Goal: Information Seeking & Learning: Compare options

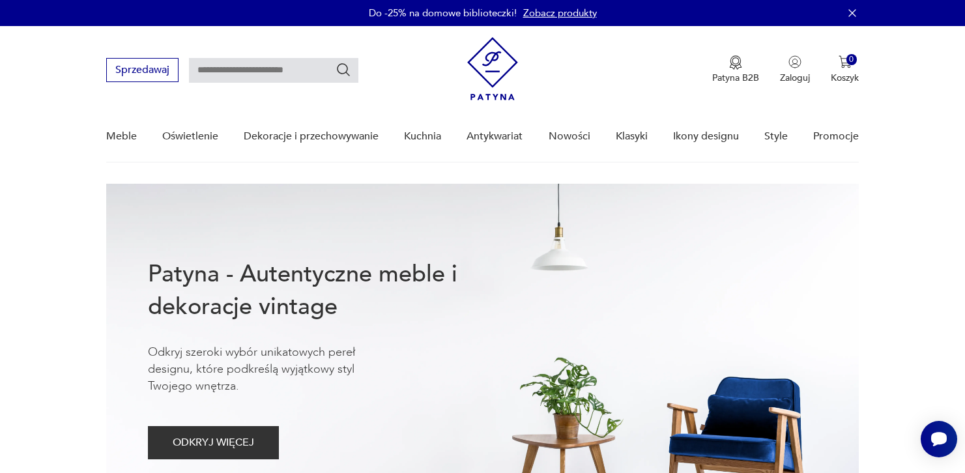
click at [244, 85] on div "Sprzedawaj Patyna B2B Zaloguj 0 Koszyk Twój koszyk ( 0 ) Brak produktów w koszy…" at bounding box center [482, 63] width 753 height 75
click at [247, 74] on input "text" at bounding box center [273, 70] width 169 height 25
type input "*****"
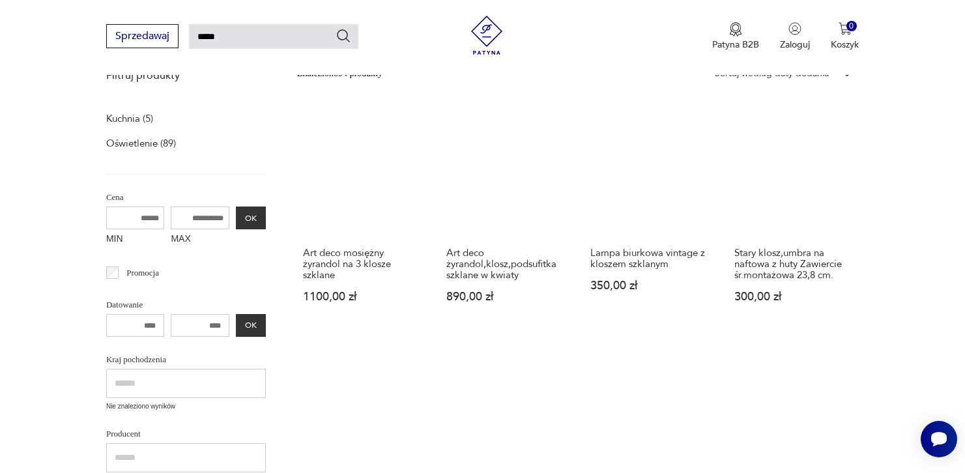
scroll to position [179, 0]
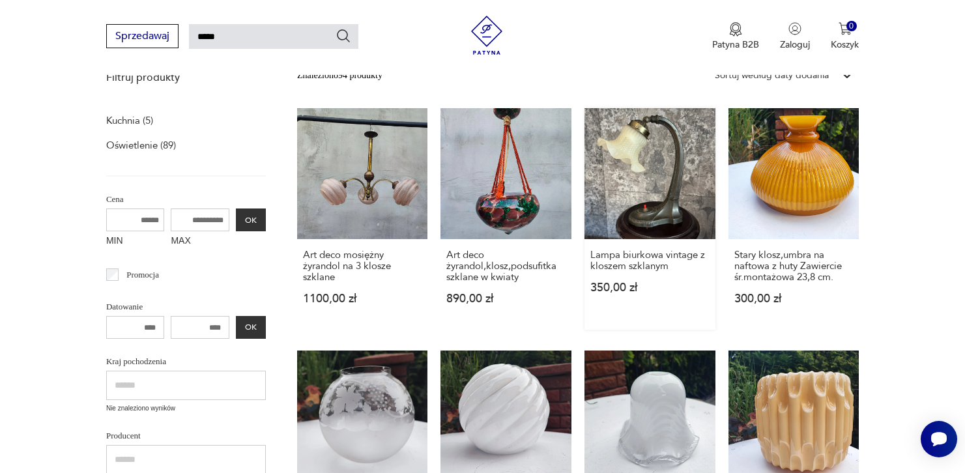
click at [630, 162] on link "Lampa biurkowa vintage z kloszem szklanym 350,00 zł" at bounding box center [650, 219] width 131 height 222
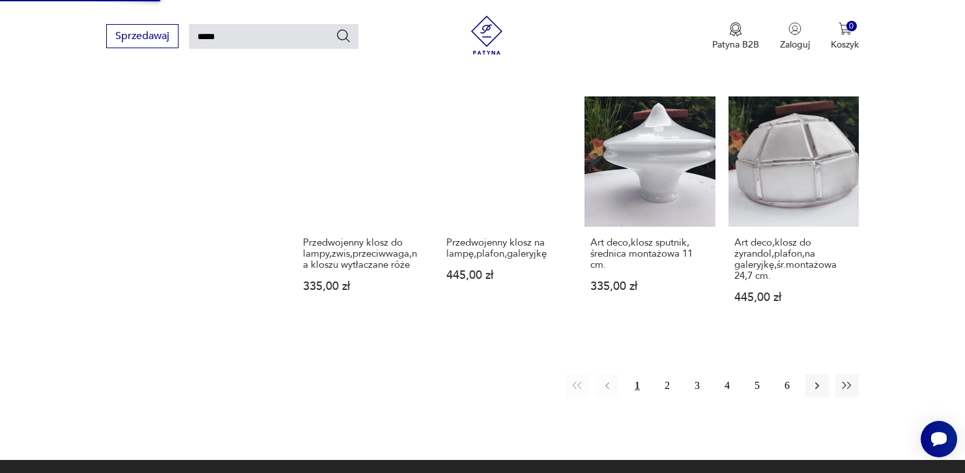
scroll to position [920, 0]
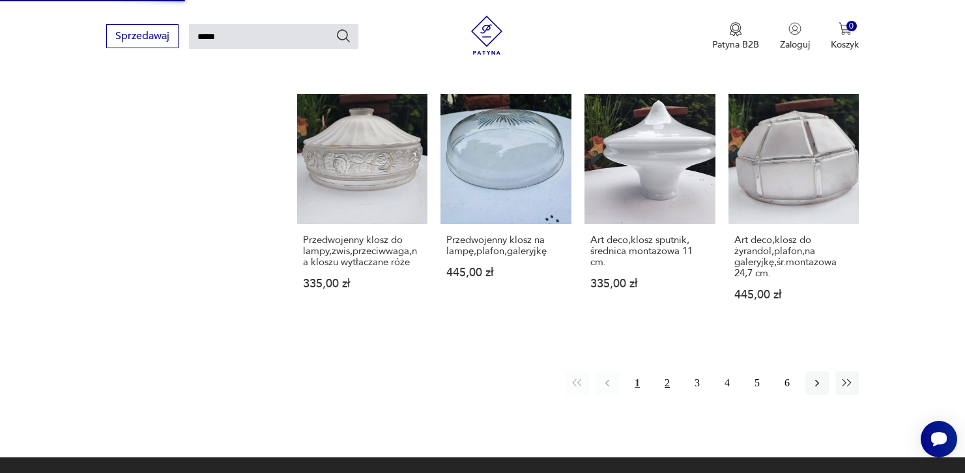
click at [662, 378] on button "2" at bounding box center [667, 383] width 23 height 23
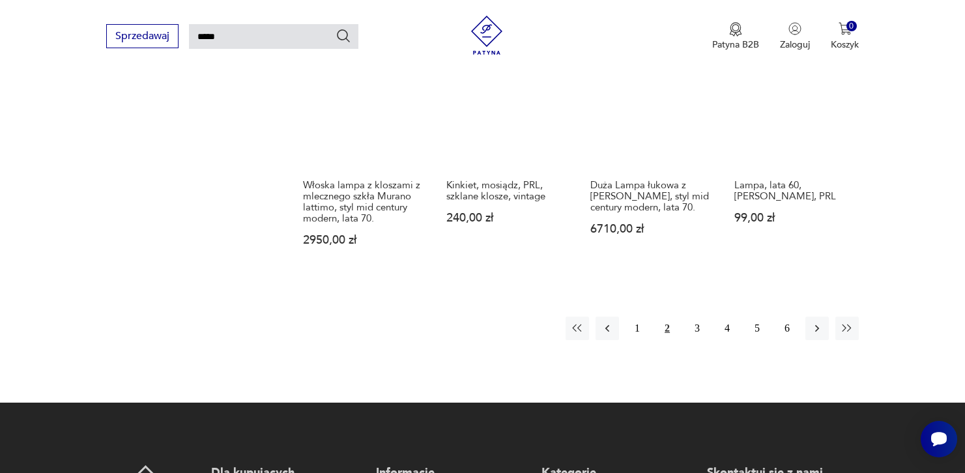
scroll to position [957, 0]
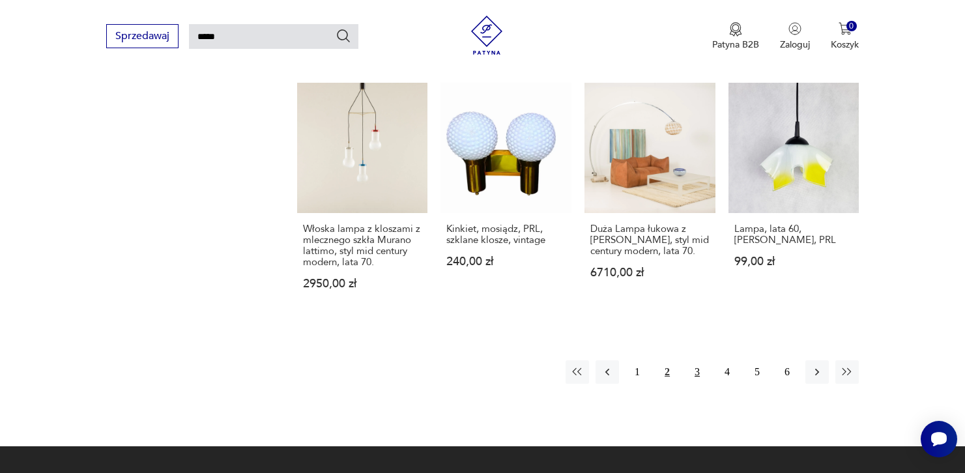
click at [691, 362] on button "3" at bounding box center [697, 371] width 23 height 23
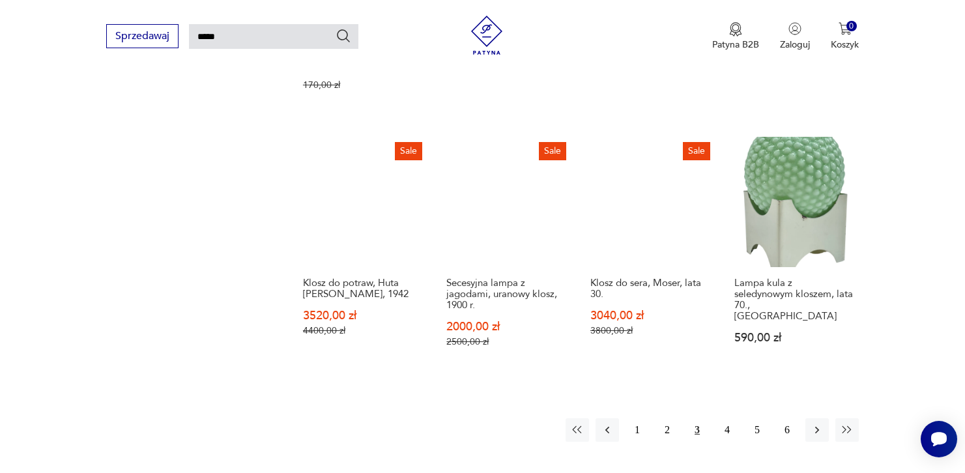
scroll to position [958, 0]
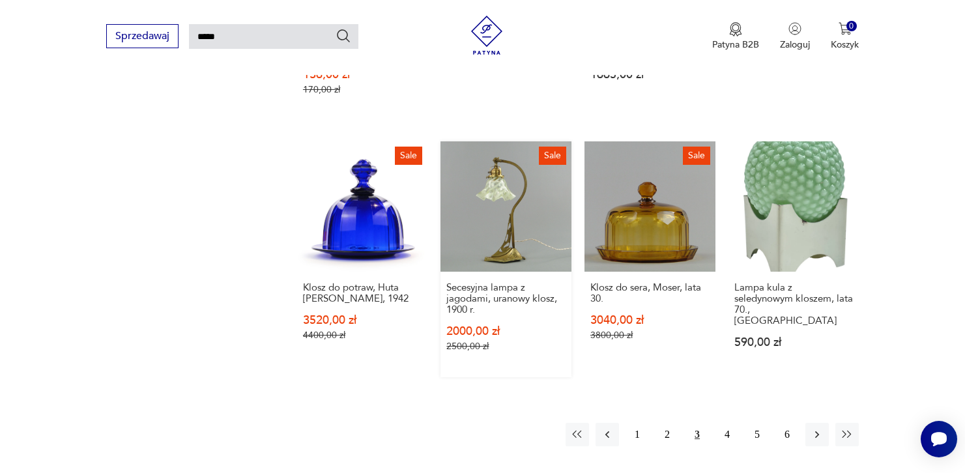
click at [501, 190] on link "Sale Secesyjna lampa z jagodami, uranowy klosz, 1900 r. 2000,00 zł 2500,00 zł" at bounding box center [506, 259] width 131 height 237
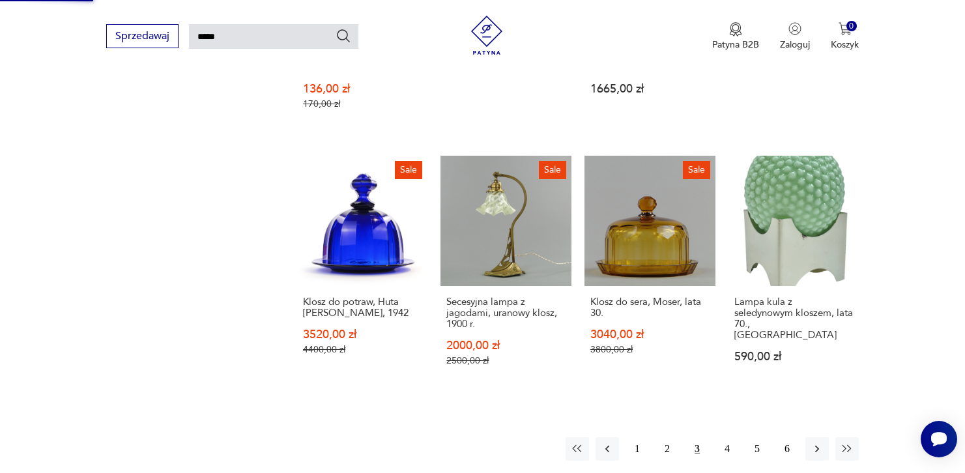
scroll to position [969, 0]
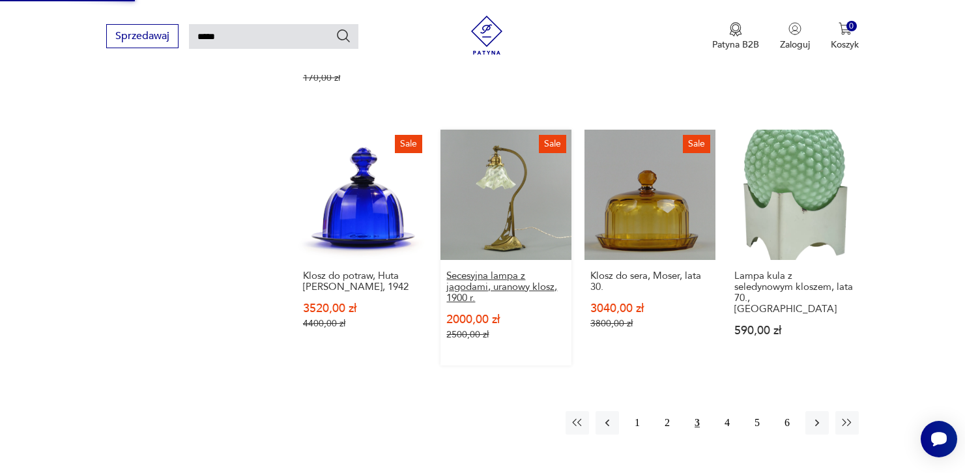
click at [482, 271] on h3 "Secesyjna lampa z jagodami, uranowy klosz, 1900 r." at bounding box center [506, 287] width 119 height 33
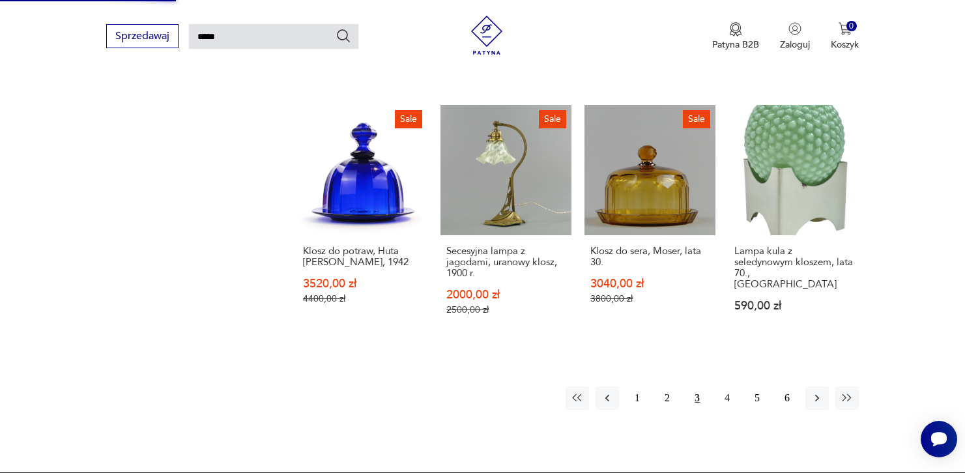
scroll to position [1018, 0]
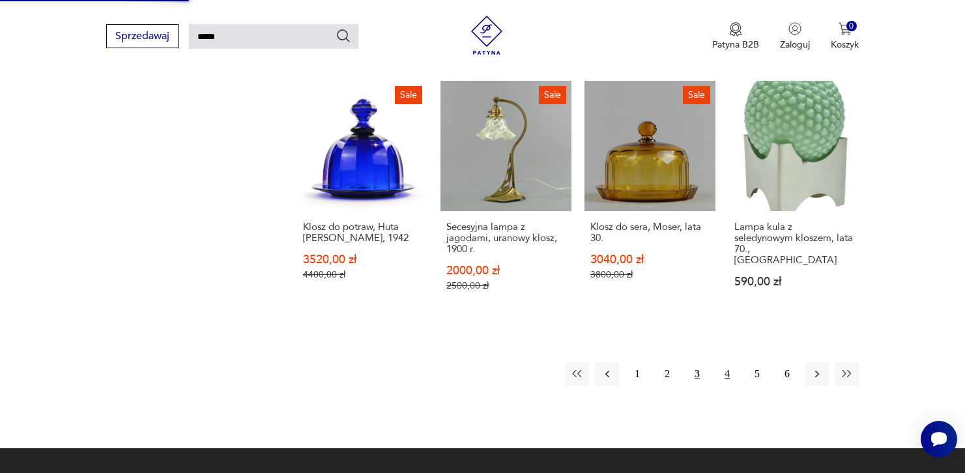
click at [732, 362] on button "4" at bounding box center [727, 373] width 23 height 23
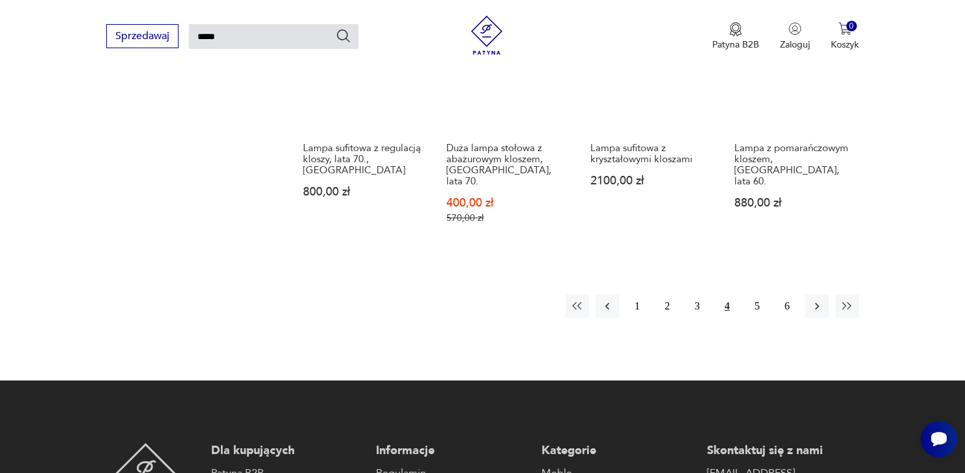
scroll to position [1179, 0]
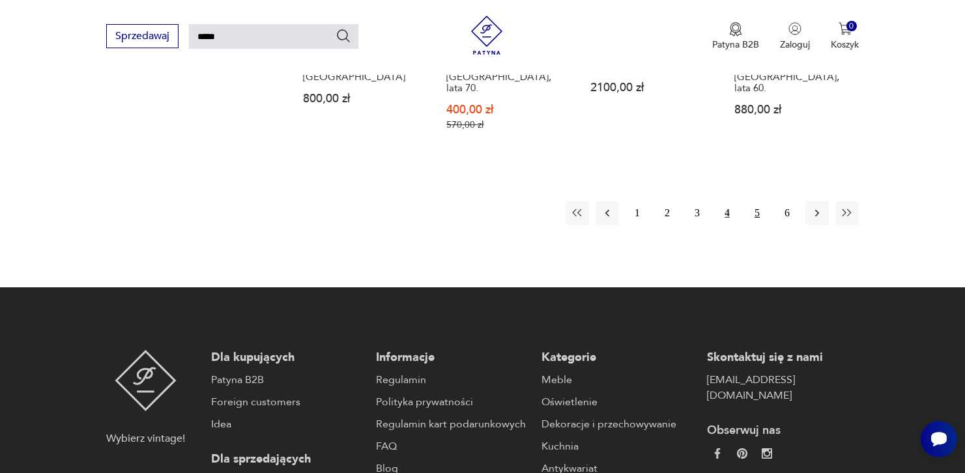
click at [751, 201] on button "5" at bounding box center [757, 212] width 23 height 23
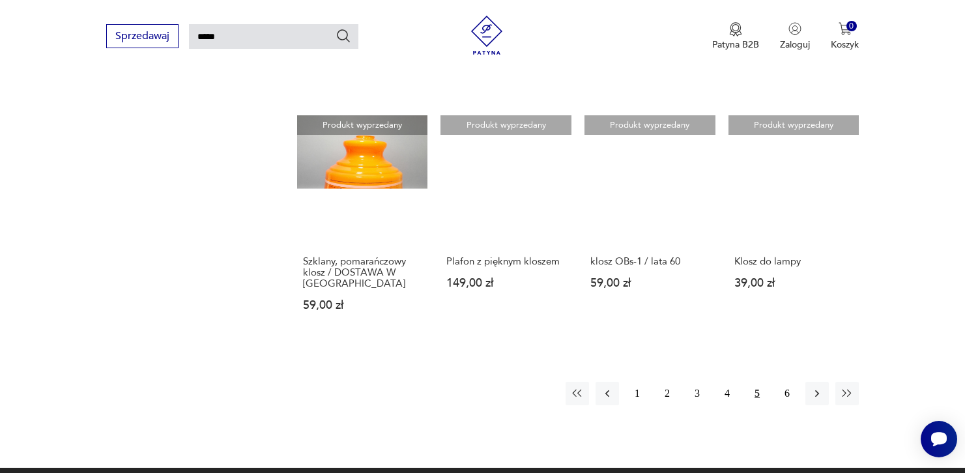
scroll to position [903, 0]
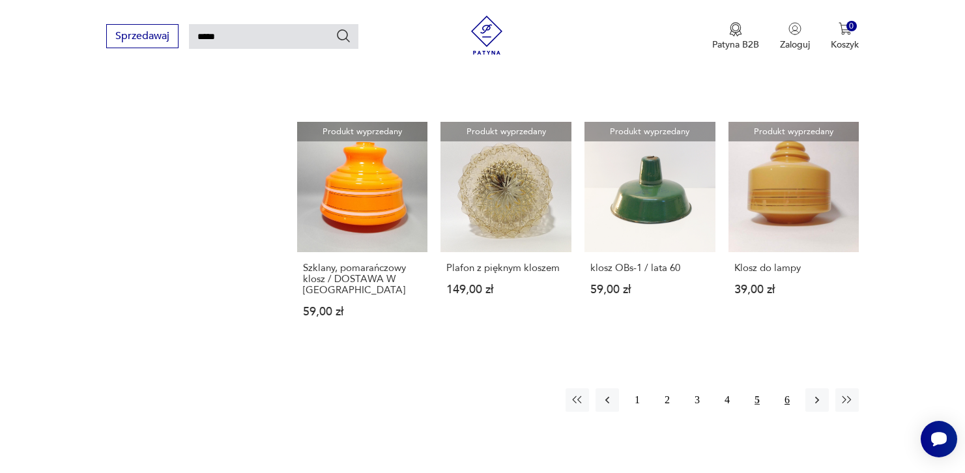
click at [789, 400] on button "6" at bounding box center [787, 400] width 23 height 23
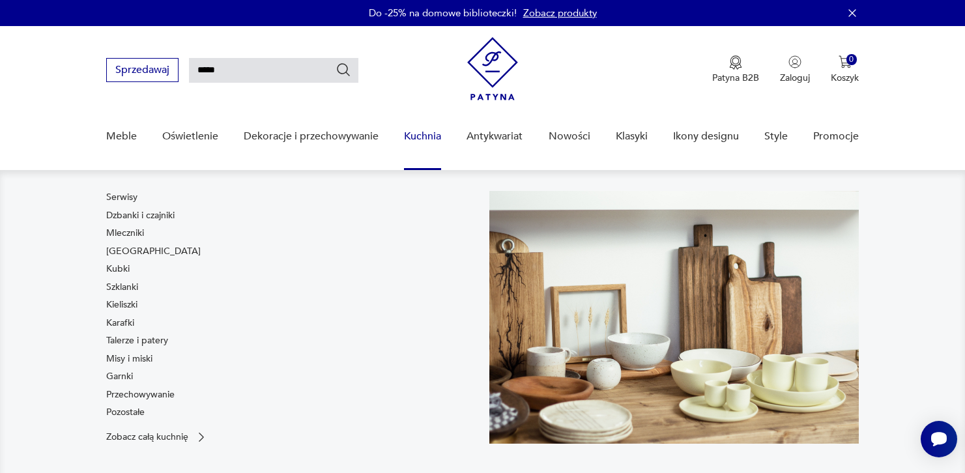
click at [415, 141] on link "Kuchnia" at bounding box center [422, 136] width 37 height 50
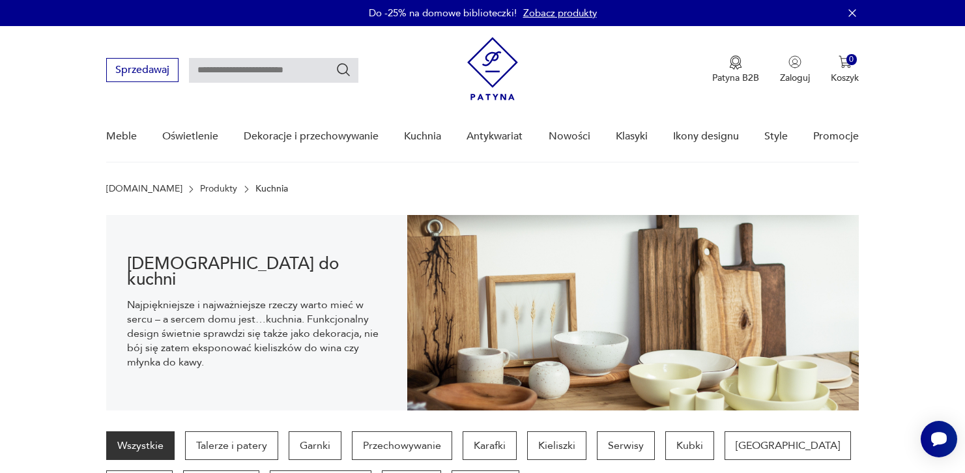
click at [281, 65] on input "text" at bounding box center [273, 70] width 169 height 25
type input "**********"
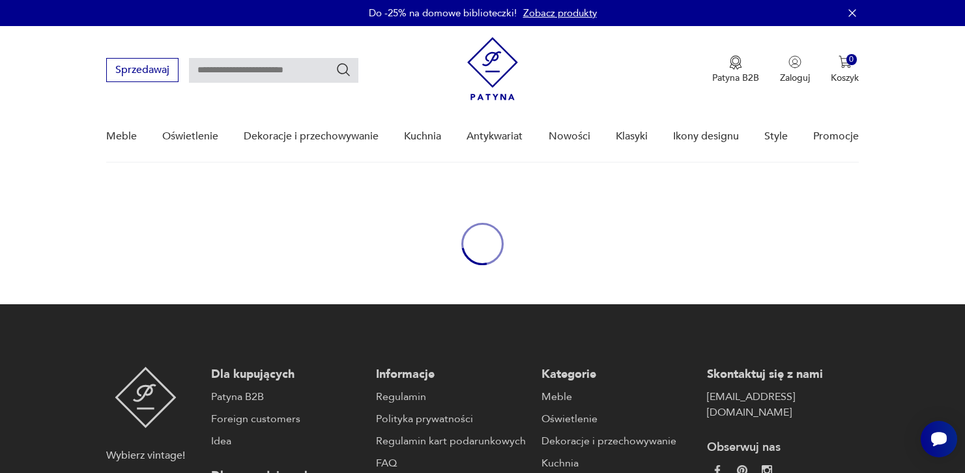
type input "**********"
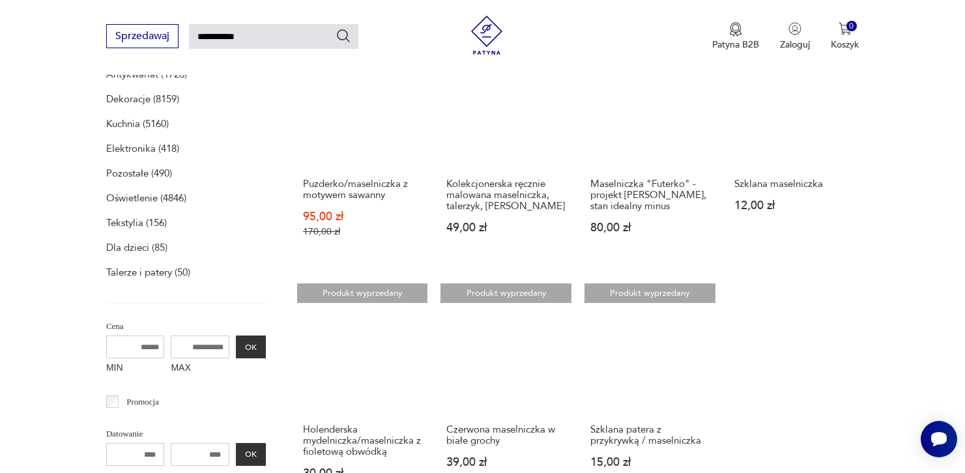
scroll to position [273, 0]
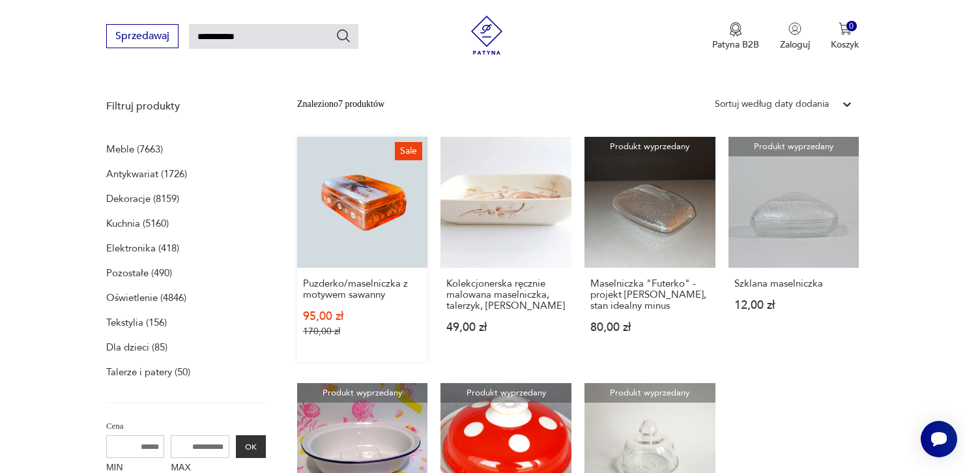
click at [381, 196] on link "Sale Puzderko/maselniczka z motywem sawanny 95,00 zł 170,00 zł" at bounding box center [362, 250] width 131 height 226
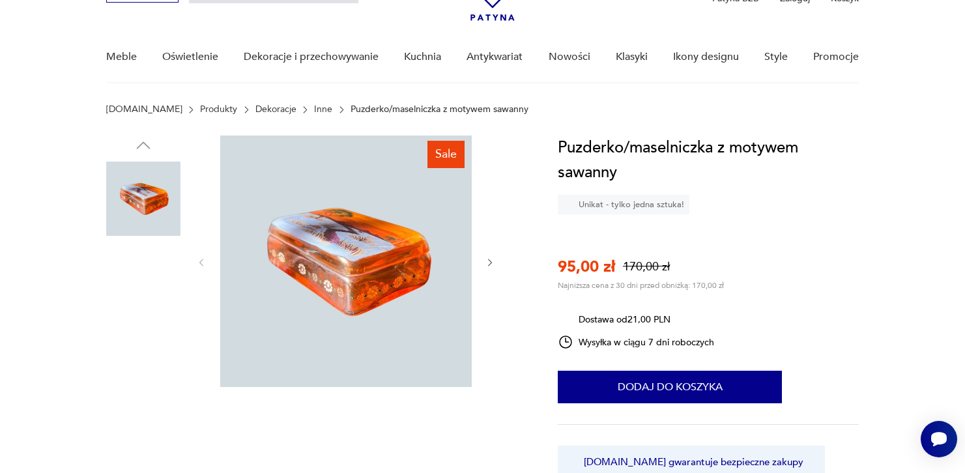
scroll to position [98, 0]
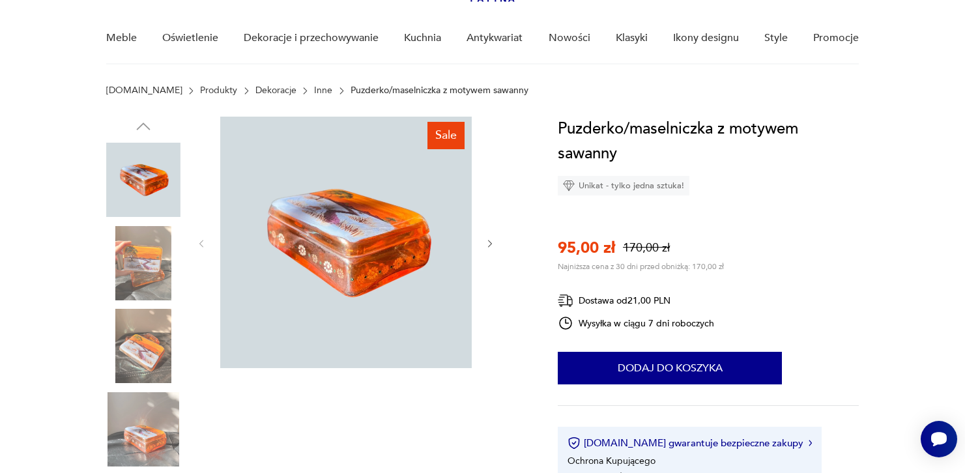
click at [170, 269] on img at bounding box center [143, 263] width 74 height 74
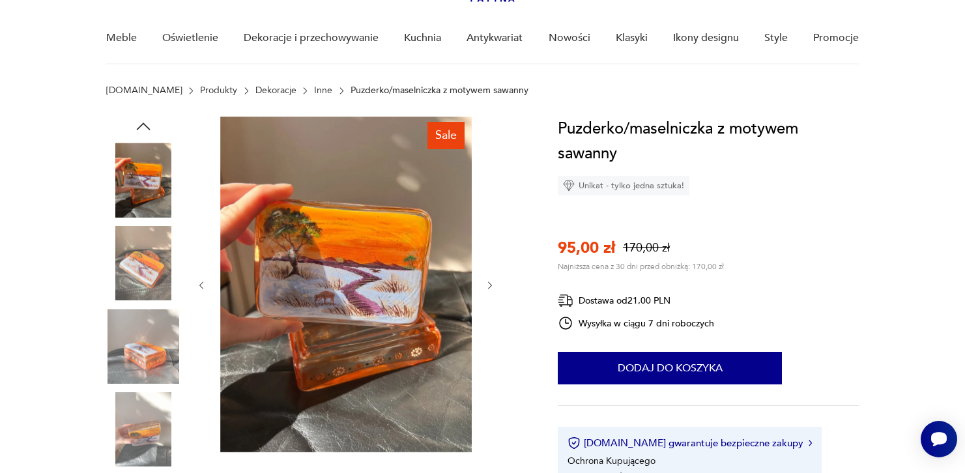
click at [157, 283] on img at bounding box center [143, 263] width 74 height 74
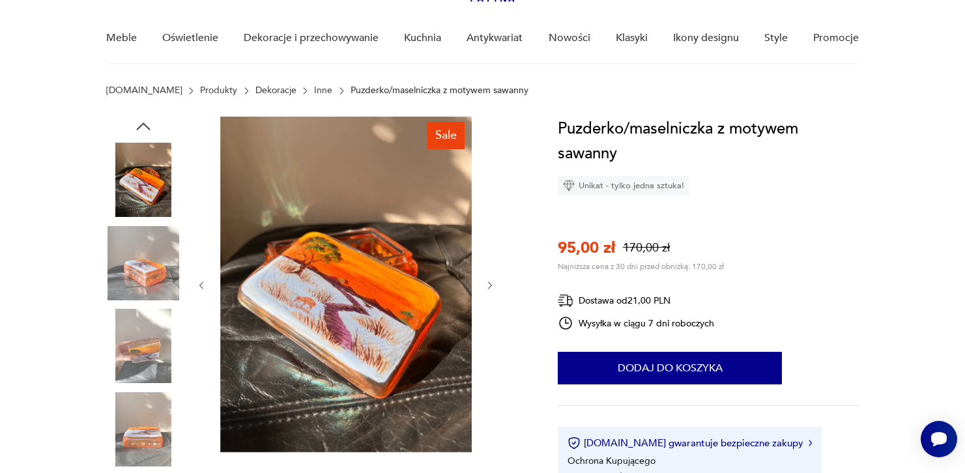
click at [151, 345] on img at bounding box center [143, 346] width 74 height 74
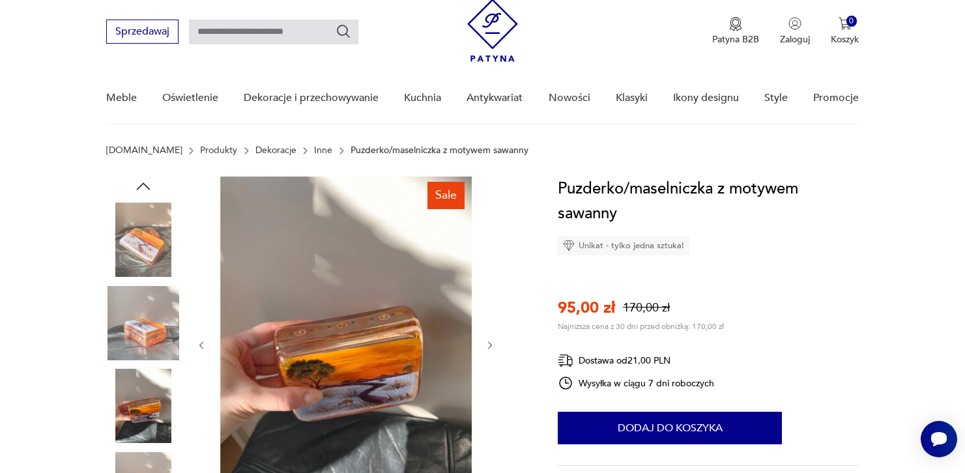
scroll to position [0, 0]
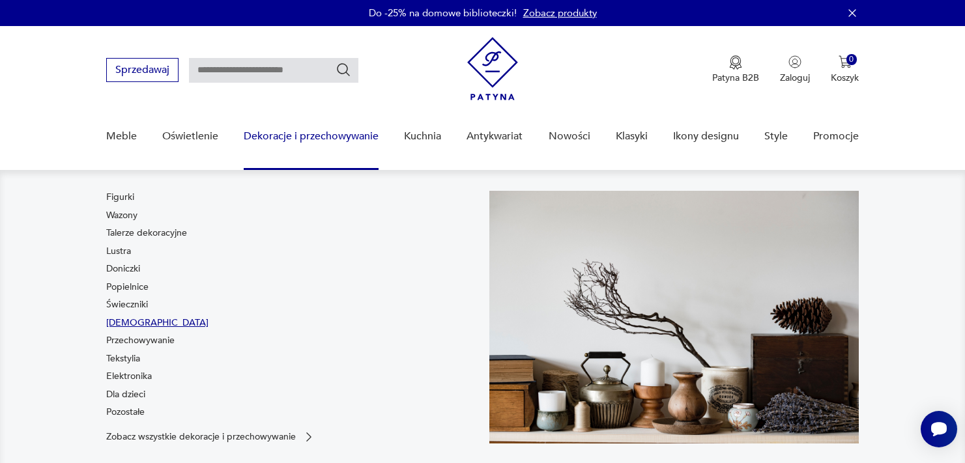
click at [127, 319] on link "Bibeloty" at bounding box center [157, 323] width 102 height 13
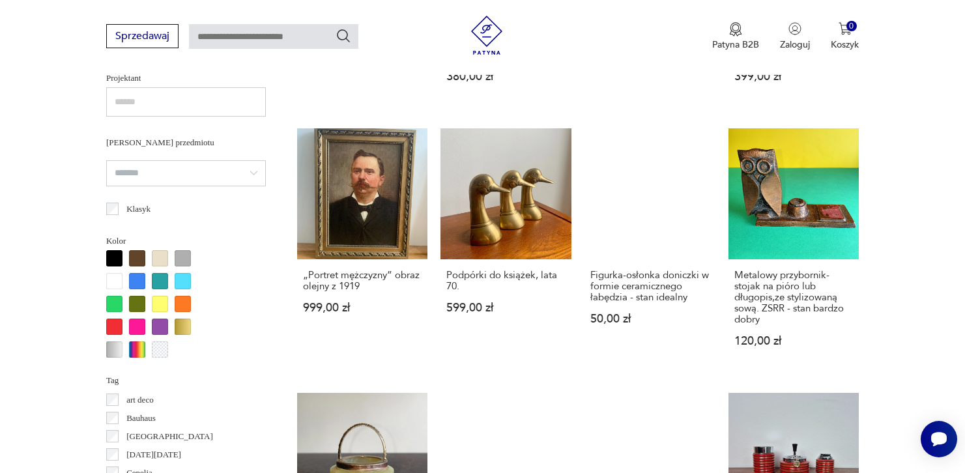
scroll to position [947, 0]
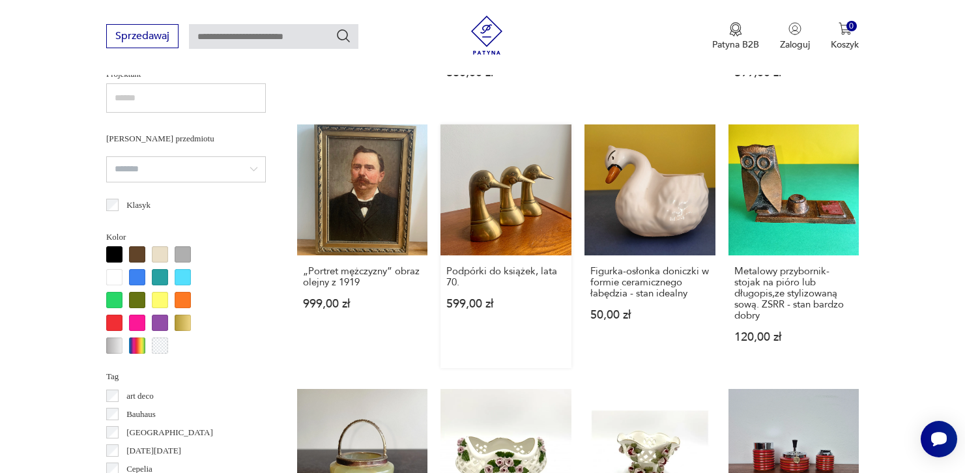
click at [495, 197] on link "Podpórki do książek, lata 70. 599,00 zł" at bounding box center [506, 247] width 131 height 244
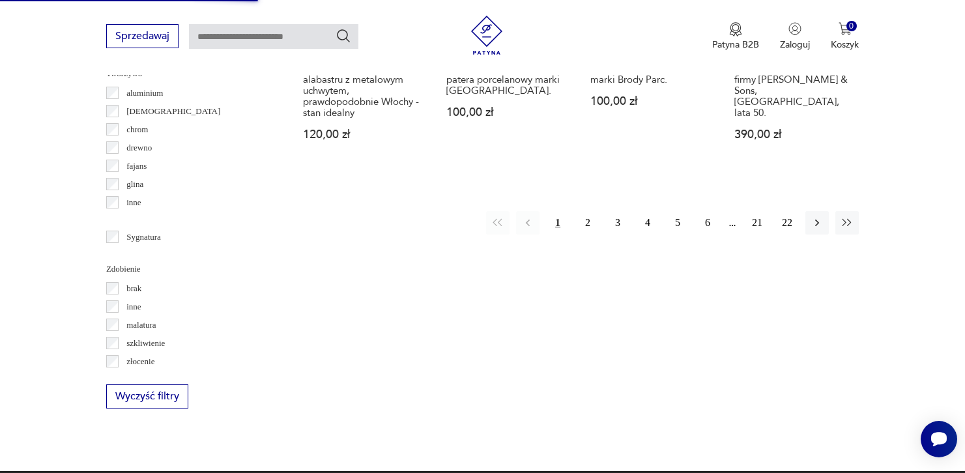
scroll to position [1402, 0]
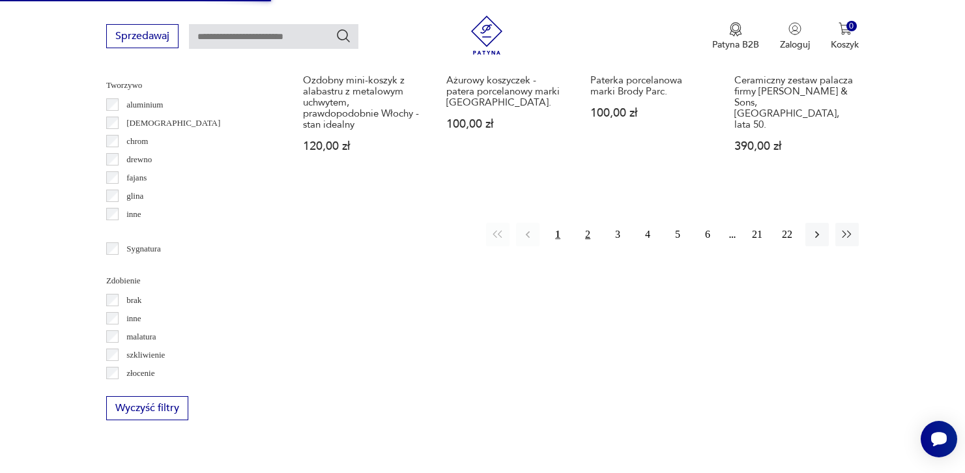
click at [588, 235] on button "2" at bounding box center [587, 234] width 23 height 23
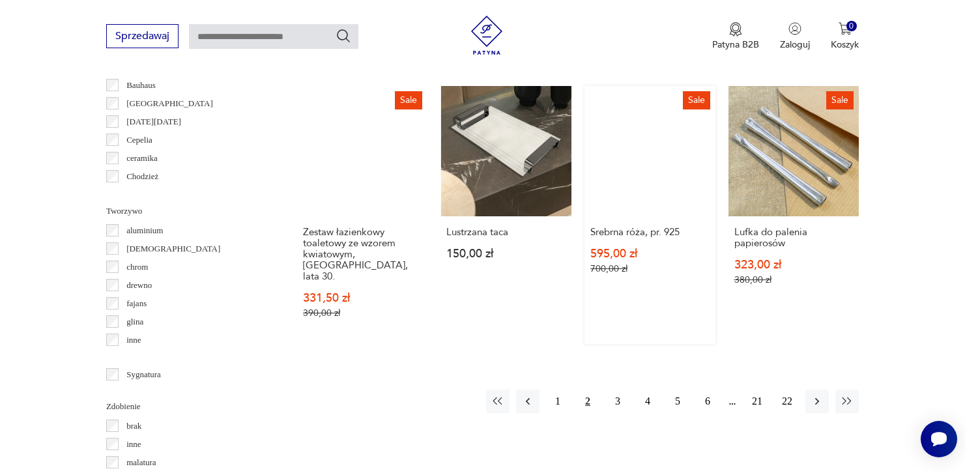
scroll to position [1277, 0]
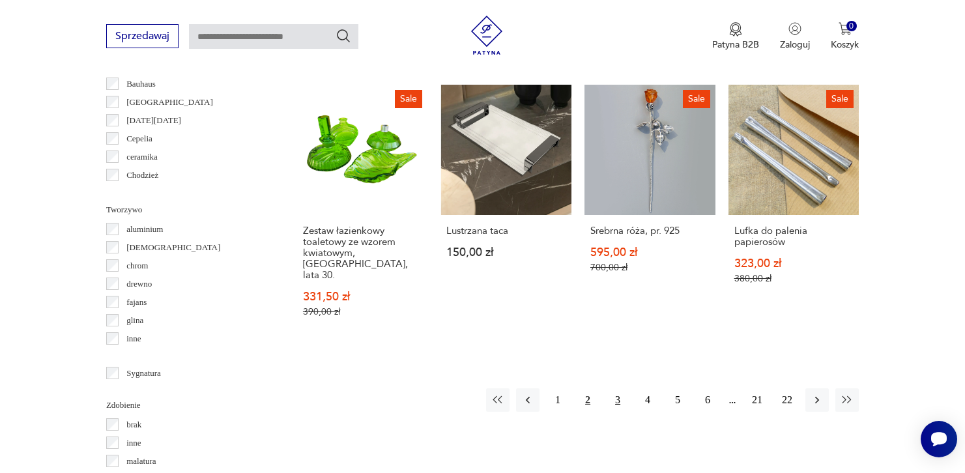
click at [615, 389] on button "3" at bounding box center [617, 400] width 23 height 23
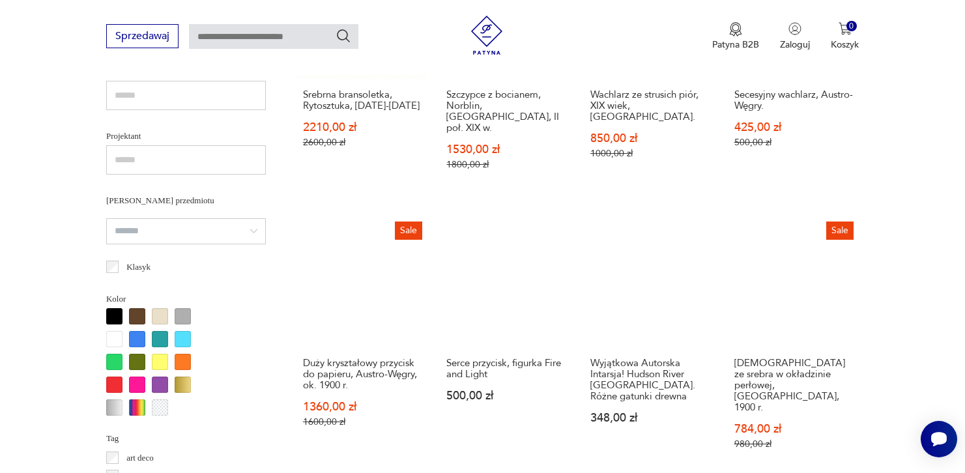
scroll to position [737, 0]
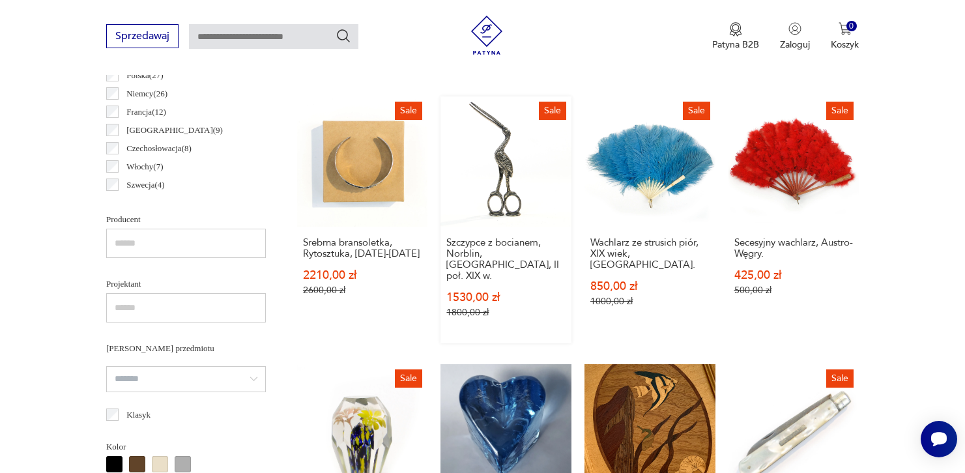
click at [486, 183] on link "Sale Szczypce z bocianem, Norblin, Warszawa, II poł. XIX w. 1530,00 zł 1800,00 …" at bounding box center [506, 220] width 131 height 248
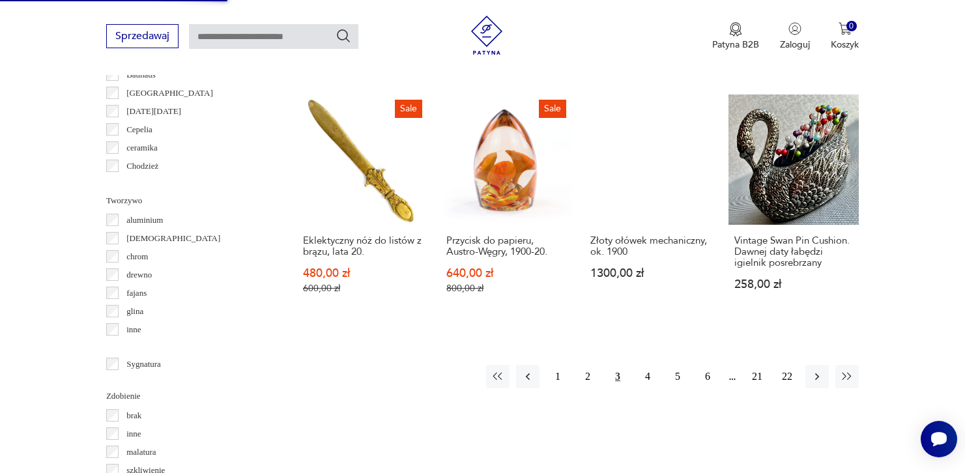
scroll to position [1278, 0]
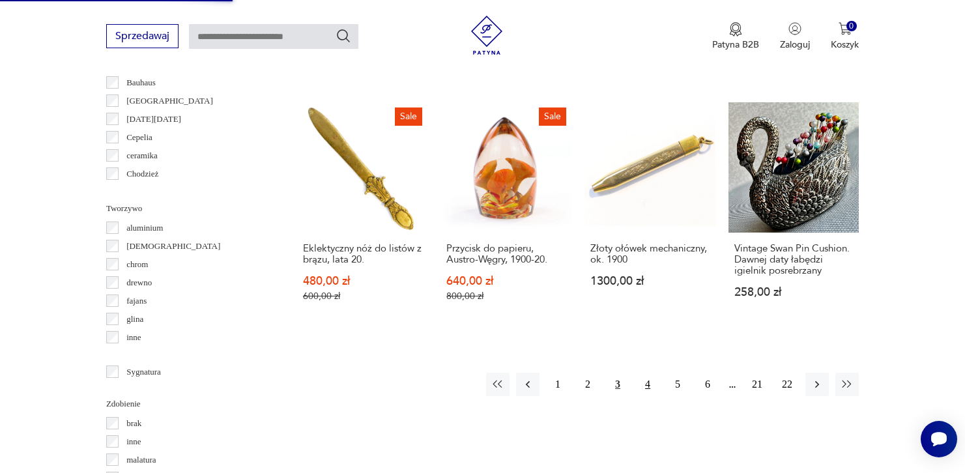
click at [645, 373] on button "4" at bounding box center [647, 384] width 23 height 23
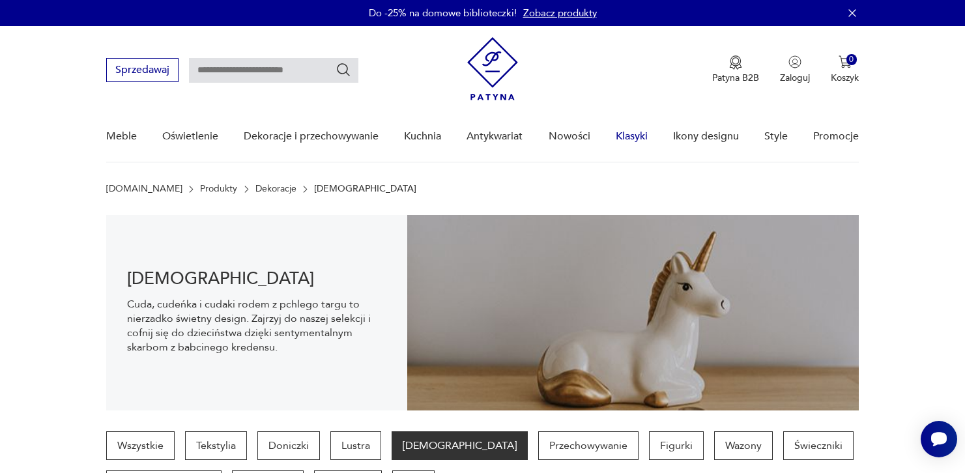
click at [626, 132] on link "Klasyki" at bounding box center [632, 136] width 32 height 50
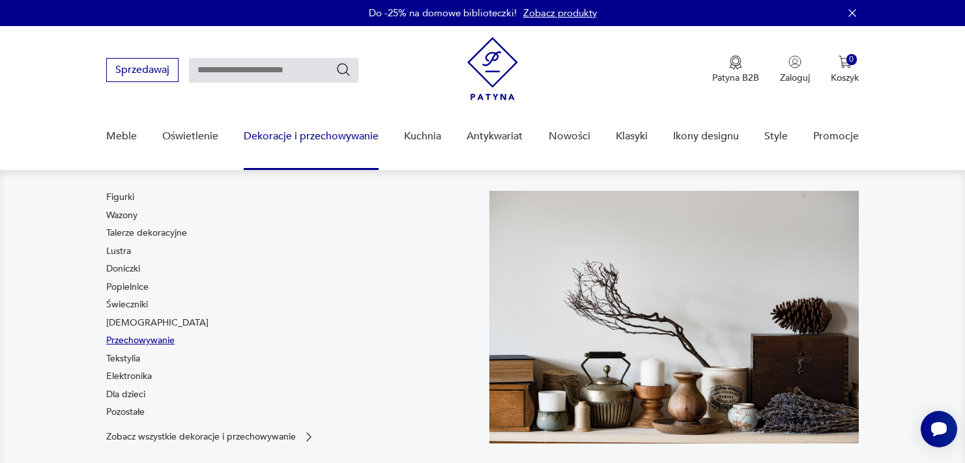
click at [139, 341] on link "Przechowywanie" at bounding box center [140, 340] width 68 height 13
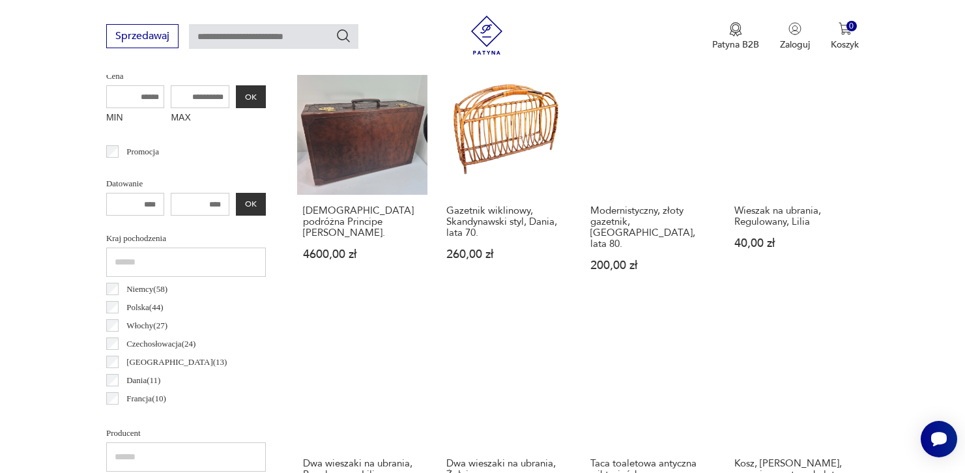
scroll to position [520, 0]
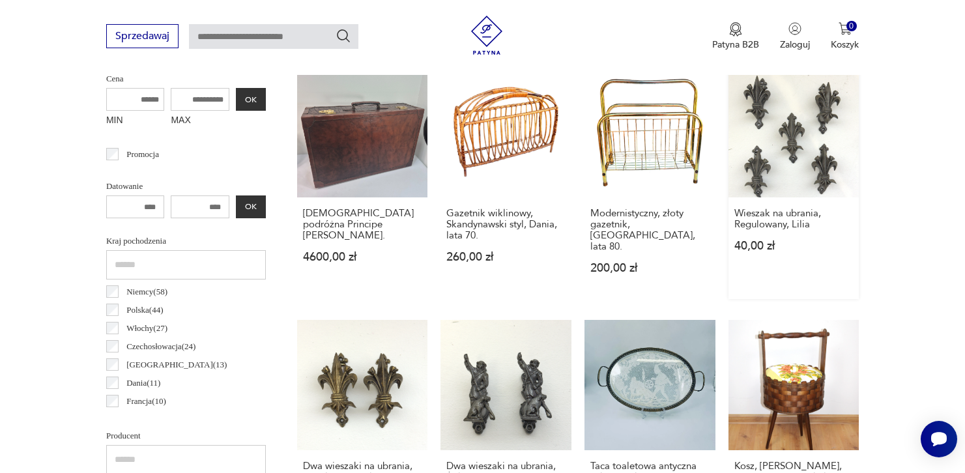
click at [810, 127] on link "Wieszak na ubrania, Regulowany, Lilia 40,00 zł" at bounding box center [794, 182] width 131 height 233
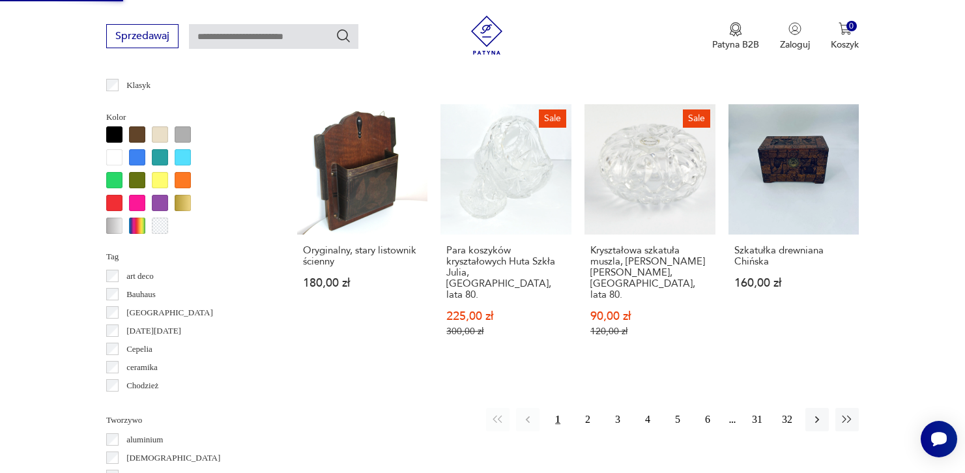
scroll to position [1210, 0]
click at [589, 407] on button "2" at bounding box center [587, 418] width 23 height 23
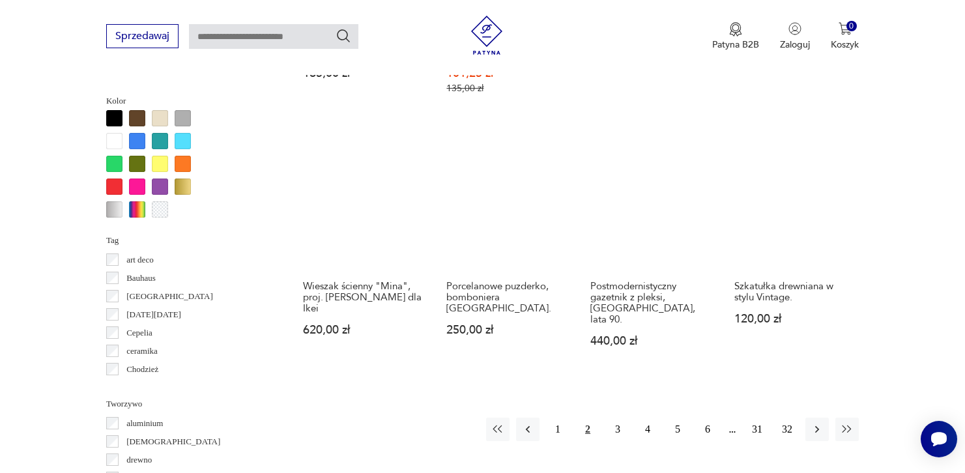
scroll to position [1221, 0]
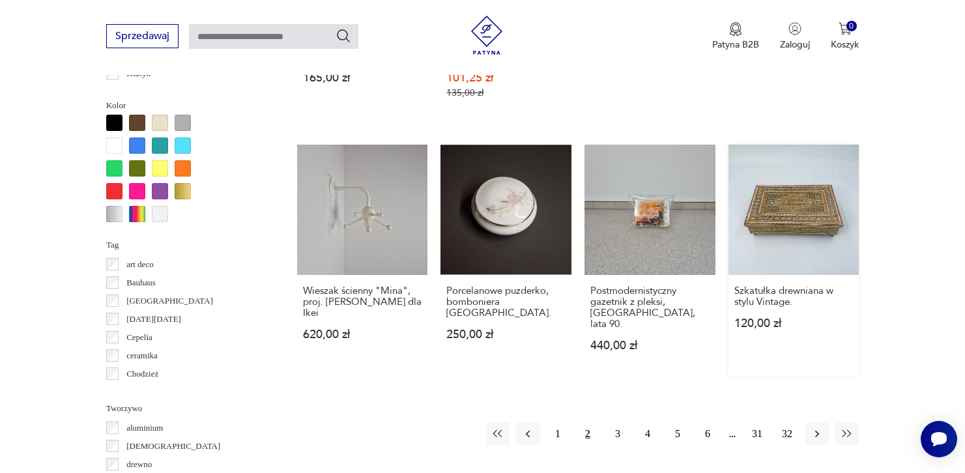
click at [815, 181] on link "Szkatułka drewniana w stylu Vintage. 120,00 zł" at bounding box center [794, 261] width 131 height 233
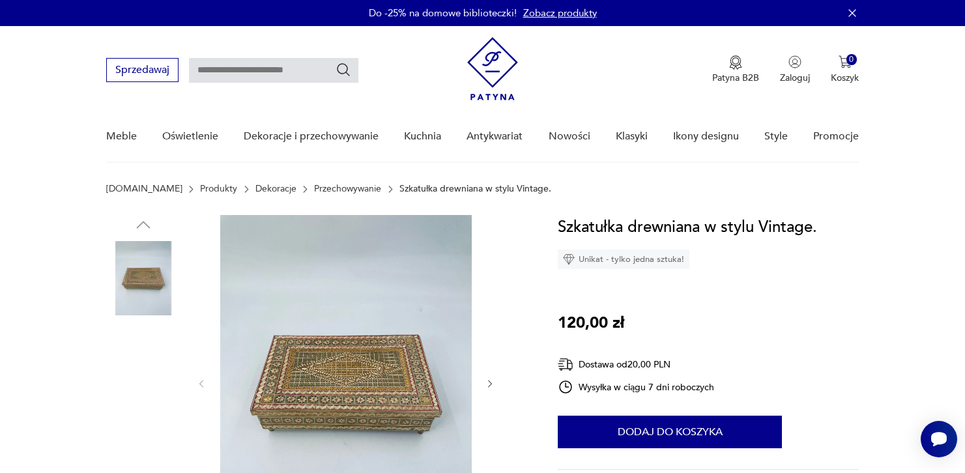
click at [134, 352] on img at bounding box center [143, 362] width 74 height 74
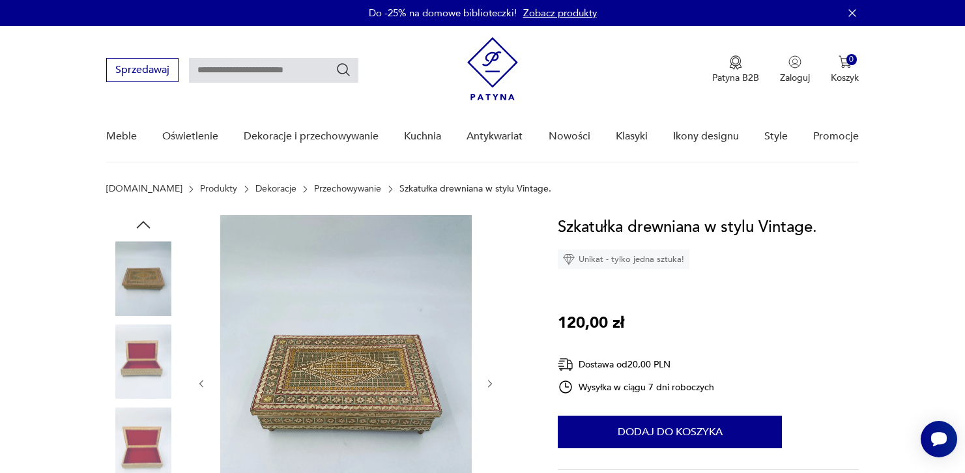
click at [142, 400] on div at bounding box center [143, 321] width 74 height 326
click at [141, 428] on img at bounding box center [143, 444] width 74 height 74
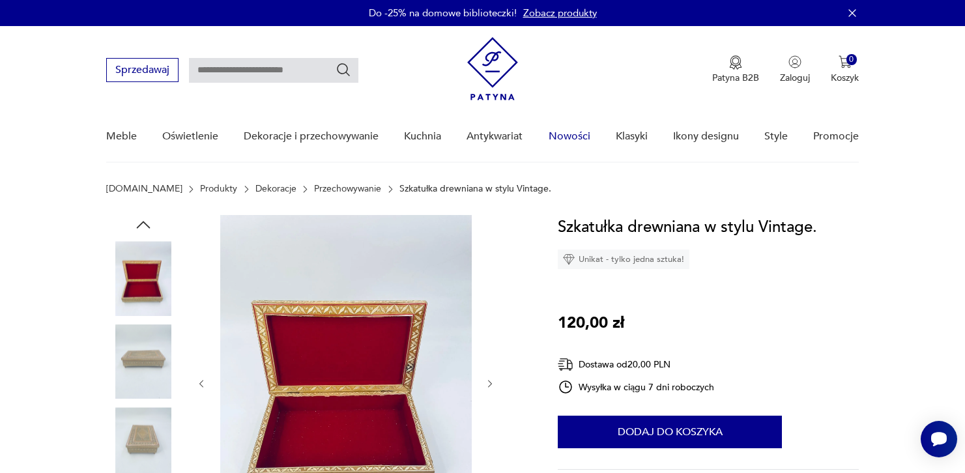
click at [553, 137] on link "Nowości" at bounding box center [570, 136] width 42 height 50
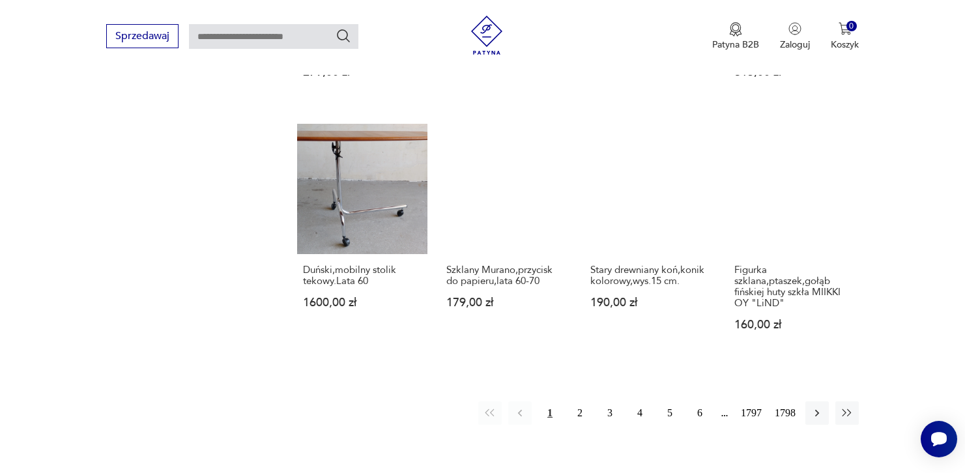
scroll to position [1027, 0]
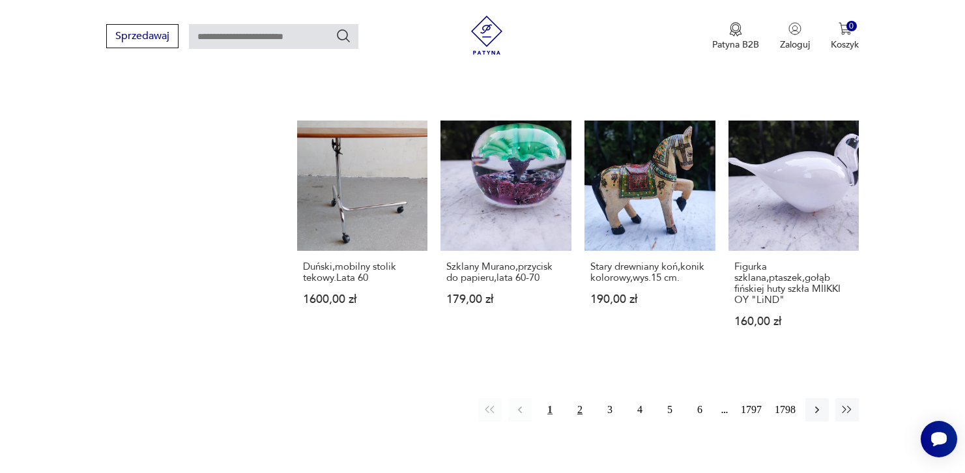
click at [577, 399] on button "2" at bounding box center [579, 409] width 23 height 23
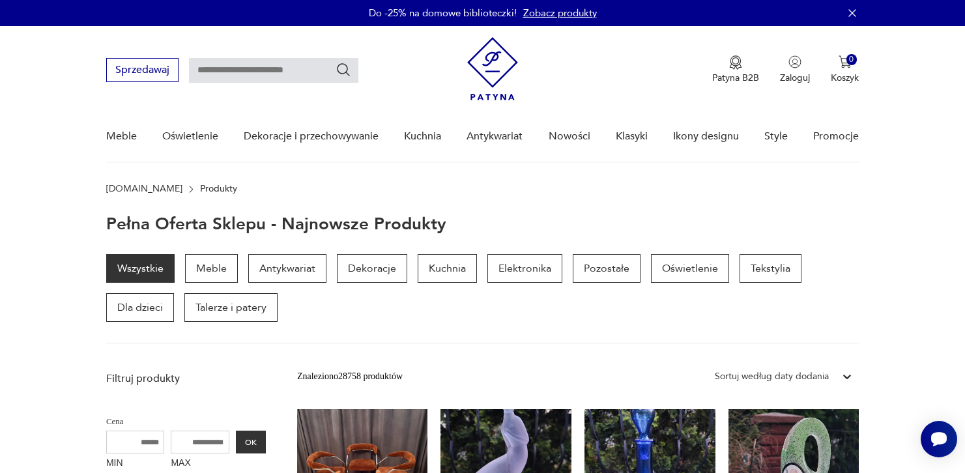
click at [265, 78] on input "text" at bounding box center [273, 70] width 169 height 25
type input "*****"
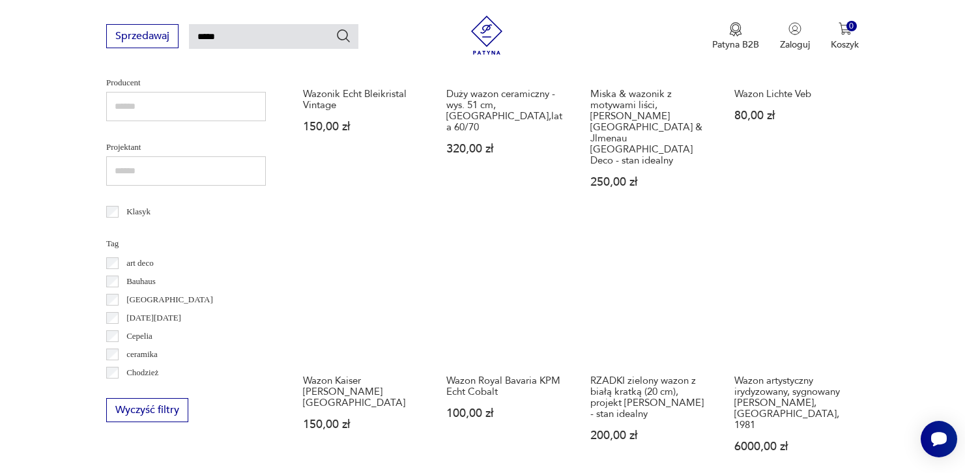
scroll to position [585, 0]
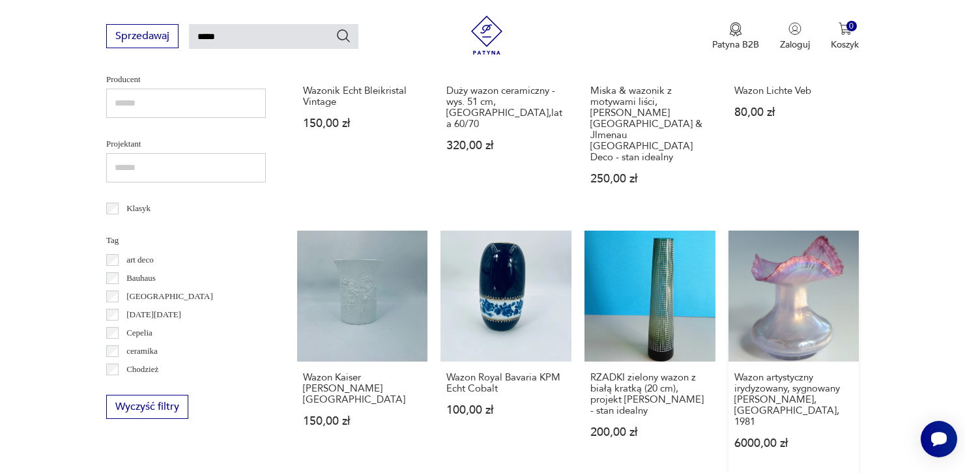
click at [802, 280] on link "Wazon artystyczny irydyzowany, sygnowany Erwin Eisch, Niemcy, 1981 6000,00 zł" at bounding box center [794, 353] width 131 height 244
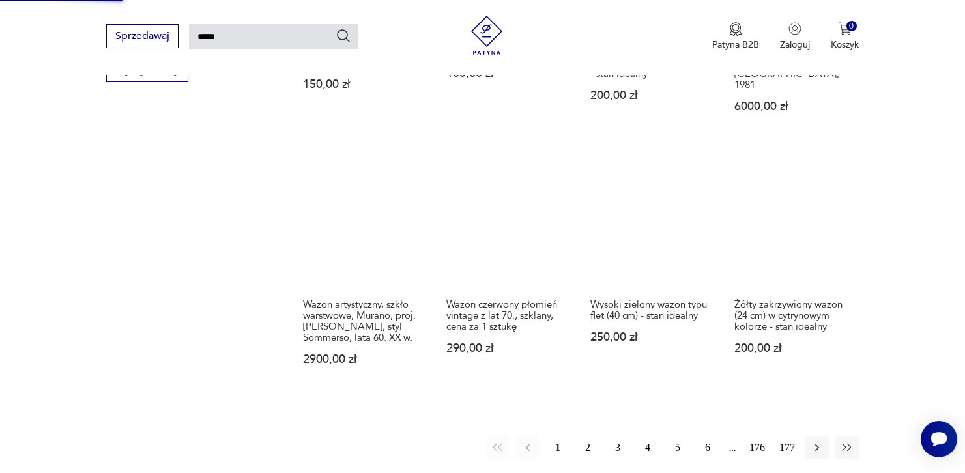
scroll to position [922, 0]
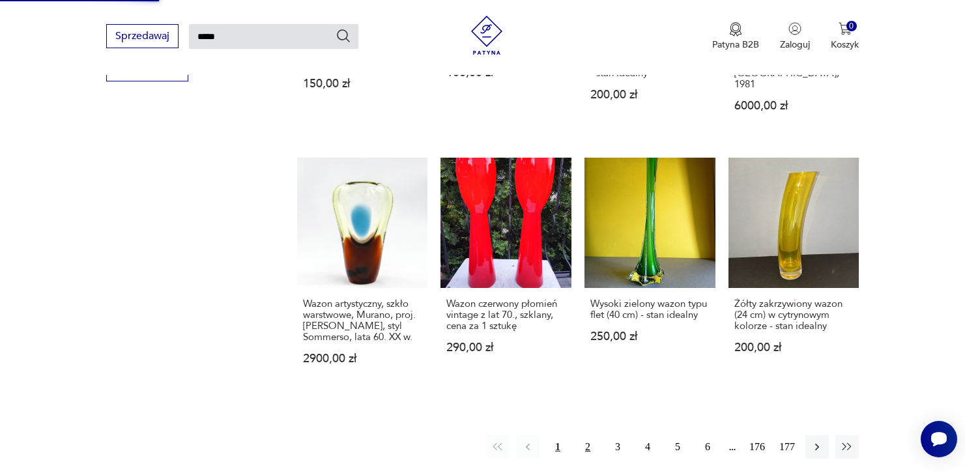
click at [591, 435] on button "2" at bounding box center [587, 446] width 23 height 23
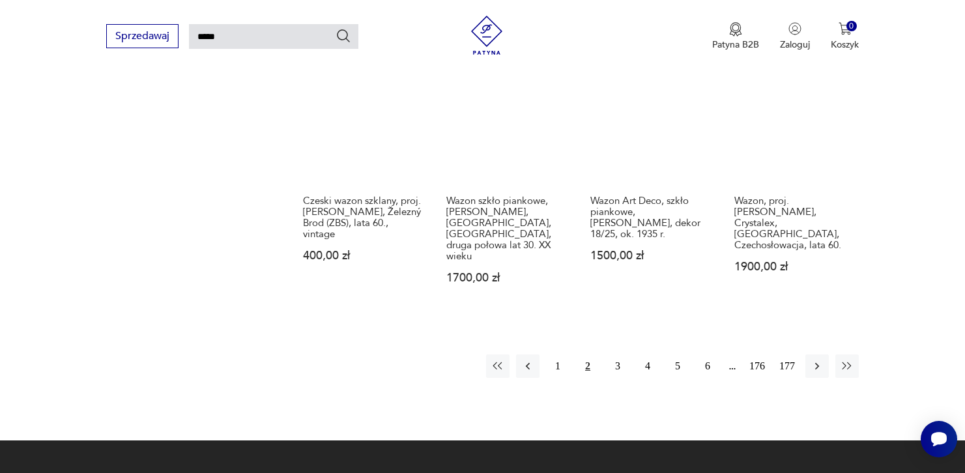
scroll to position [990, 0]
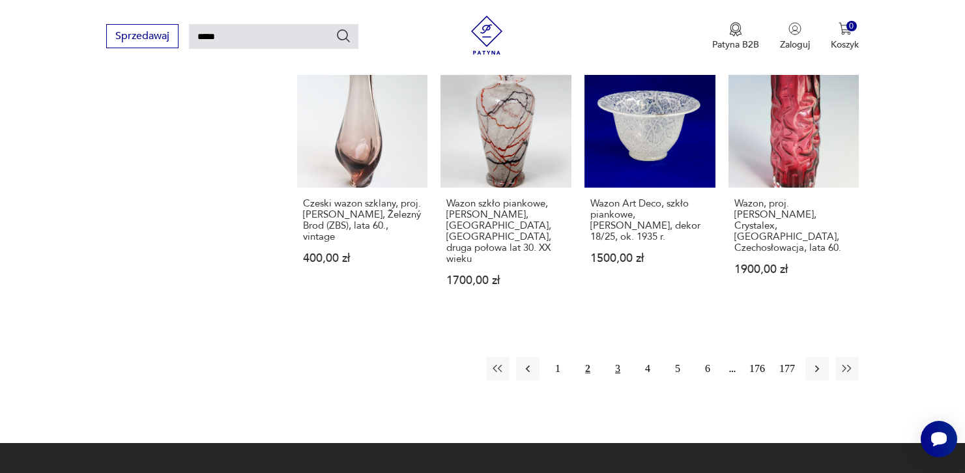
click at [621, 357] on button "3" at bounding box center [617, 368] width 23 height 23
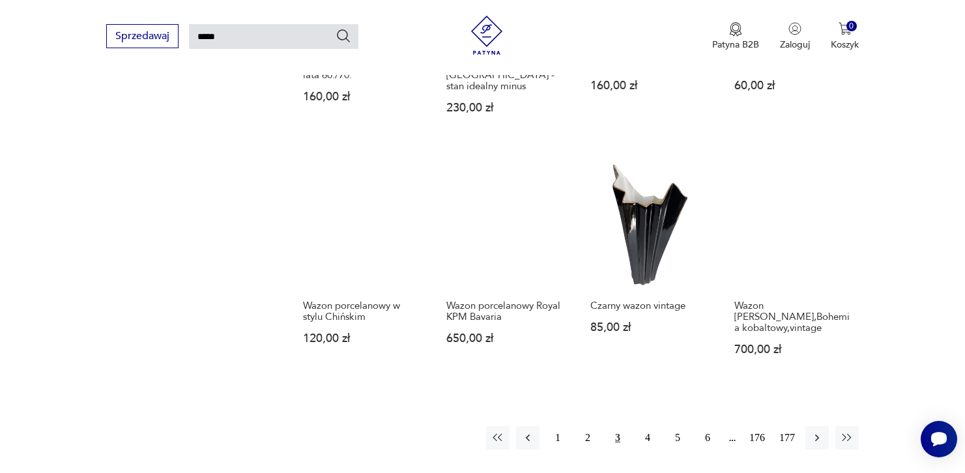
scroll to position [930, 0]
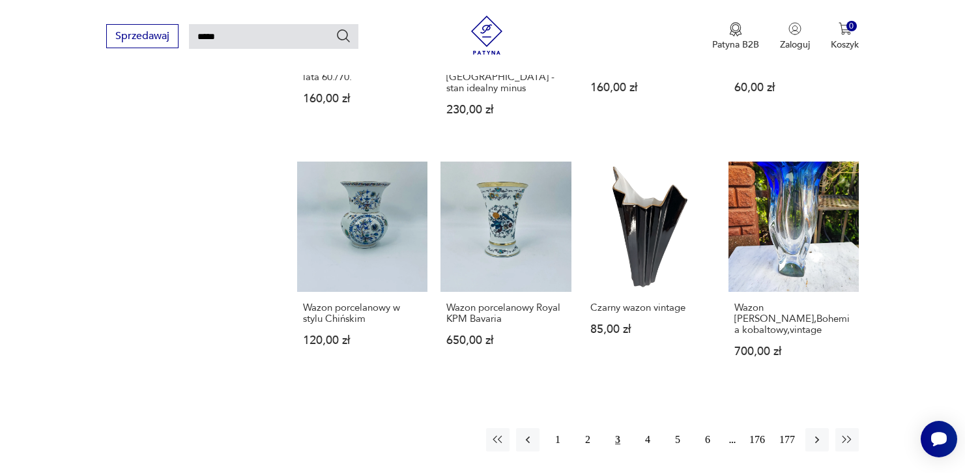
click at [253, 43] on input "*****" at bounding box center [273, 36] width 169 height 25
type input "**********"
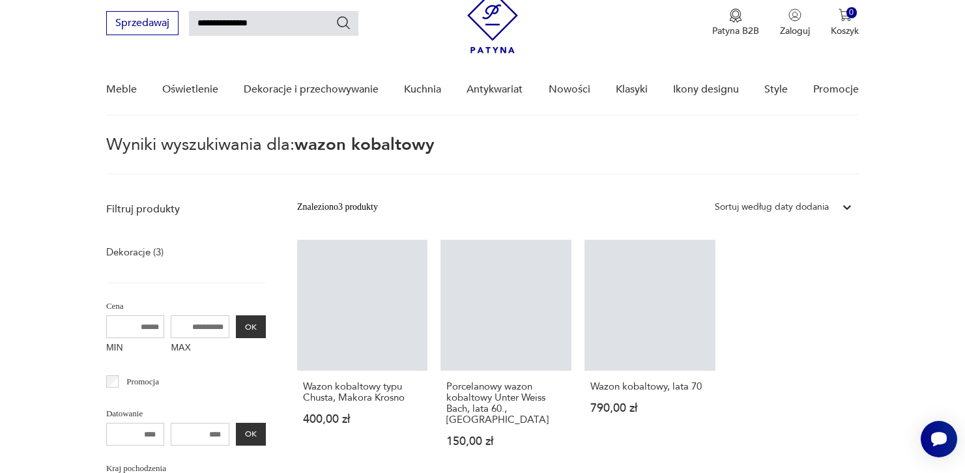
scroll to position [46, 0]
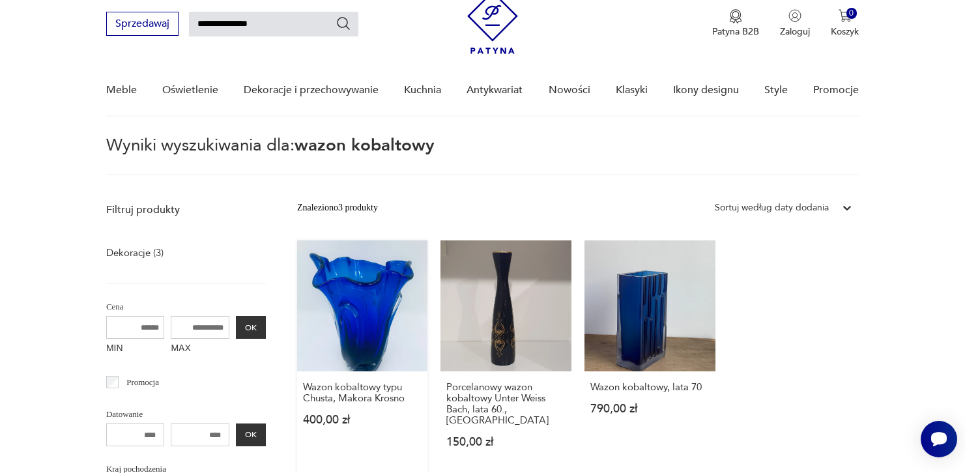
click at [366, 299] on link "Wazon kobaltowy typu Chusta, Makora Krosno 400,00 zł" at bounding box center [362, 357] width 131 height 233
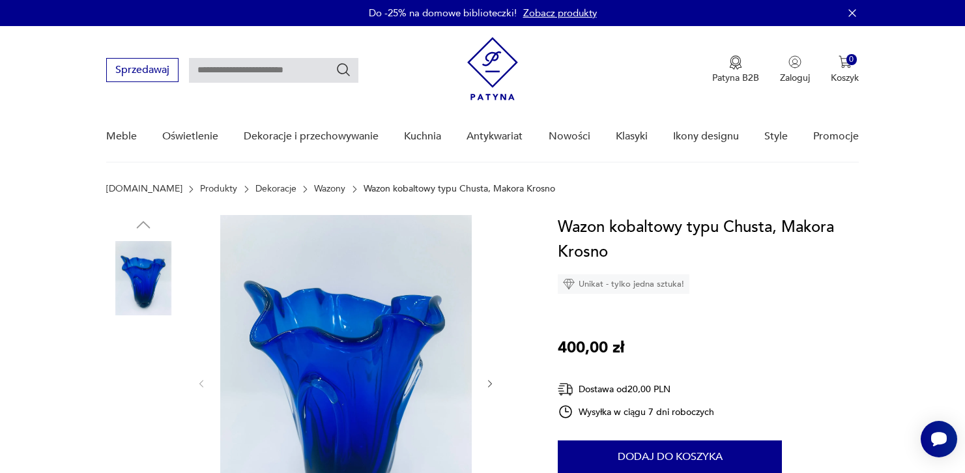
click at [156, 336] on img at bounding box center [143, 362] width 74 height 74
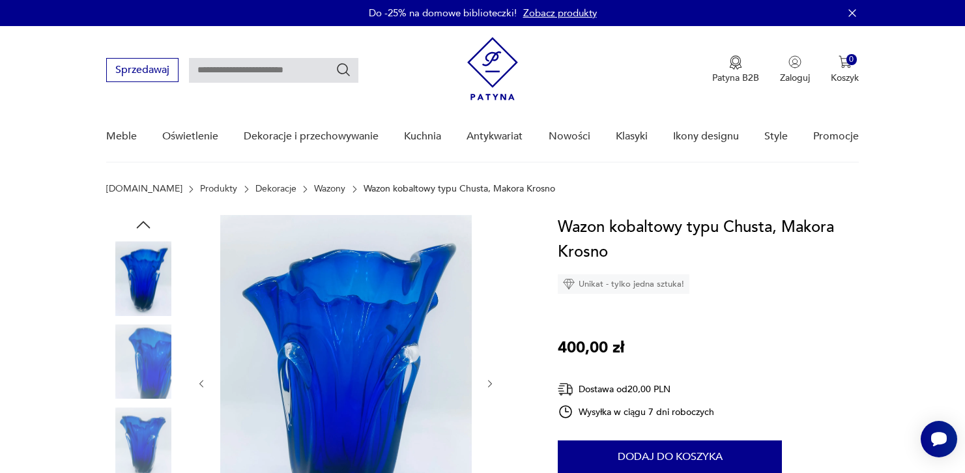
click at [138, 398] on img at bounding box center [143, 362] width 74 height 74
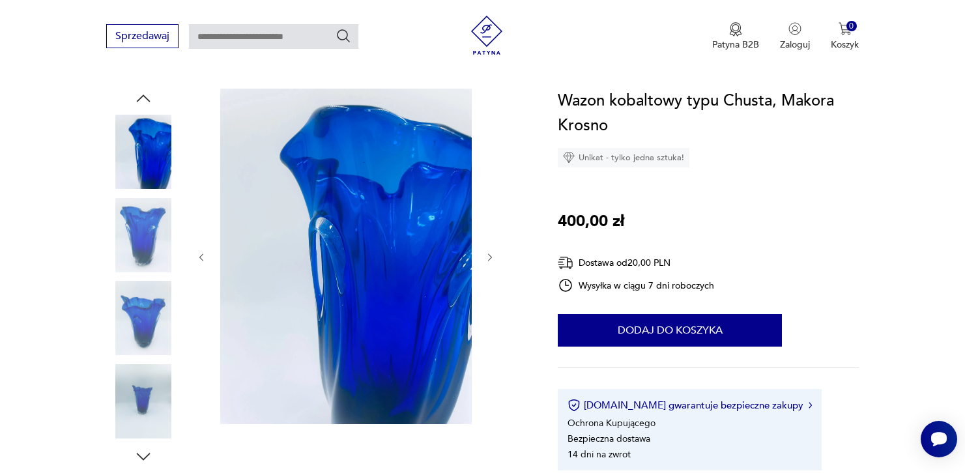
scroll to position [158, 0]
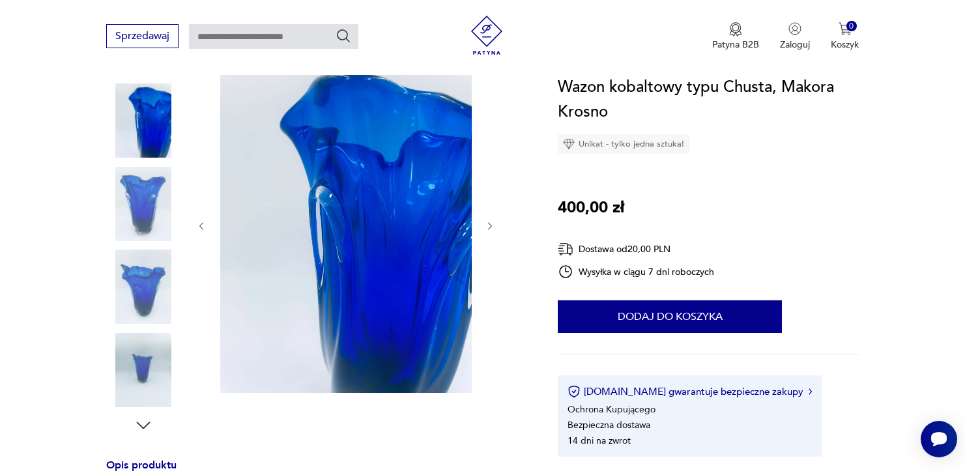
click at [148, 379] on img at bounding box center [143, 370] width 74 height 74
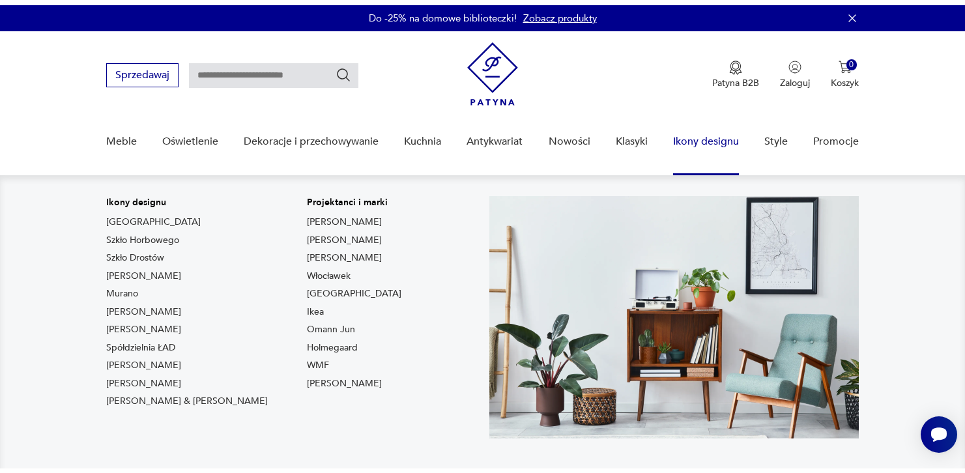
scroll to position [105, 0]
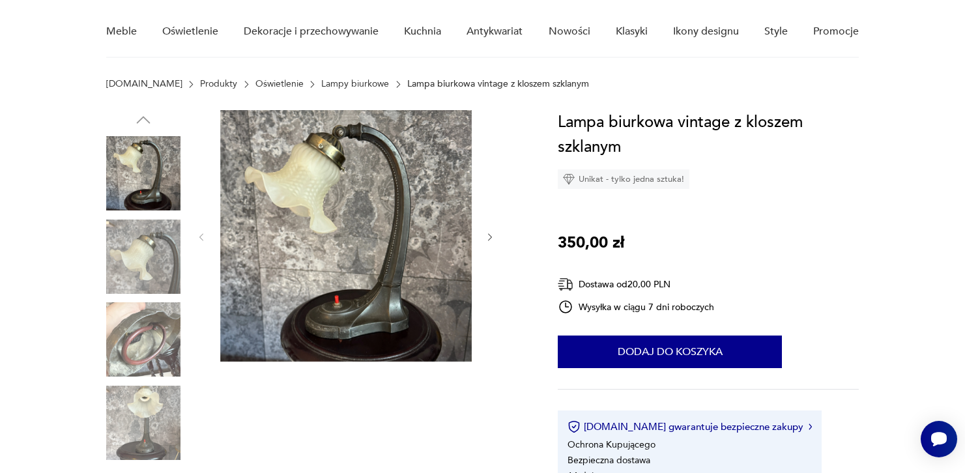
click at [116, 259] on img at bounding box center [143, 257] width 74 height 74
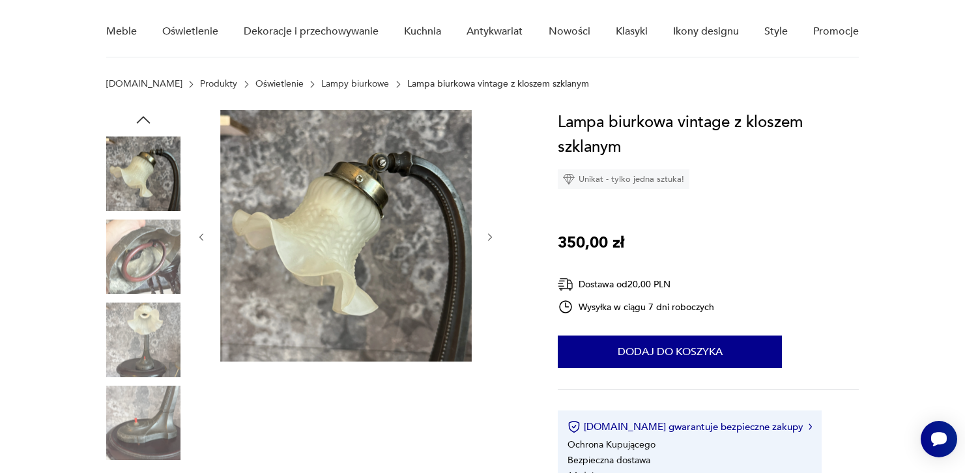
click at [135, 254] on img at bounding box center [143, 257] width 74 height 74
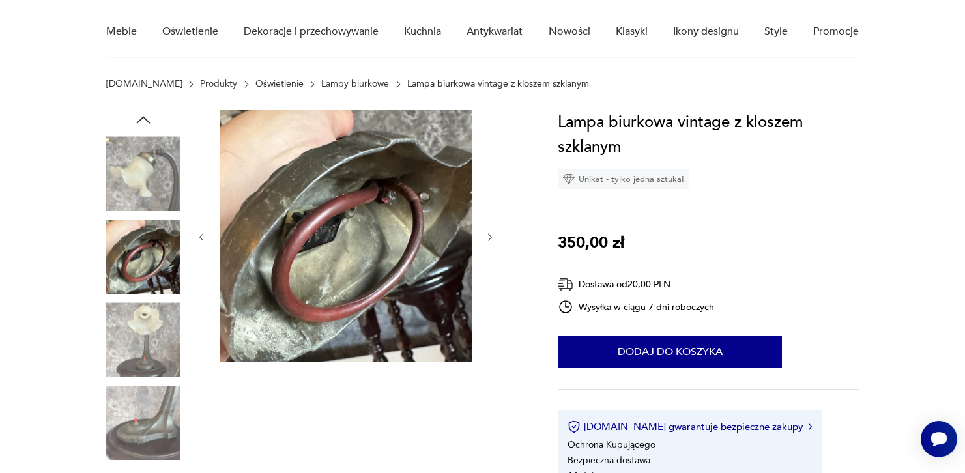
click at [145, 319] on img at bounding box center [143, 339] width 74 height 74
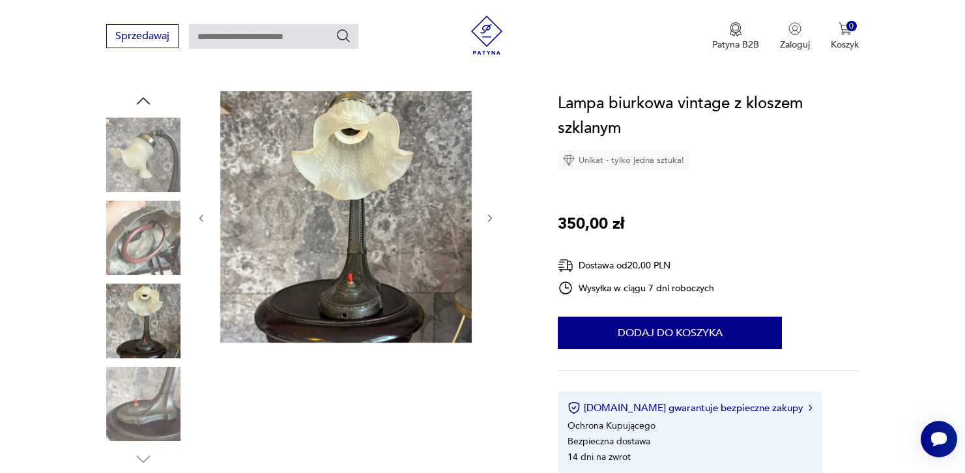
scroll to position [102, 0]
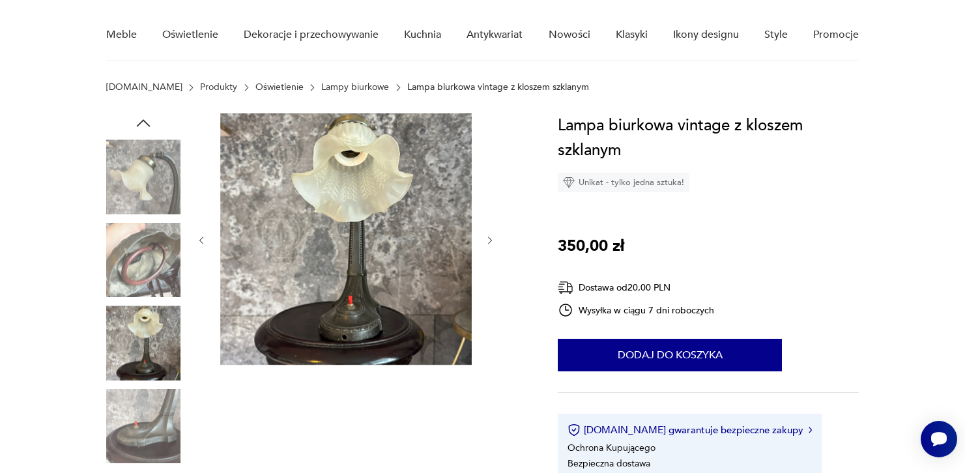
click at [128, 250] on img at bounding box center [143, 260] width 74 height 74
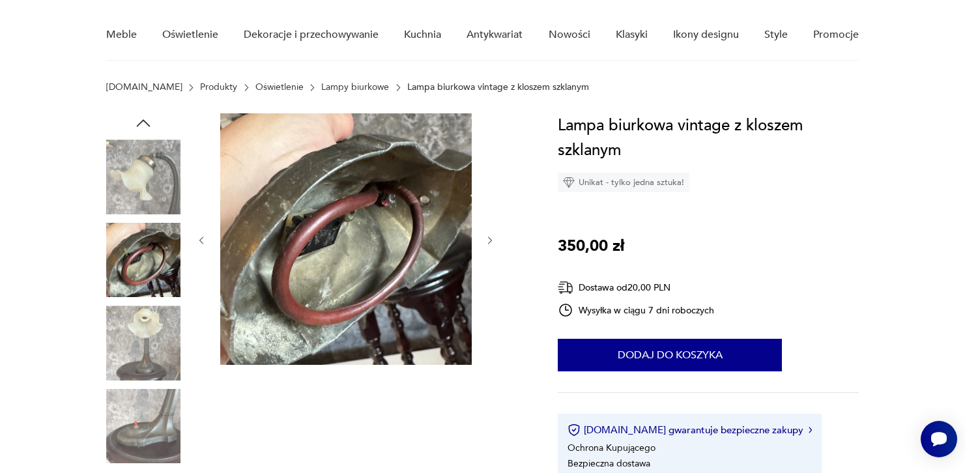
click at [152, 312] on img at bounding box center [143, 343] width 74 height 74
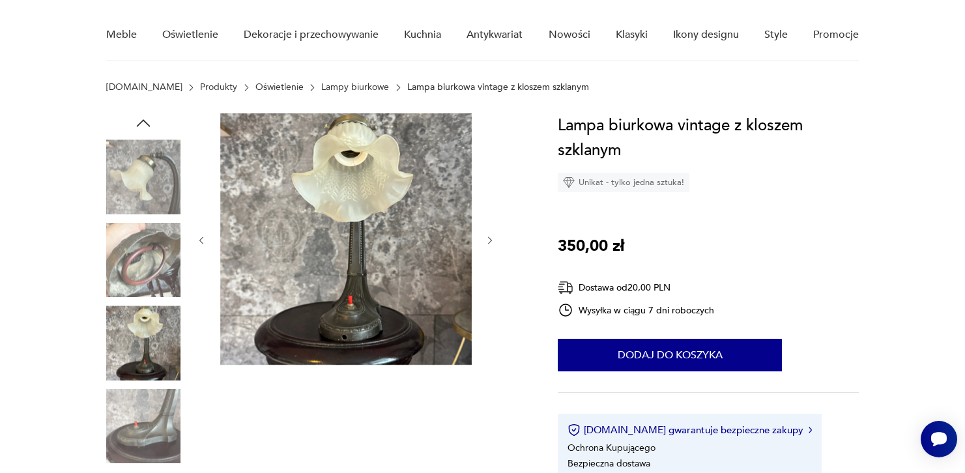
click at [149, 428] on img at bounding box center [143, 426] width 74 height 74
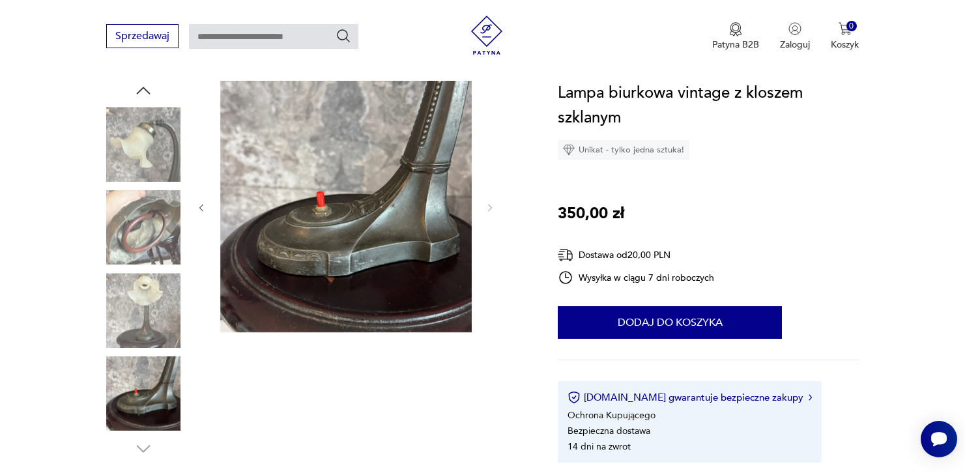
scroll to position [0, 0]
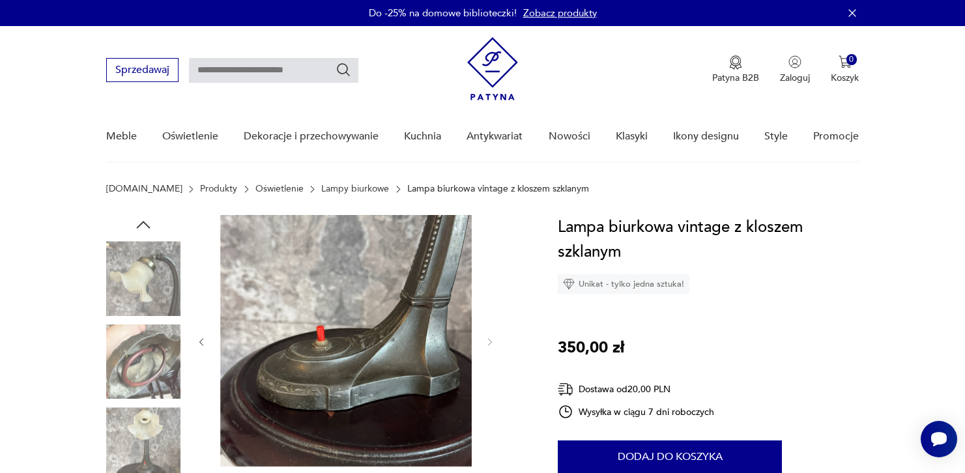
click at [138, 295] on img at bounding box center [143, 278] width 74 height 74
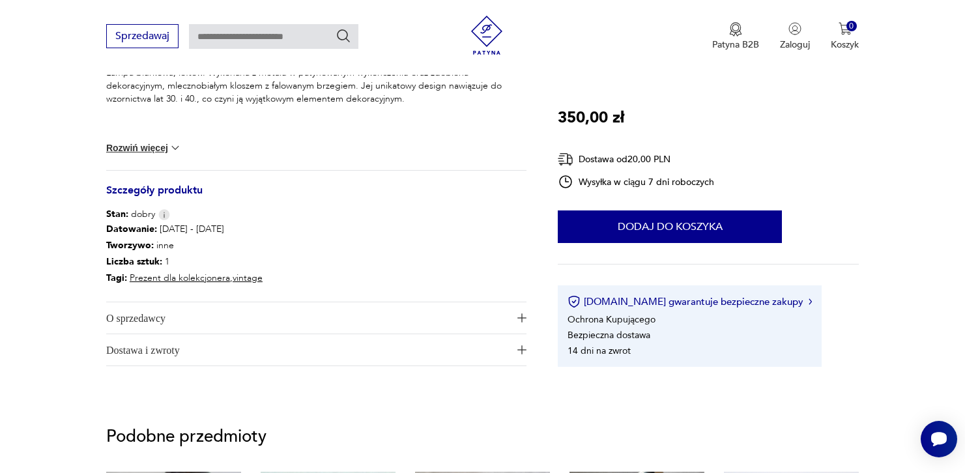
scroll to position [571, 0]
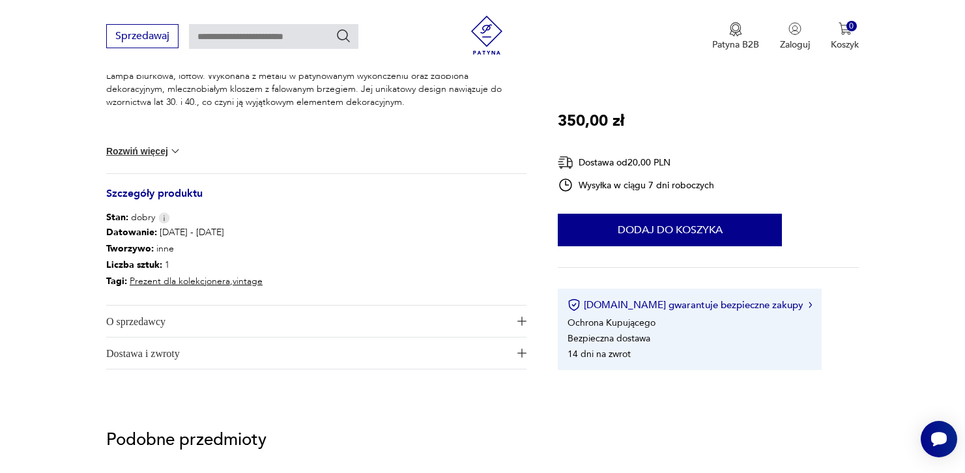
click at [170, 148] on img at bounding box center [175, 151] width 13 height 13
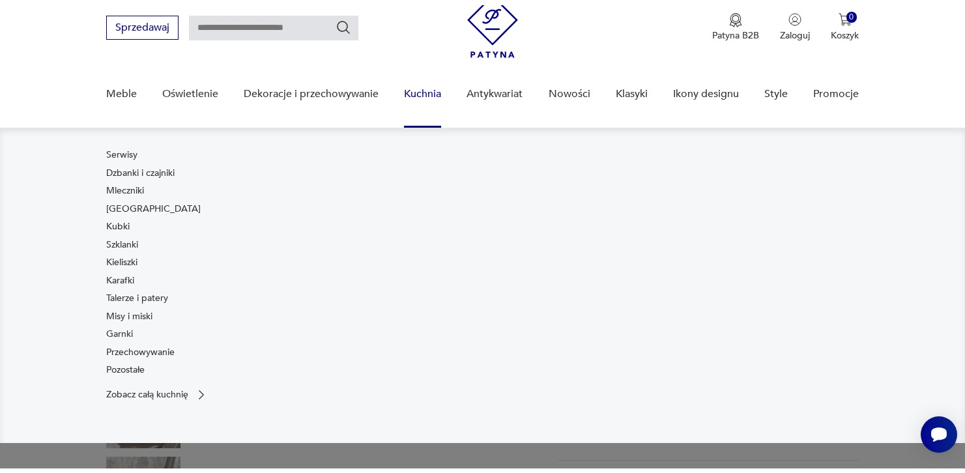
scroll to position [61, 0]
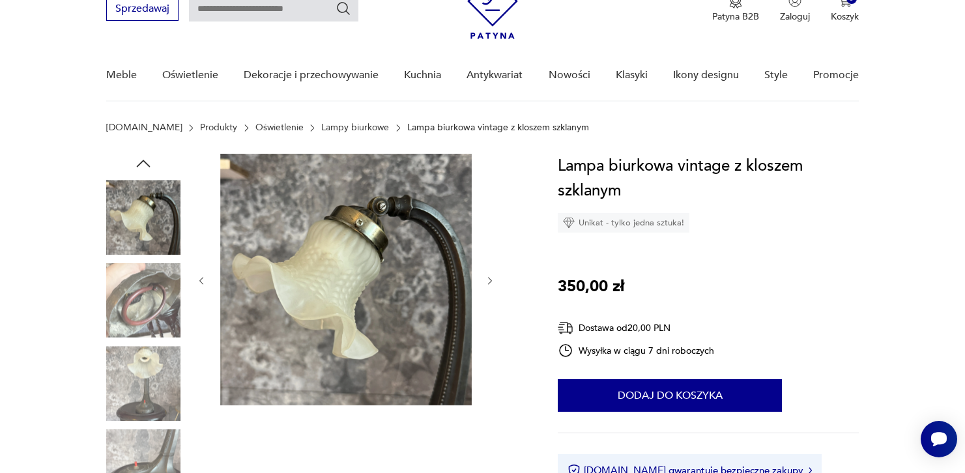
click at [143, 282] on img at bounding box center [143, 300] width 74 height 74
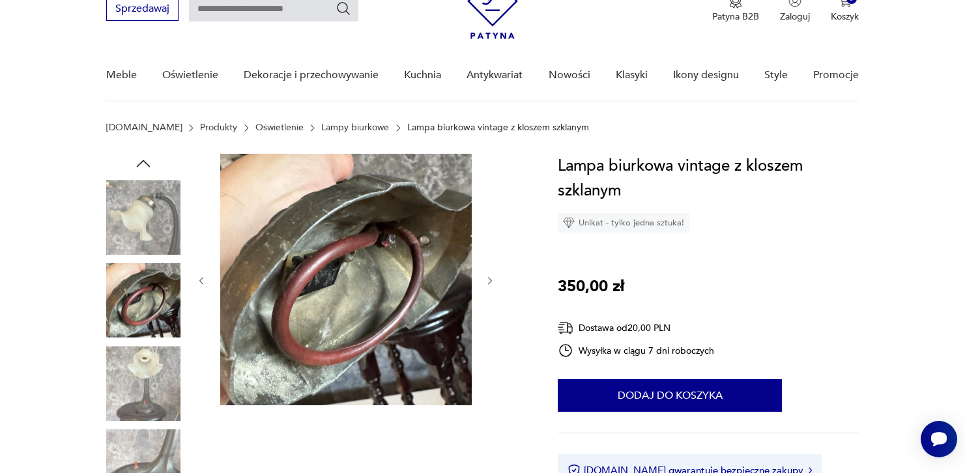
click at [139, 358] on img at bounding box center [143, 383] width 74 height 74
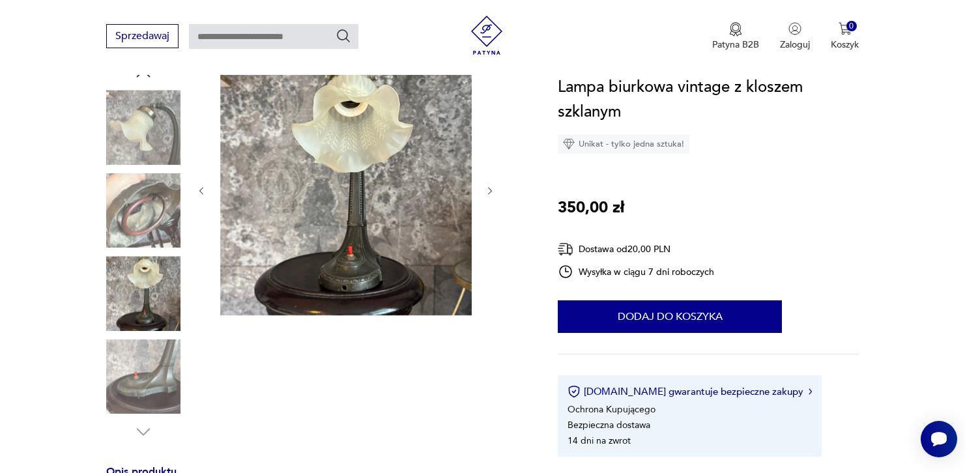
scroll to position [163, 0]
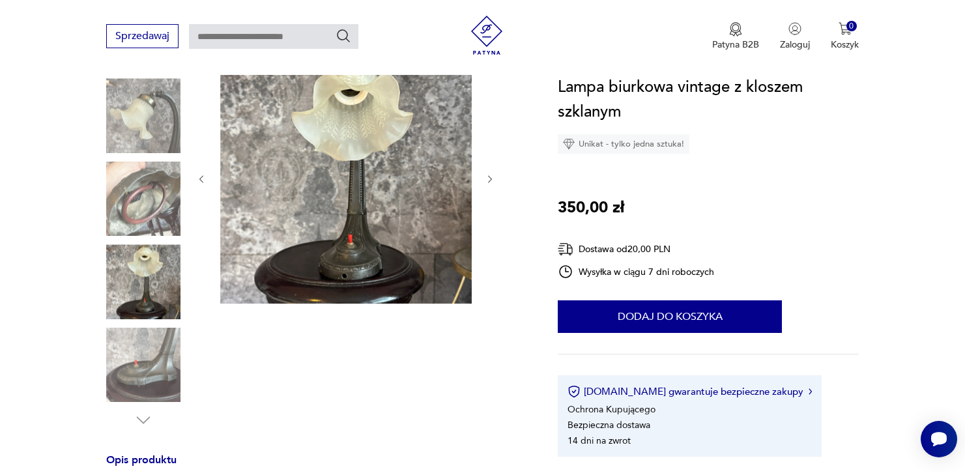
click at [336, 252] on img at bounding box center [346, 178] width 252 height 252
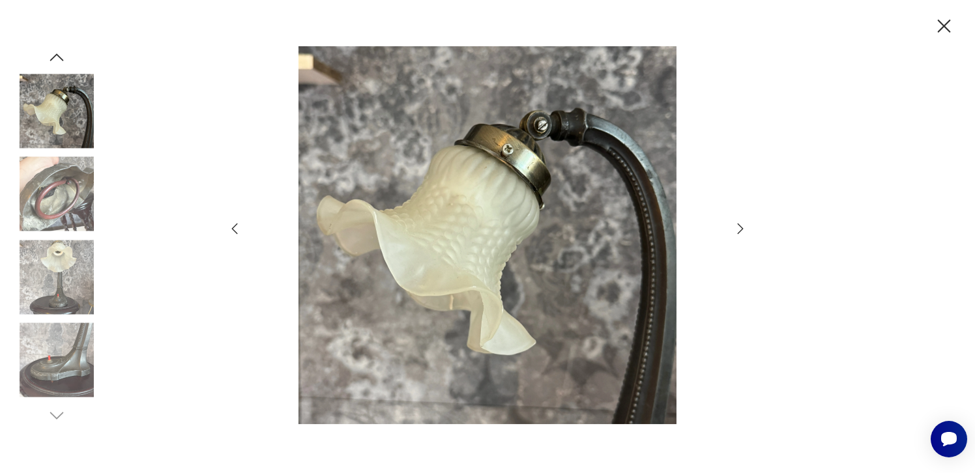
click at [71, 279] on img at bounding box center [57, 277] width 74 height 74
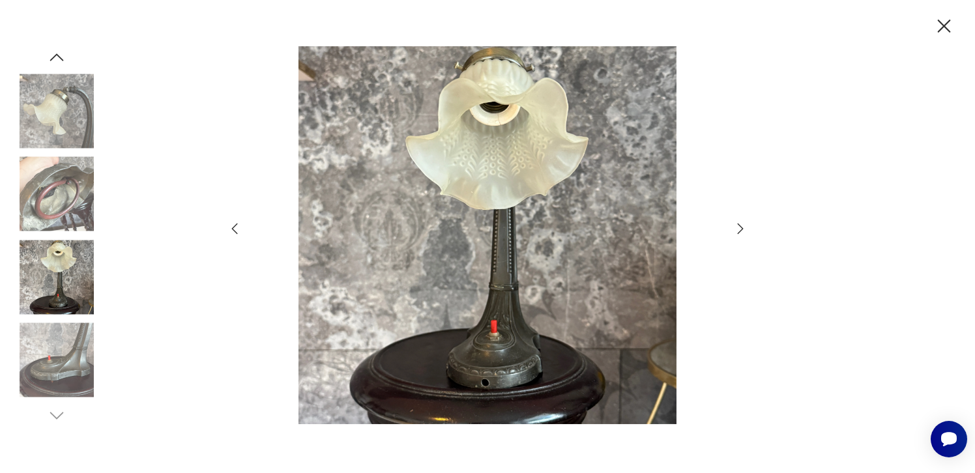
click at [51, 389] on img at bounding box center [57, 360] width 74 height 74
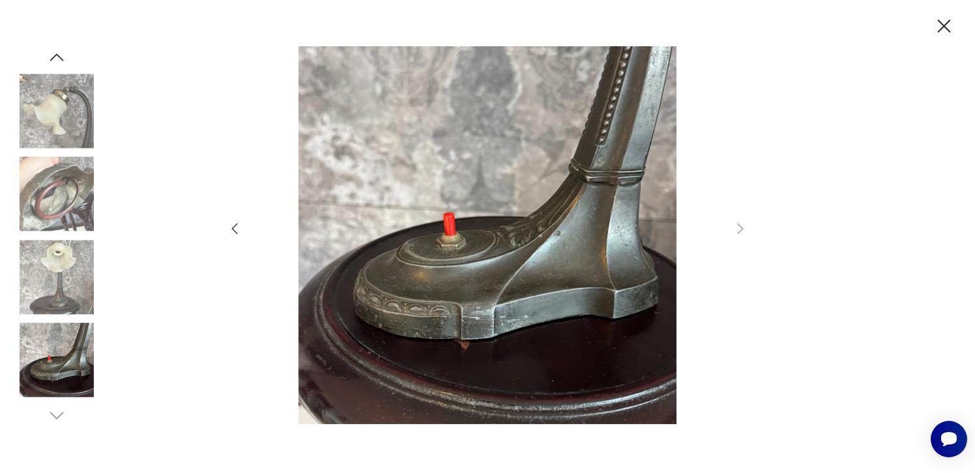
click at [945, 36] on icon "button" at bounding box center [944, 26] width 23 height 23
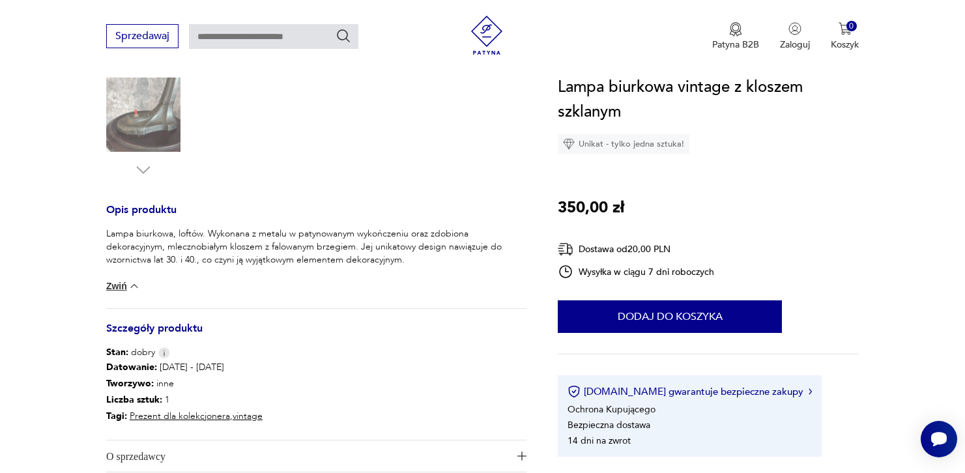
scroll to position [523, 0]
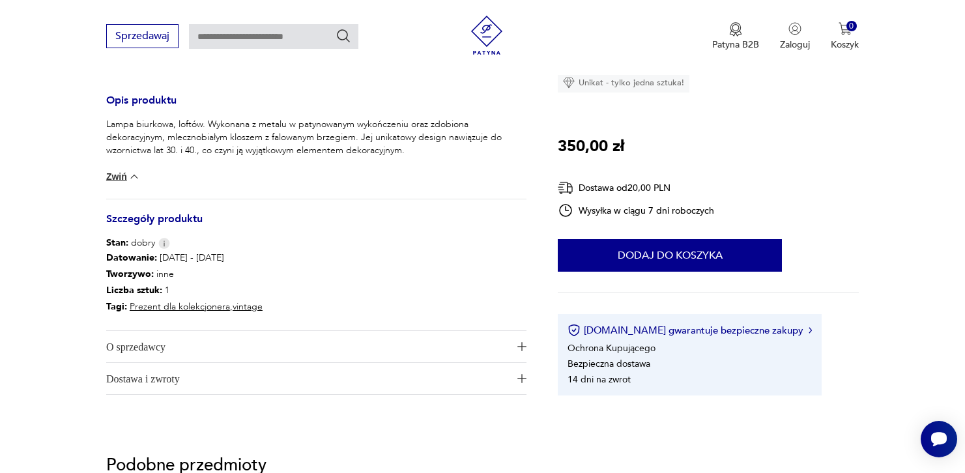
click at [132, 354] on span "O sprzedawcy" at bounding box center [307, 346] width 403 height 31
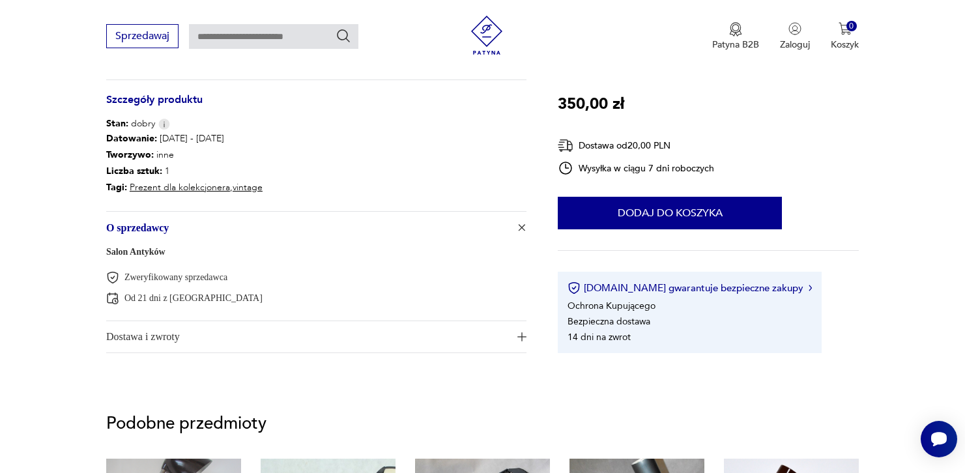
scroll to position [689, 0]
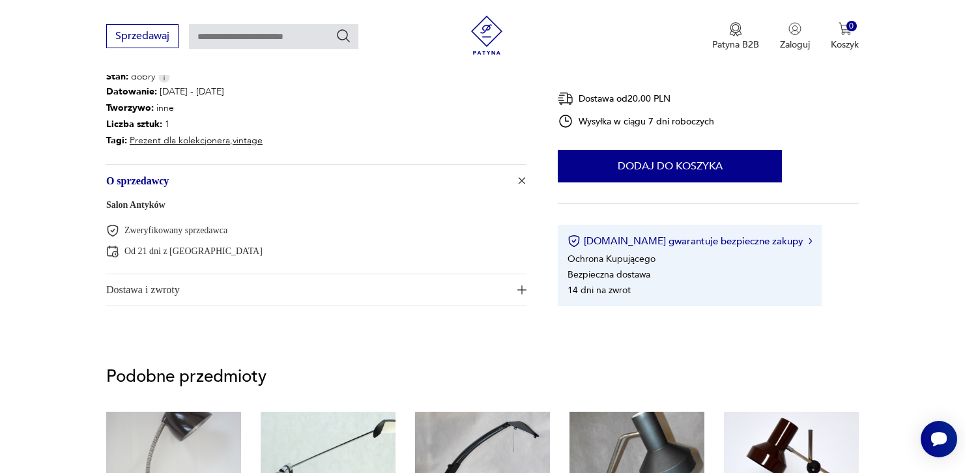
click at [192, 289] on span "Dostawa i zwroty" at bounding box center [307, 289] width 403 height 31
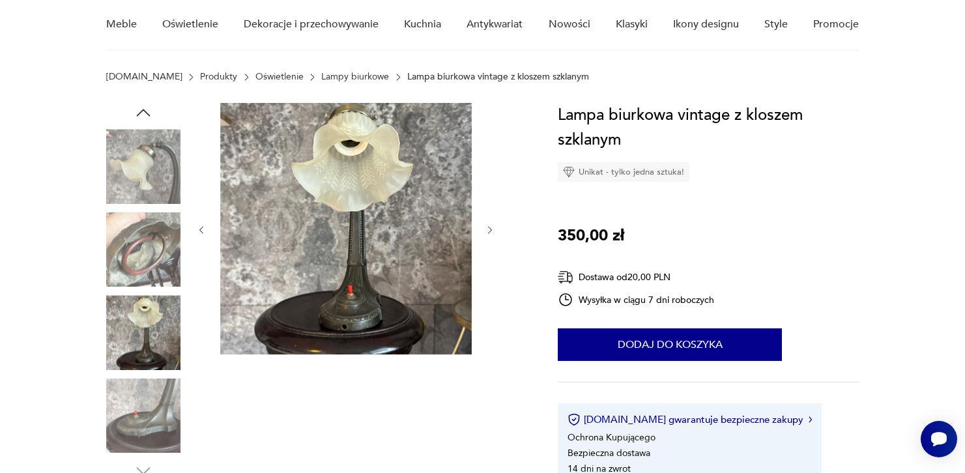
scroll to position [110, 0]
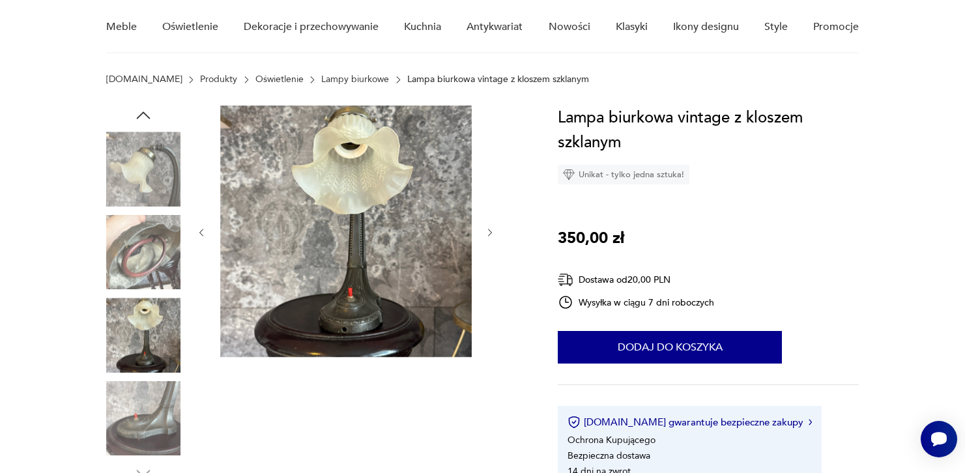
click at [168, 236] on img at bounding box center [143, 252] width 74 height 74
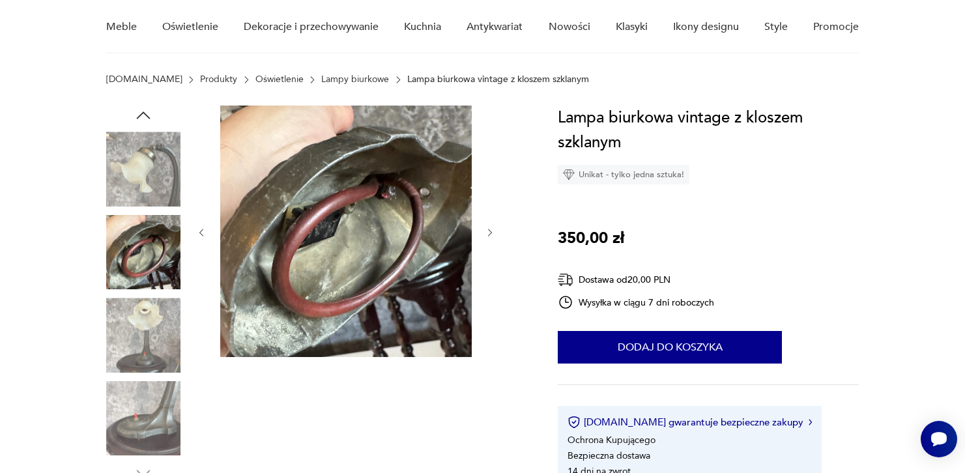
click at [144, 156] on img at bounding box center [143, 169] width 74 height 74
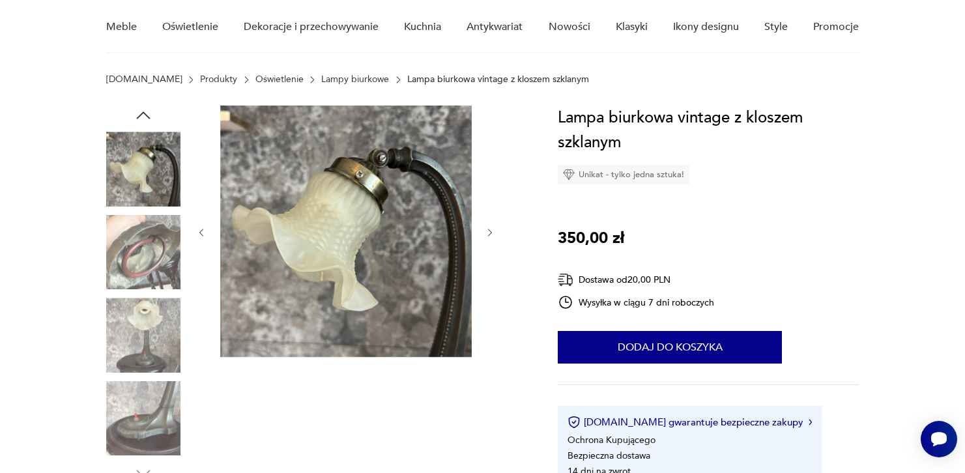
click at [152, 308] on img at bounding box center [143, 335] width 74 height 74
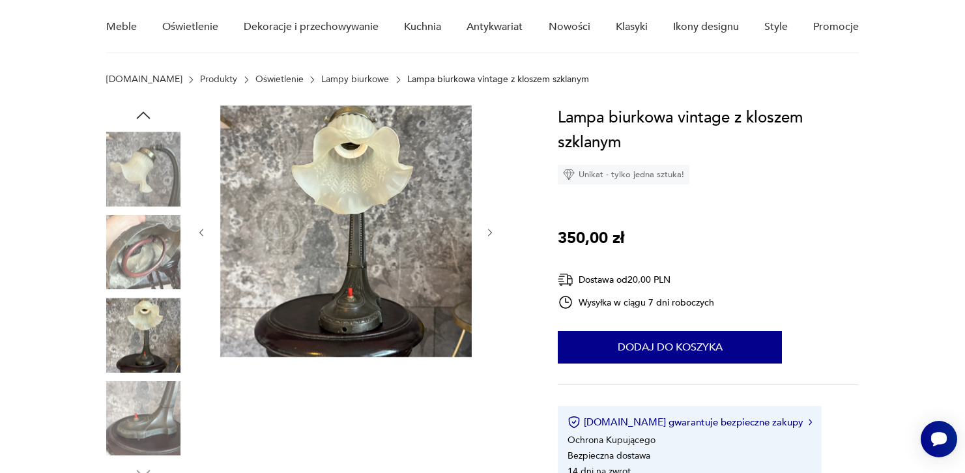
click at [139, 415] on img at bounding box center [143, 418] width 74 height 74
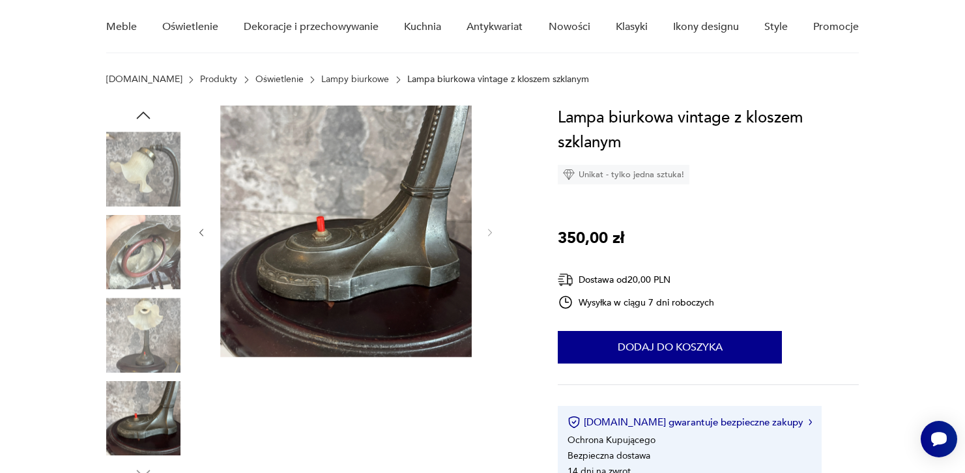
click at [147, 351] on img at bounding box center [143, 335] width 74 height 74
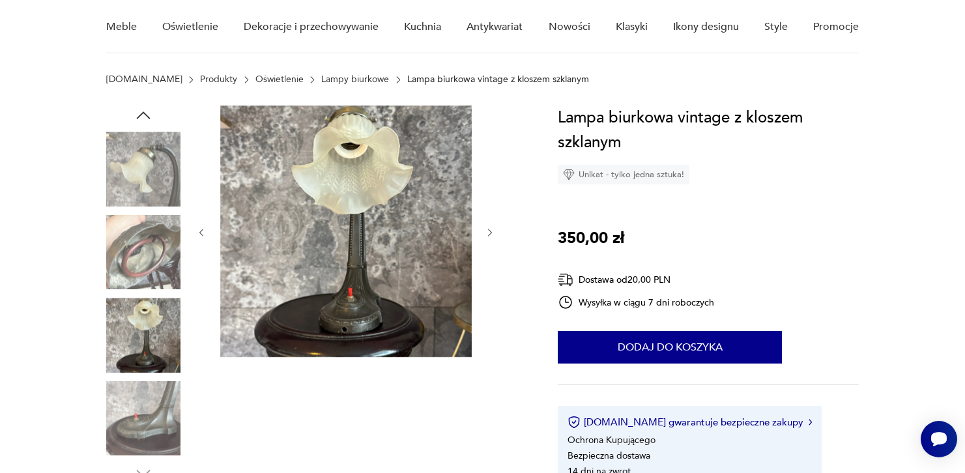
click at [147, 247] on img at bounding box center [143, 252] width 74 height 74
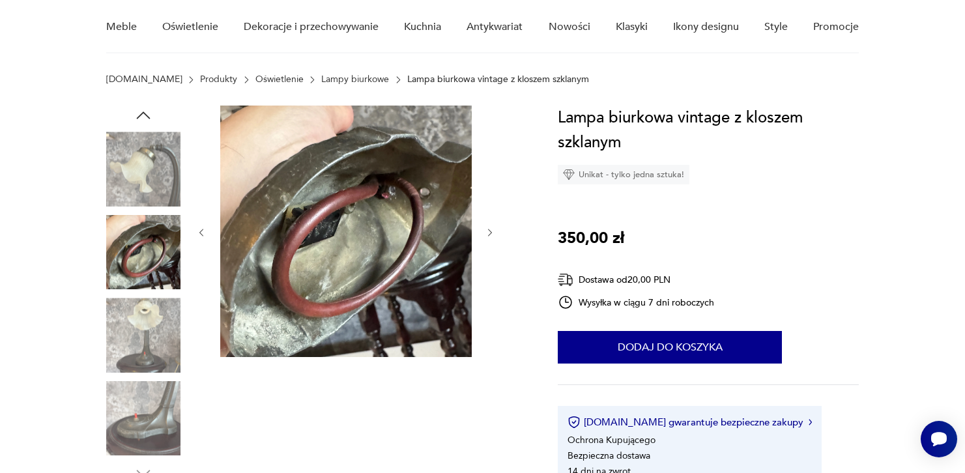
click at [163, 143] on img at bounding box center [143, 169] width 74 height 74
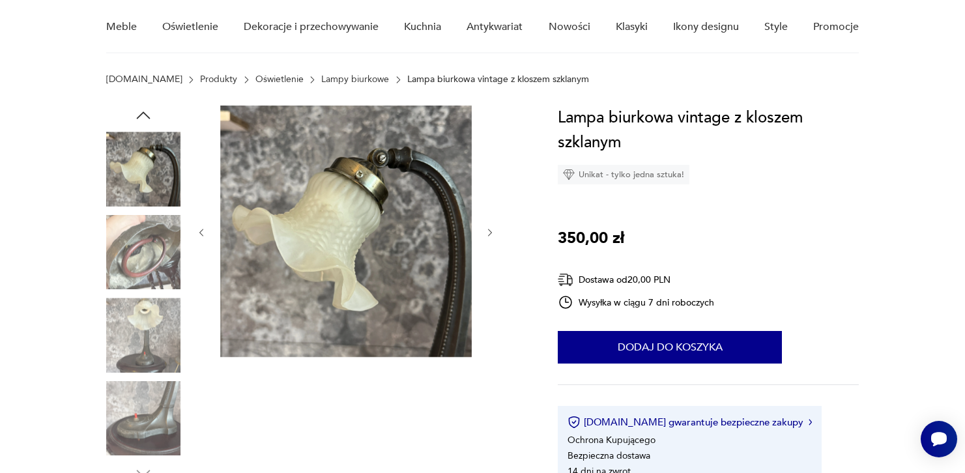
click at [330, 192] on img at bounding box center [346, 232] width 252 height 252
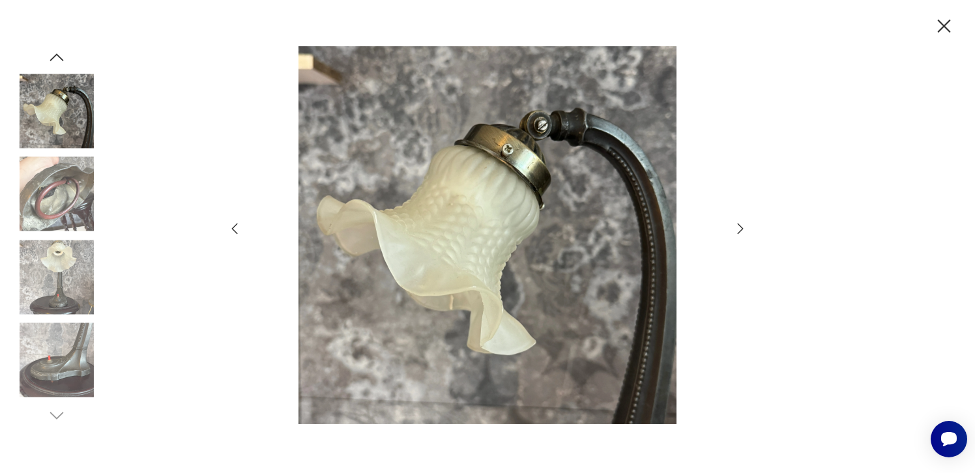
click at [735, 223] on icon "button" at bounding box center [741, 229] width 16 height 16
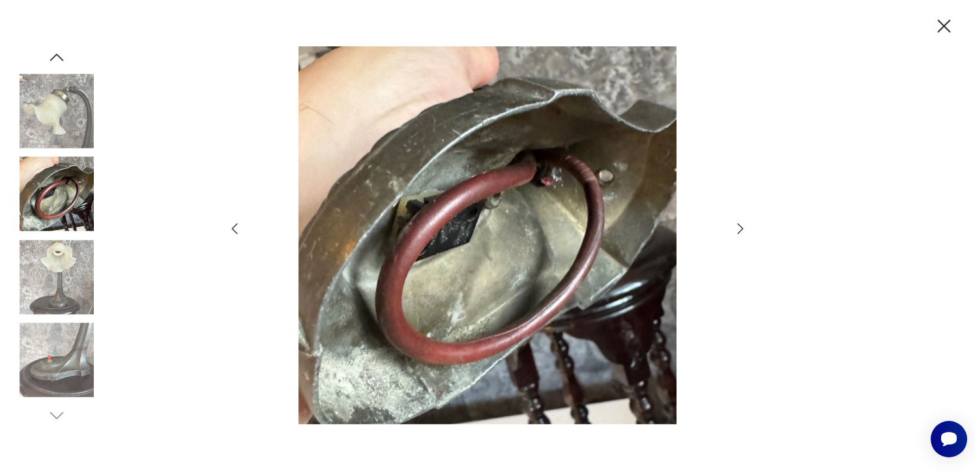
click at [735, 223] on icon "button" at bounding box center [741, 229] width 16 height 16
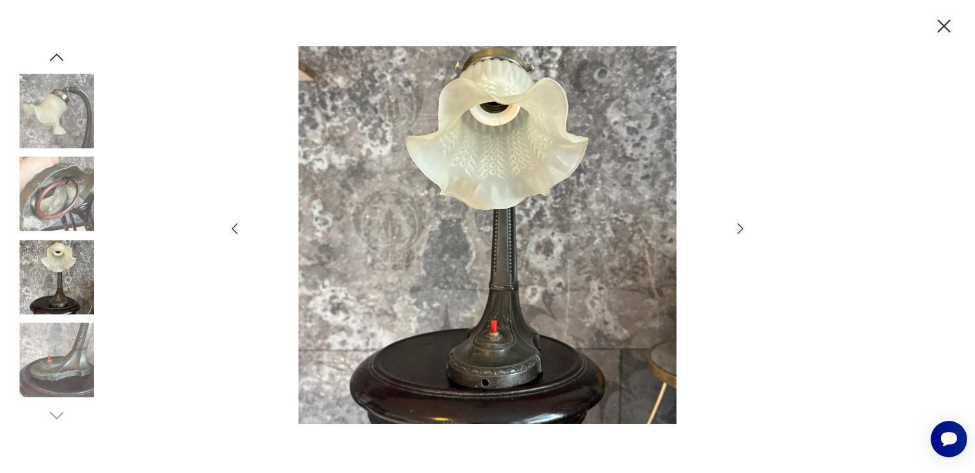
click at [735, 223] on icon "button" at bounding box center [741, 229] width 16 height 16
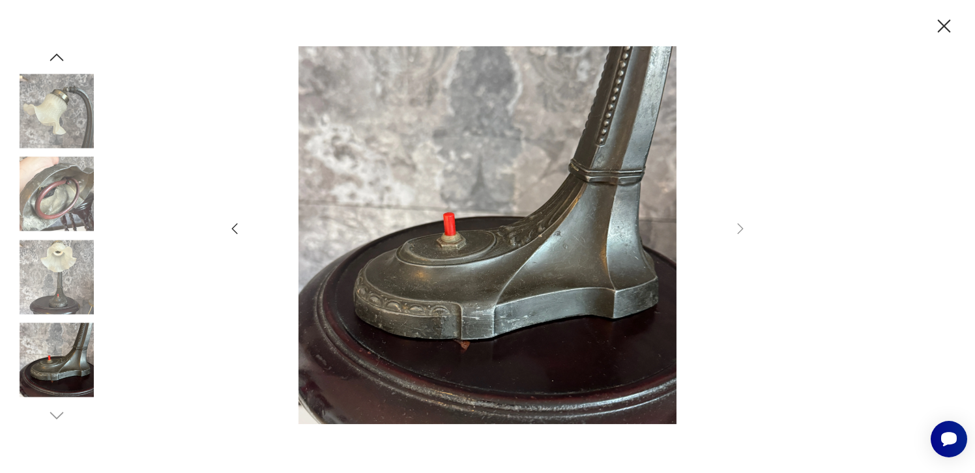
click at [55, 338] on img at bounding box center [57, 360] width 74 height 74
click at [943, 29] on icon "button" at bounding box center [944, 26] width 23 height 23
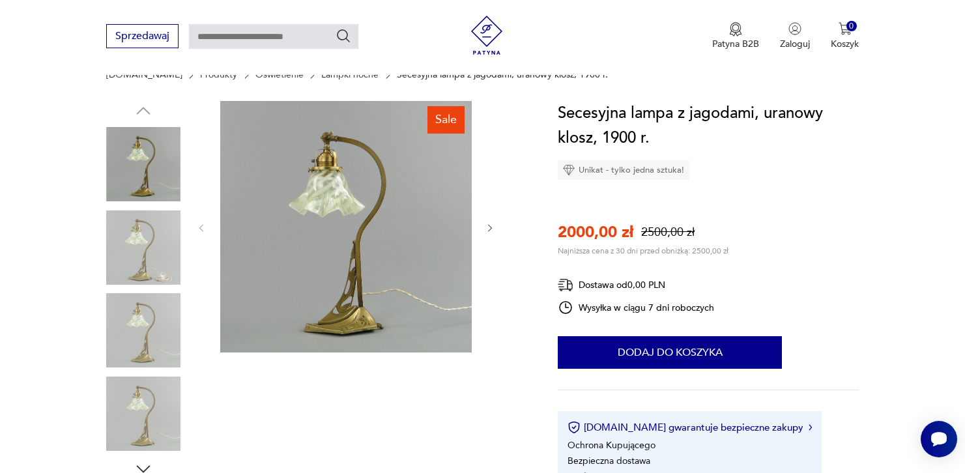
scroll to position [116, 0]
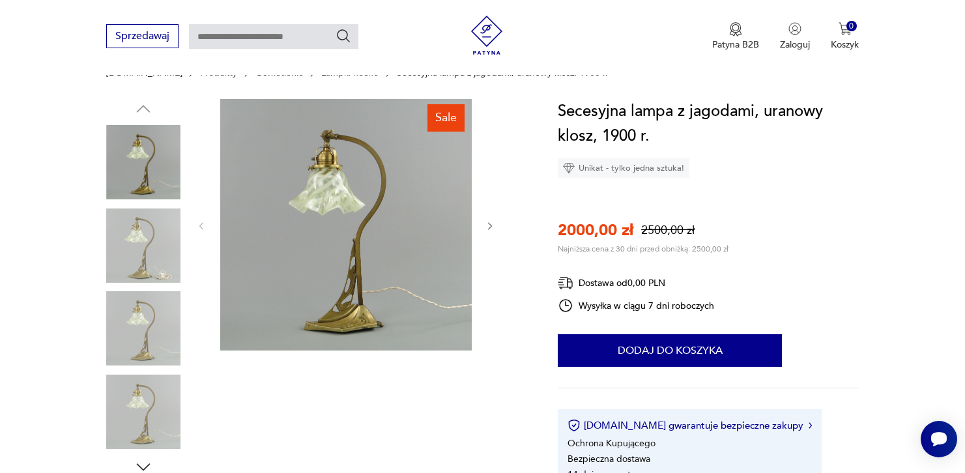
click at [156, 241] on img at bounding box center [143, 246] width 74 height 74
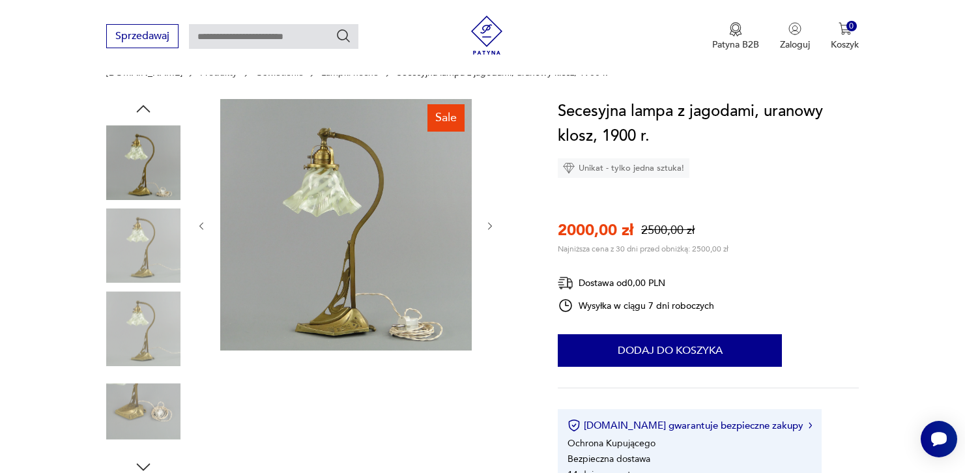
click at [168, 274] on img at bounding box center [143, 246] width 74 height 74
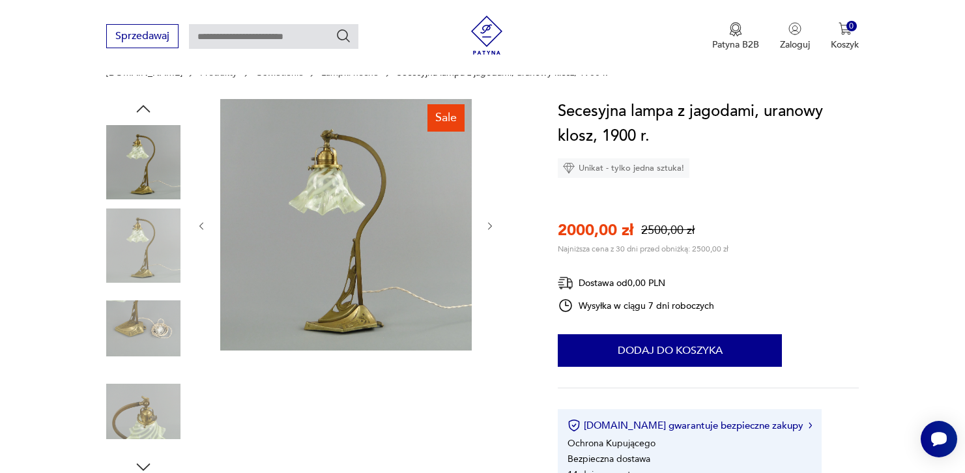
click at [149, 310] on img at bounding box center [143, 328] width 74 height 74
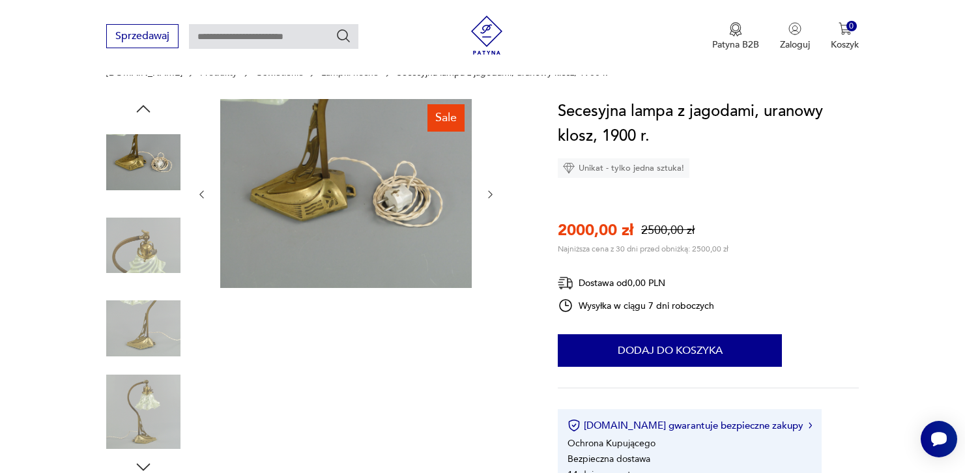
click at [149, 310] on img at bounding box center [143, 328] width 74 height 74
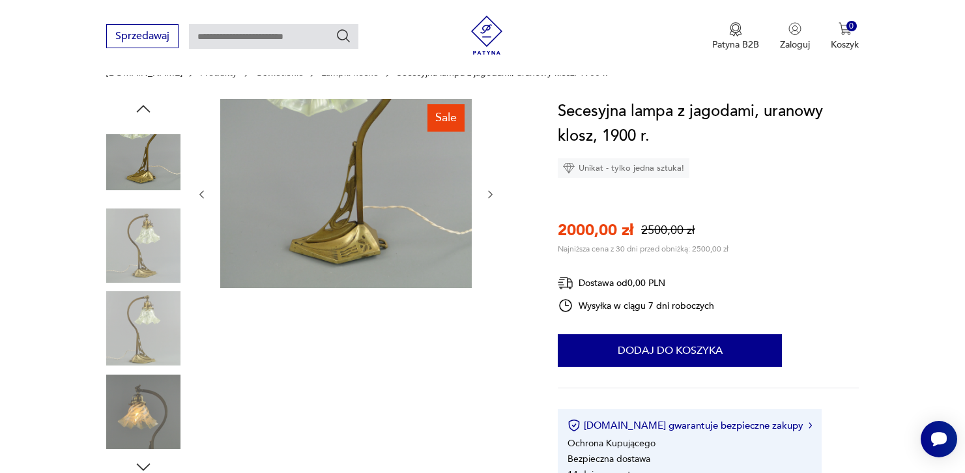
click at [139, 353] on img at bounding box center [143, 328] width 74 height 74
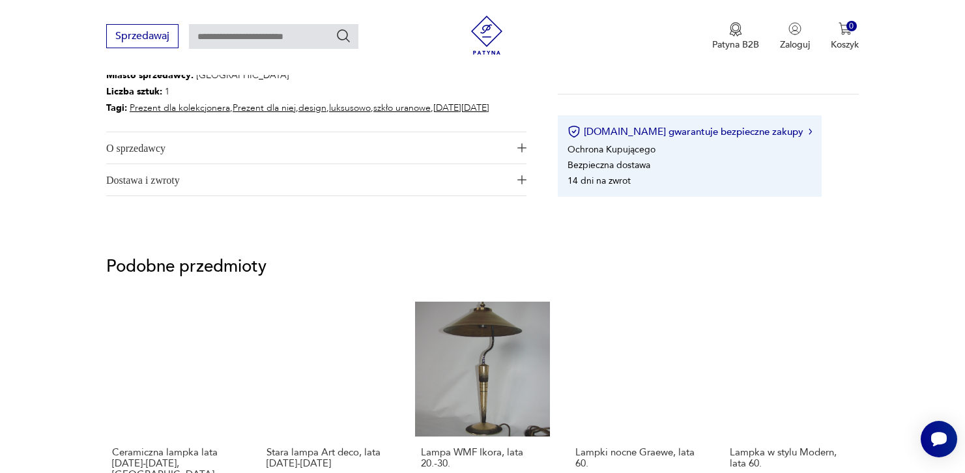
scroll to position [720, 0]
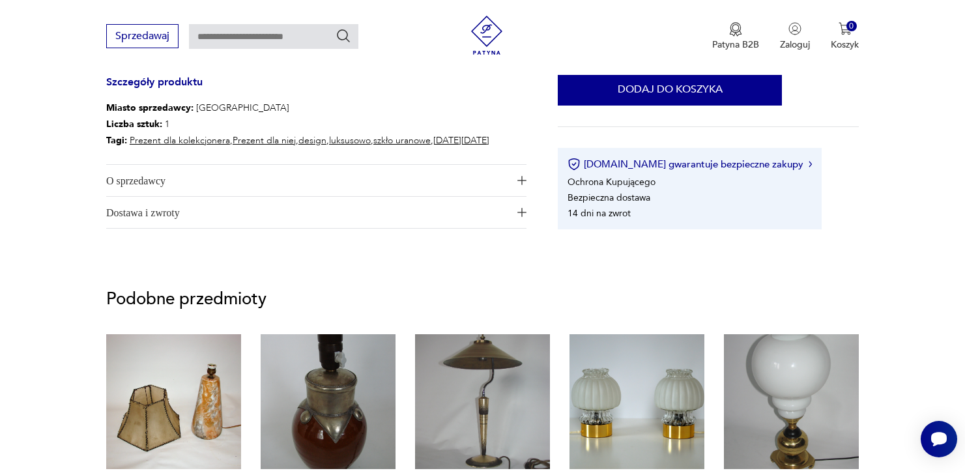
click at [305, 177] on span "O sprzedawcy" at bounding box center [307, 180] width 403 height 31
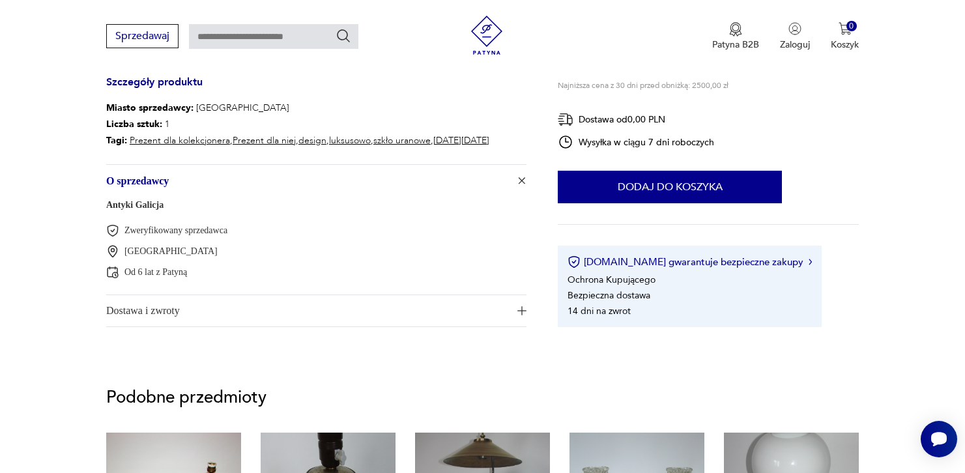
click at [168, 317] on span "Dostawa i zwroty" at bounding box center [307, 310] width 403 height 31
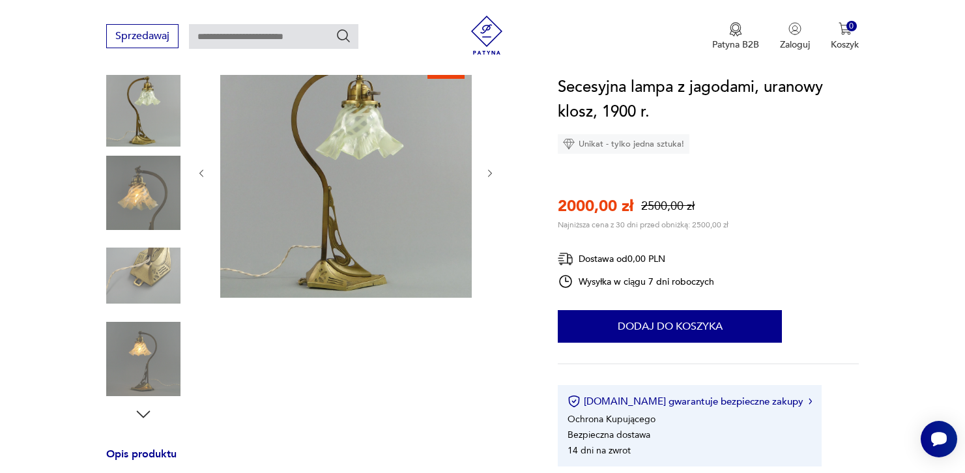
scroll to position [138, 0]
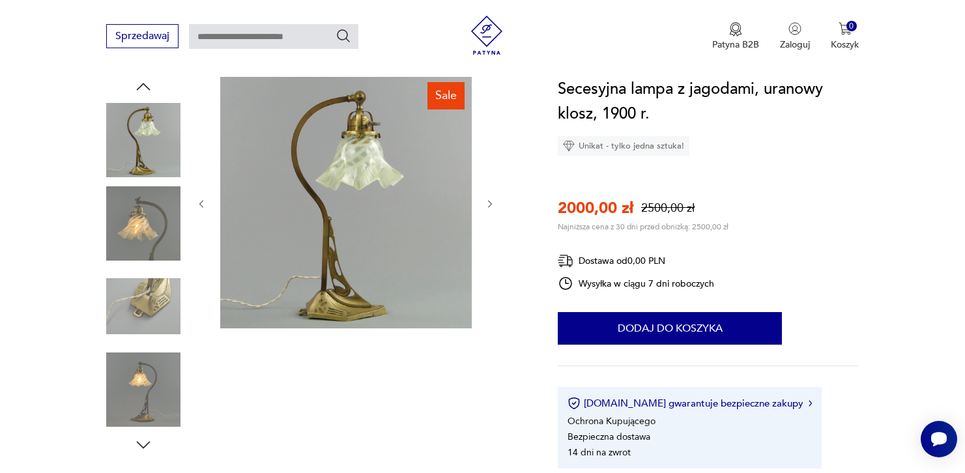
click at [132, 142] on img at bounding box center [143, 140] width 74 height 74
click at [131, 194] on img at bounding box center [143, 223] width 74 height 74
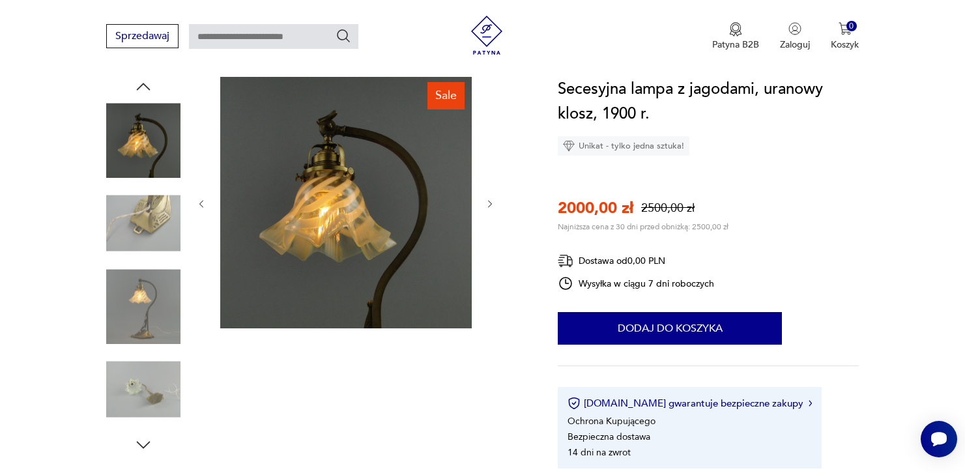
click at [147, 227] on img at bounding box center [143, 223] width 74 height 74
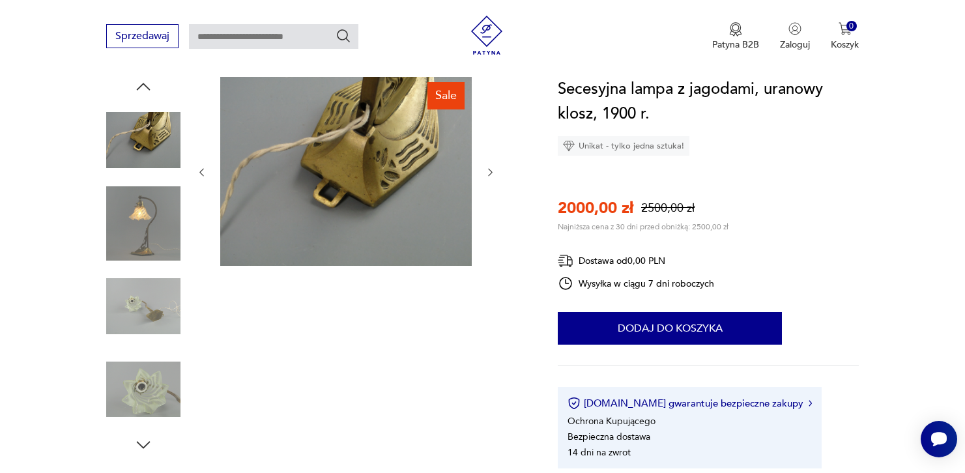
click at [141, 251] on img at bounding box center [143, 223] width 74 height 74
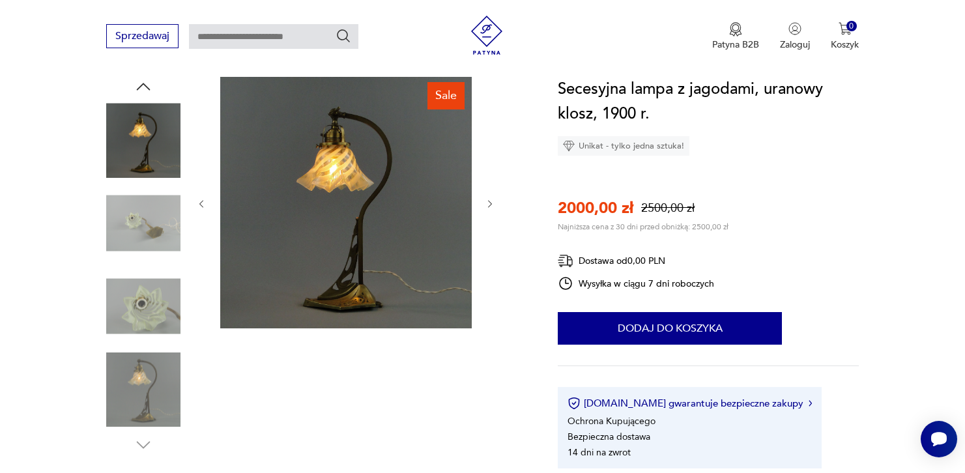
click at [143, 217] on img at bounding box center [143, 223] width 74 height 74
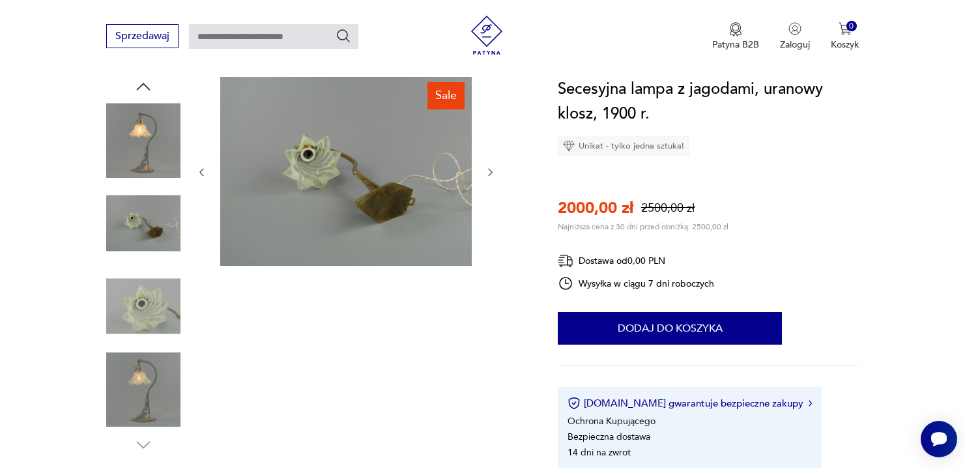
click at [138, 304] on img at bounding box center [143, 306] width 74 height 74
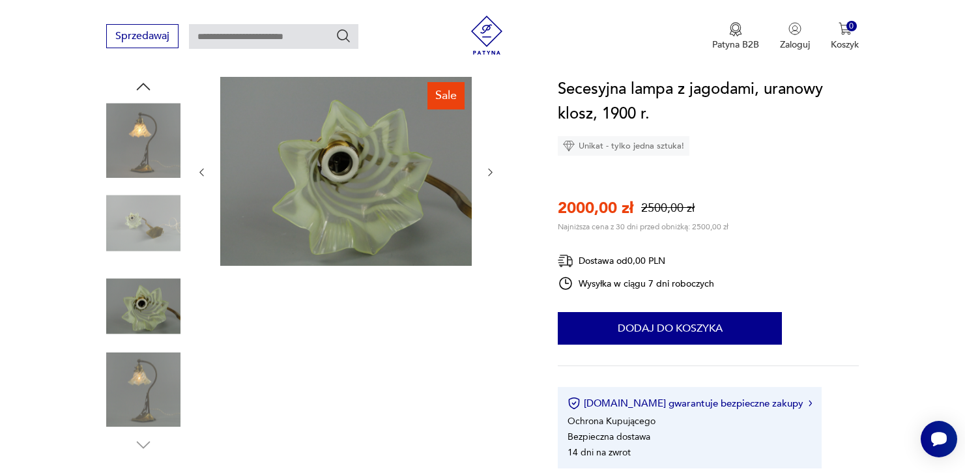
click at [162, 395] on img at bounding box center [143, 390] width 74 height 74
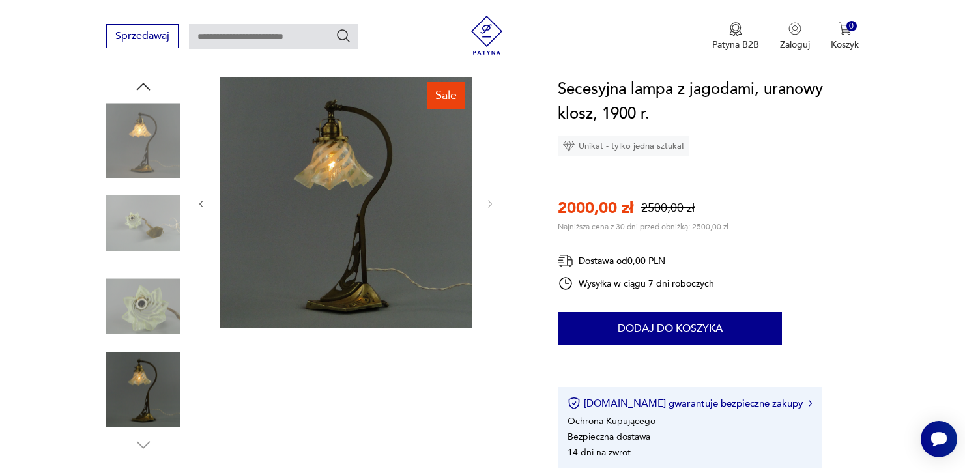
click at [150, 245] on img at bounding box center [143, 223] width 74 height 74
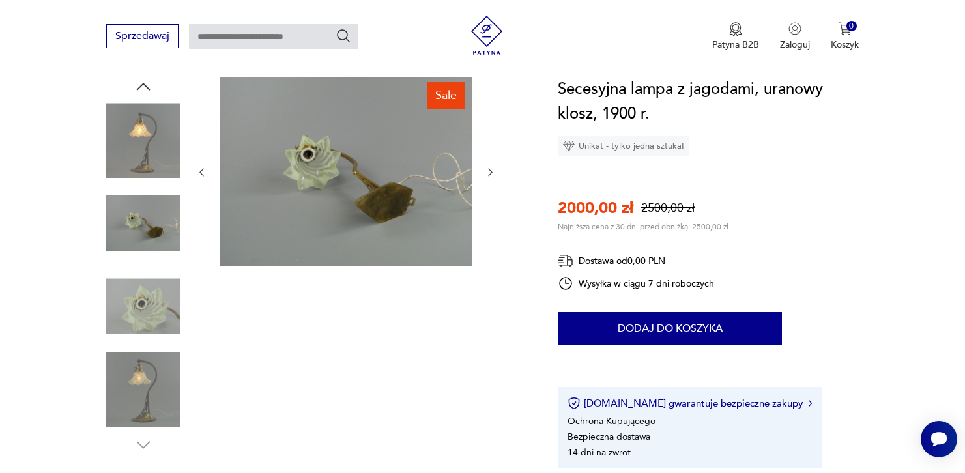
click at [151, 154] on img at bounding box center [143, 140] width 74 height 74
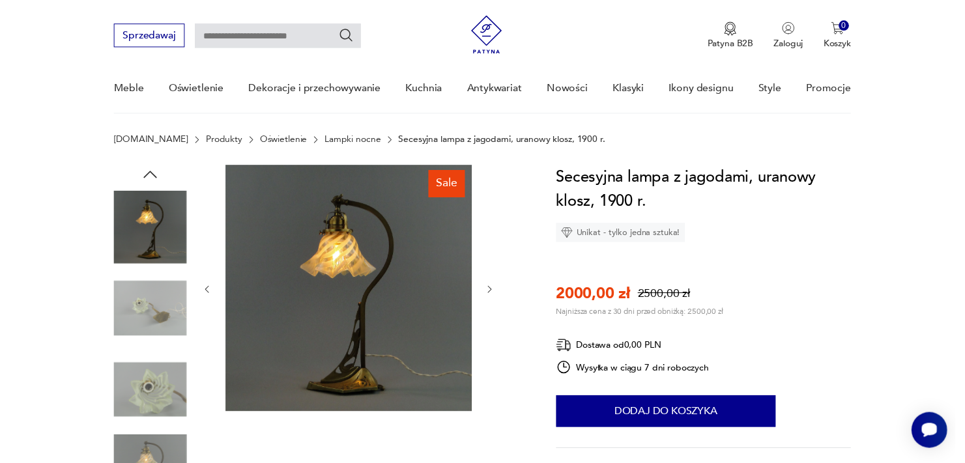
scroll to position [14, 0]
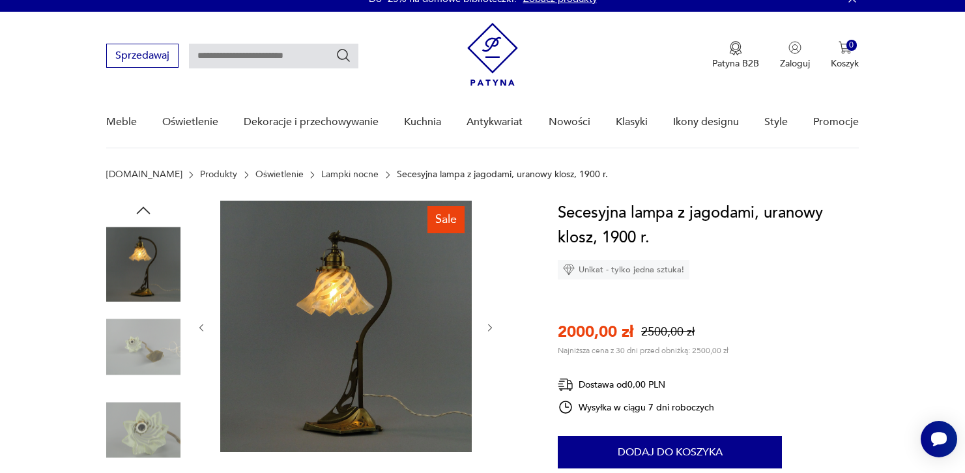
click at [145, 215] on icon "button" at bounding box center [144, 211] width 20 height 20
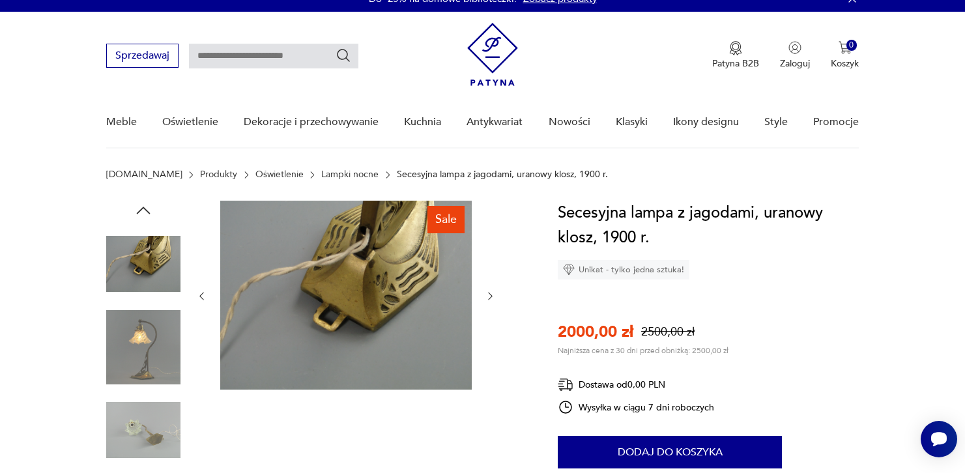
click at [144, 256] on img at bounding box center [143, 264] width 74 height 74
click at [141, 215] on icon "button" at bounding box center [144, 211] width 20 height 20
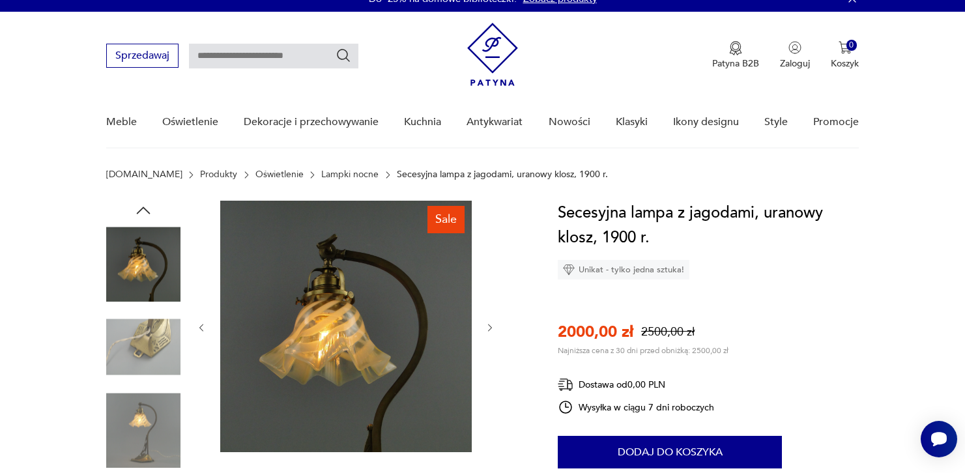
click at [145, 262] on img at bounding box center [143, 264] width 74 height 74
click at [142, 206] on icon "button" at bounding box center [144, 211] width 20 height 20
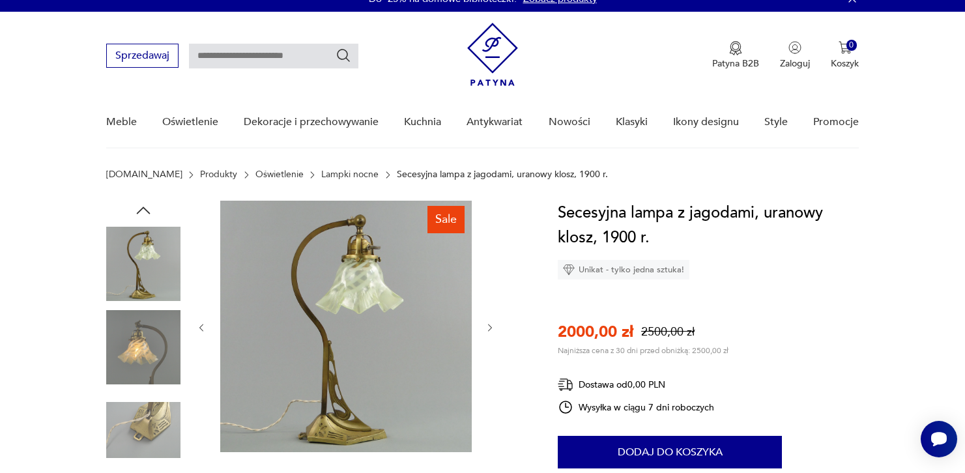
click at [142, 232] on img at bounding box center [143, 264] width 74 height 74
click at [312, 353] on img at bounding box center [346, 327] width 252 height 252
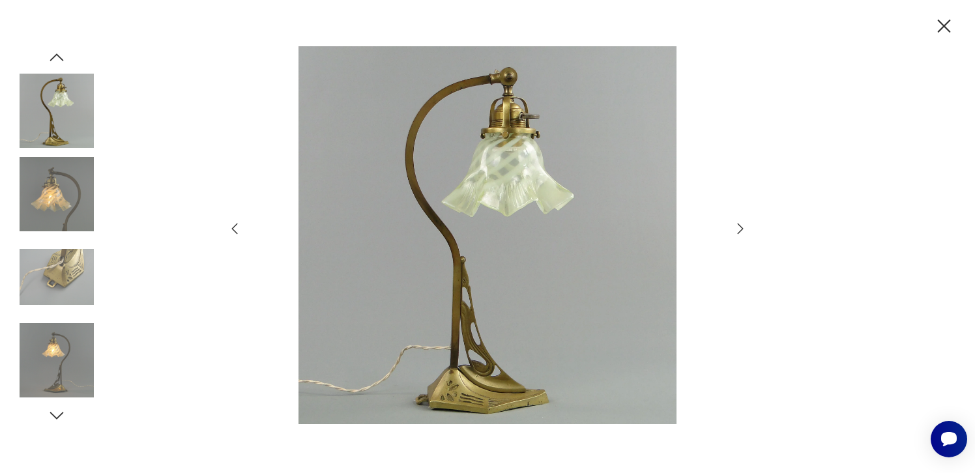
click at [947, 22] on icon "button" at bounding box center [944, 26] width 13 height 13
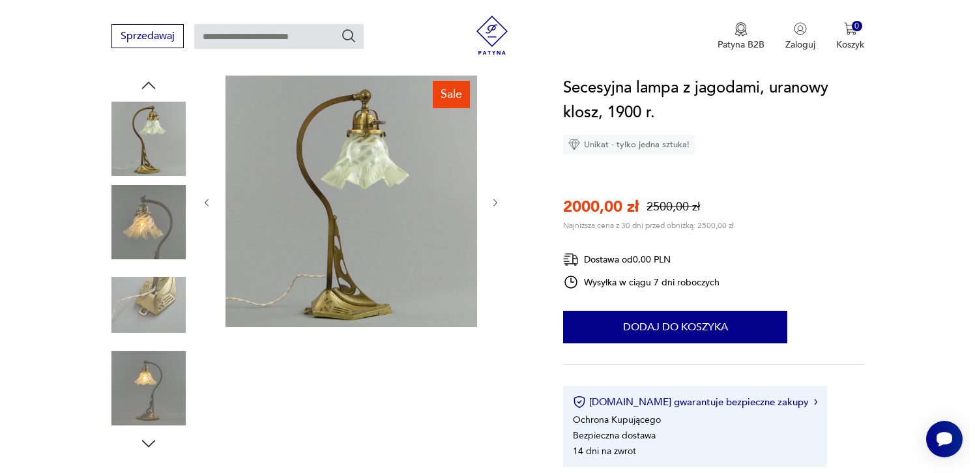
scroll to position [145, 0]
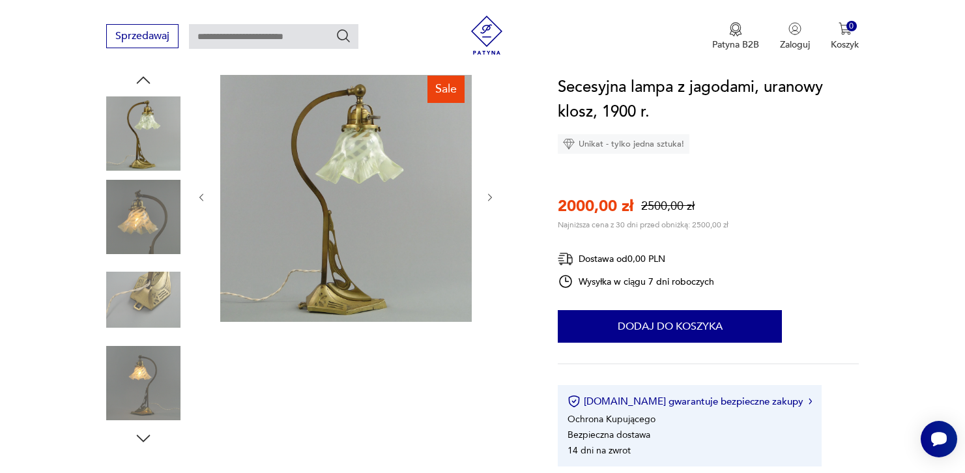
click at [106, 116] on img at bounding box center [143, 133] width 74 height 74
click at [132, 229] on img at bounding box center [143, 217] width 74 height 74
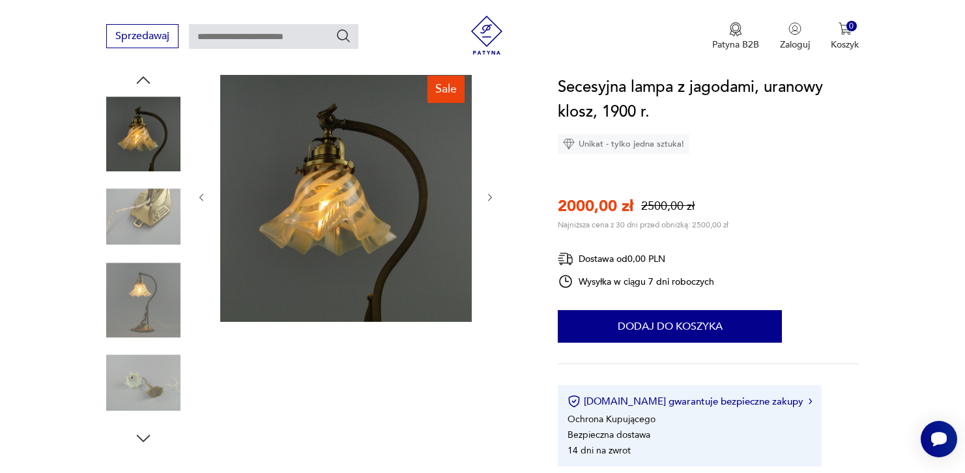
click at [132, 229] on img at bounding box center [143, 217] width 74 height 74
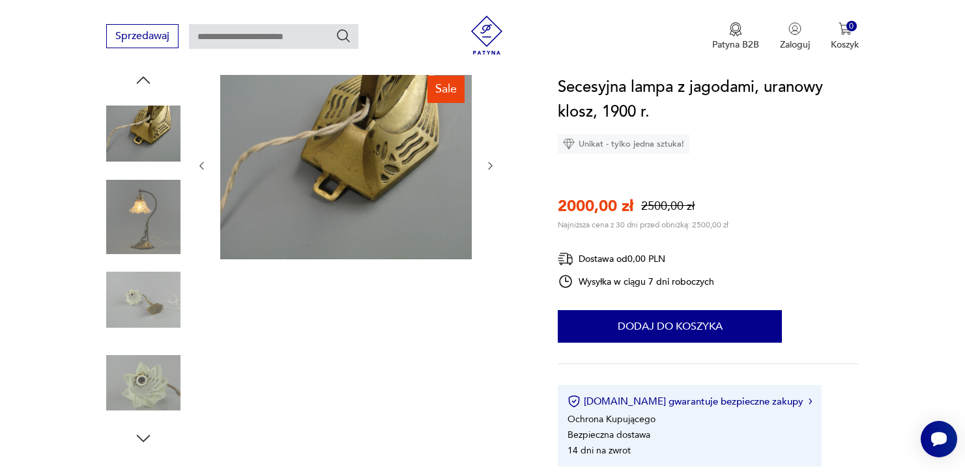
click at [158, 213] on img at bounding box center [143, 217] width 74 height 74
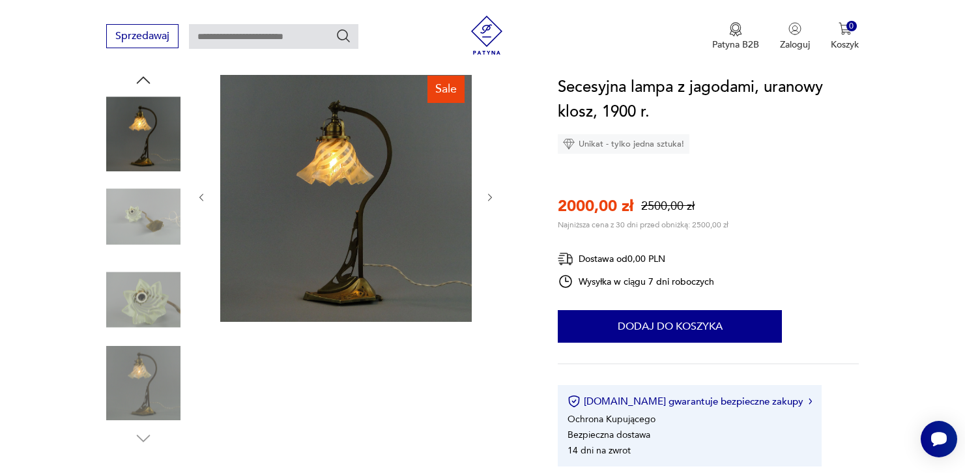
click at [145, 233] on img at bounding box center [143, 217] width 74 height 74
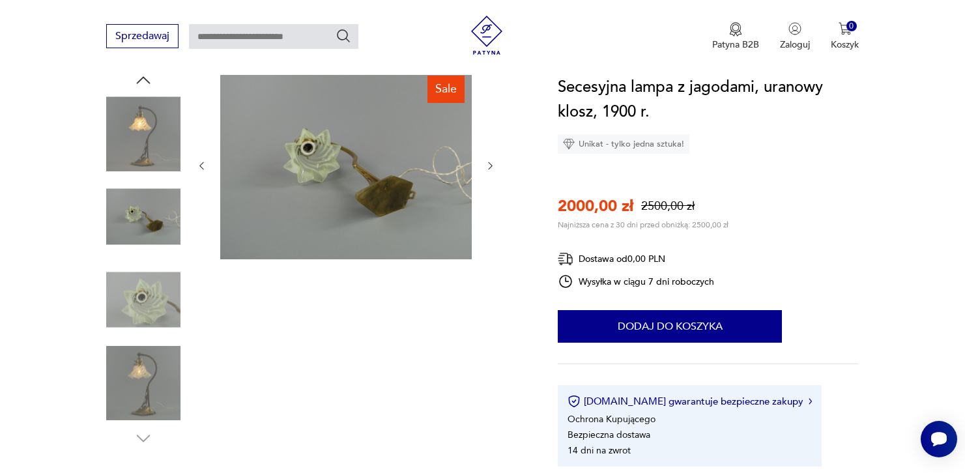
click at [289, 249] on img at bounding box center [346, 164] width 252 height 189
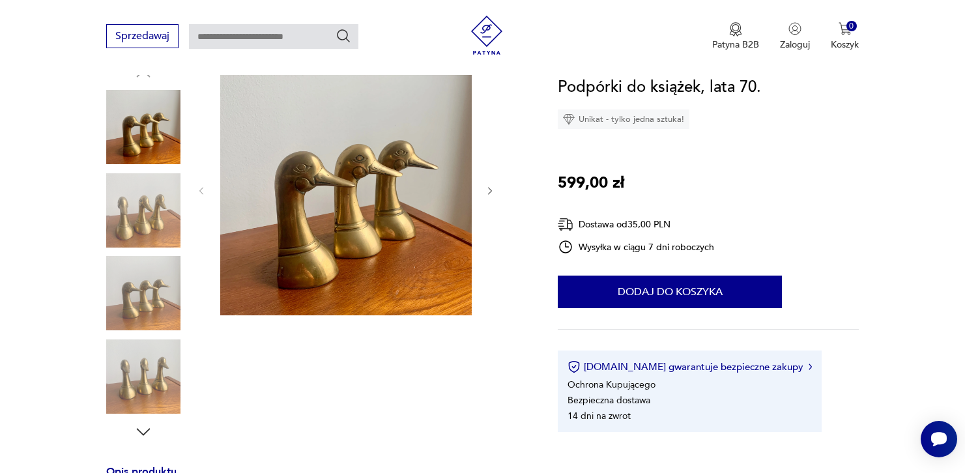
scroll to position [155, 0]
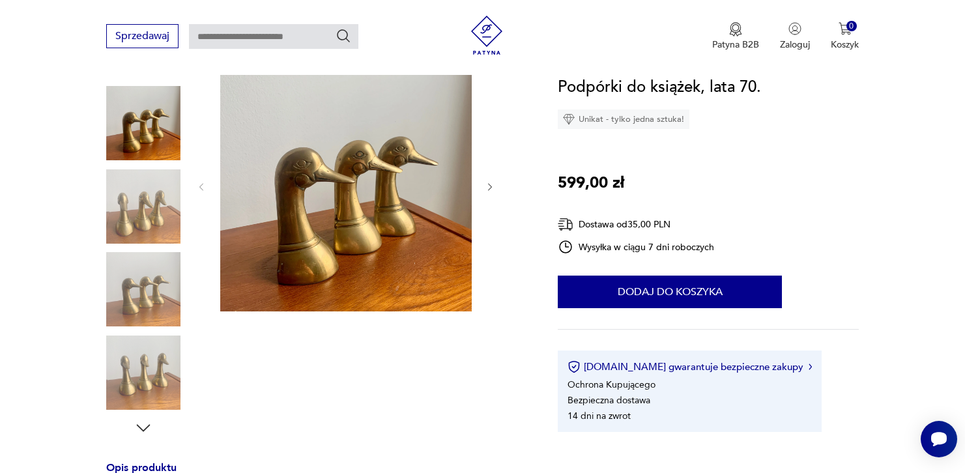
click at [148, 233] on img at bounding box center [143, 206] width 74 height 74
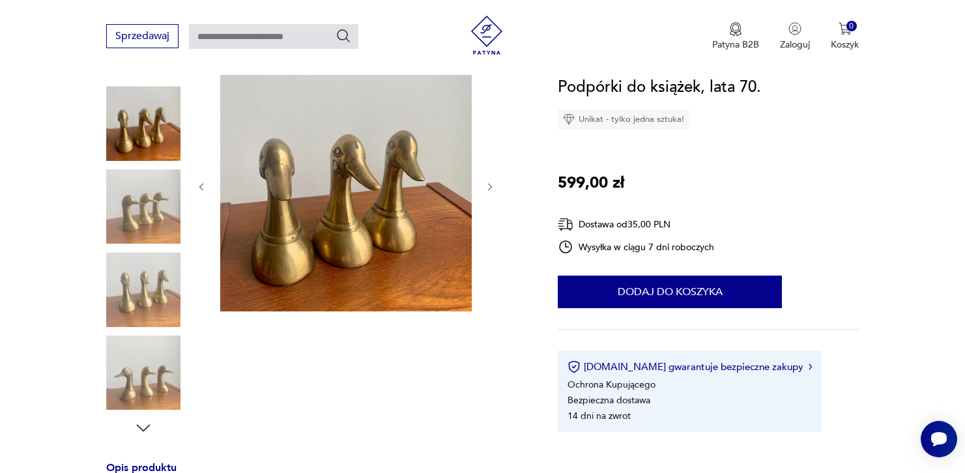
click at [129, 301] on img at bounding box center [143, 289] width 74 height 74
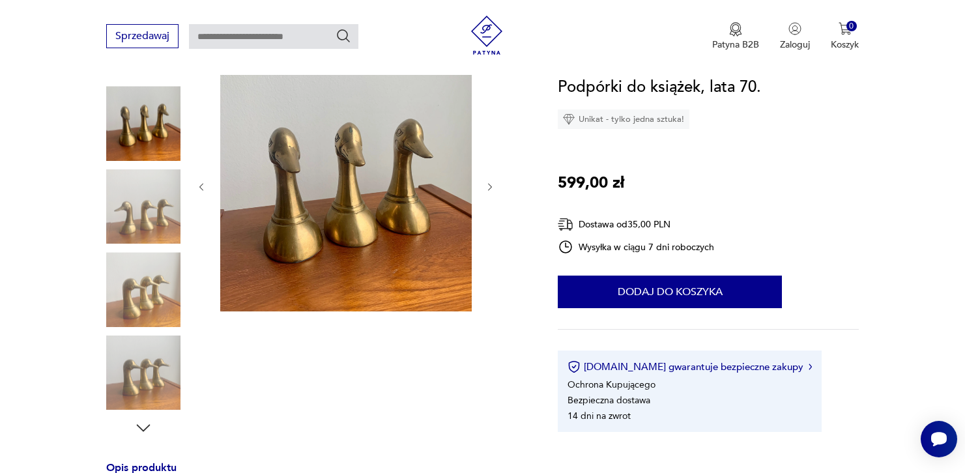
click at [129, 301] on img at bounding box center [143, 289] width 74 height 74
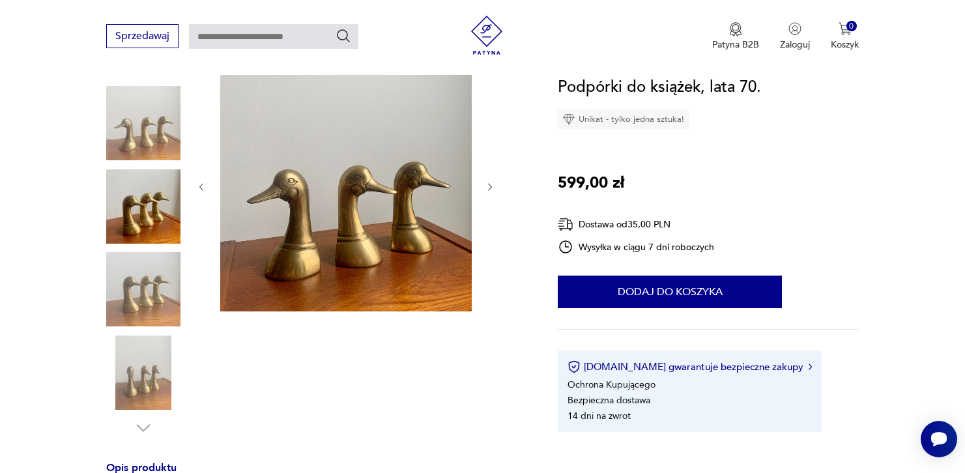
click at [137, 385] on img at bounding box center [143, 373] width 74 height 74
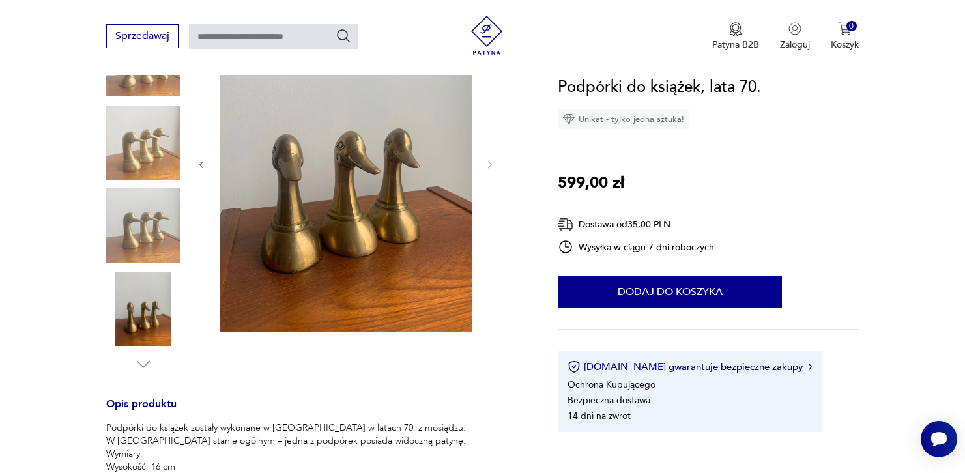
scroll to position [154, 0]
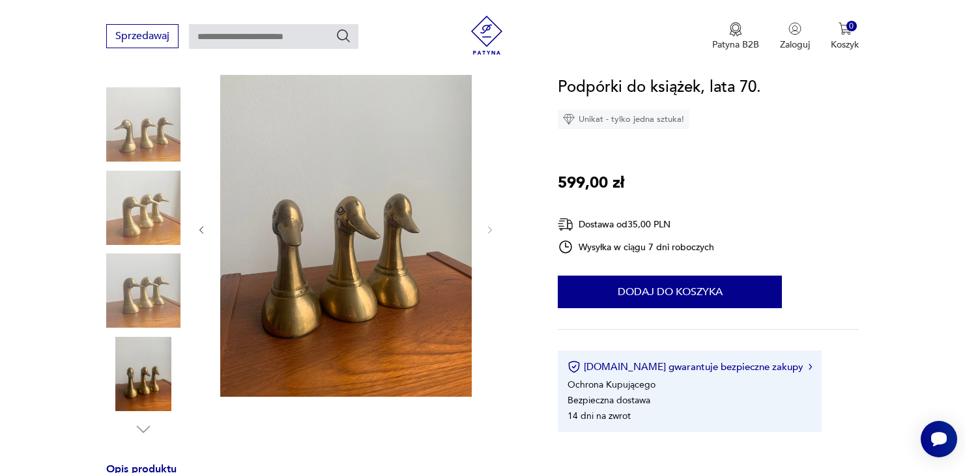
click at [129, 364] on img at bounding box center [143, 374] width 74 height 74
click at [138, 285] on img at bounding box center [143, 291] width 74 height 74
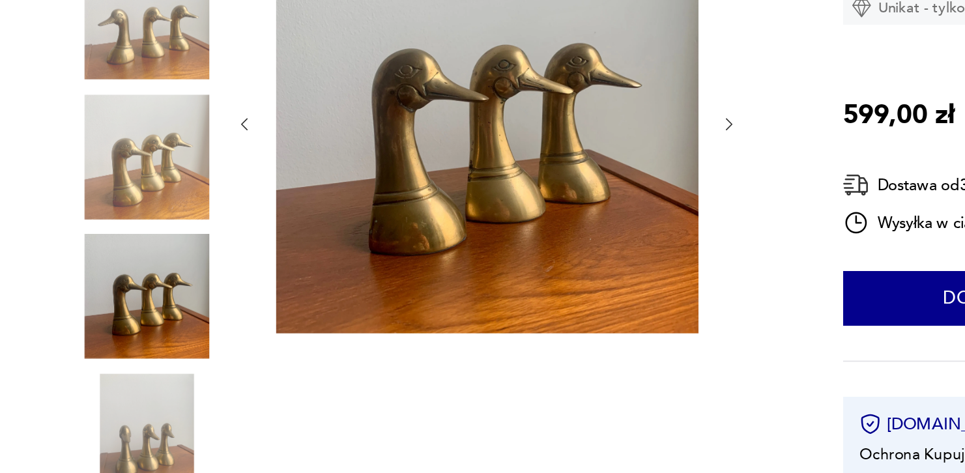
scroll to position [153, 0]
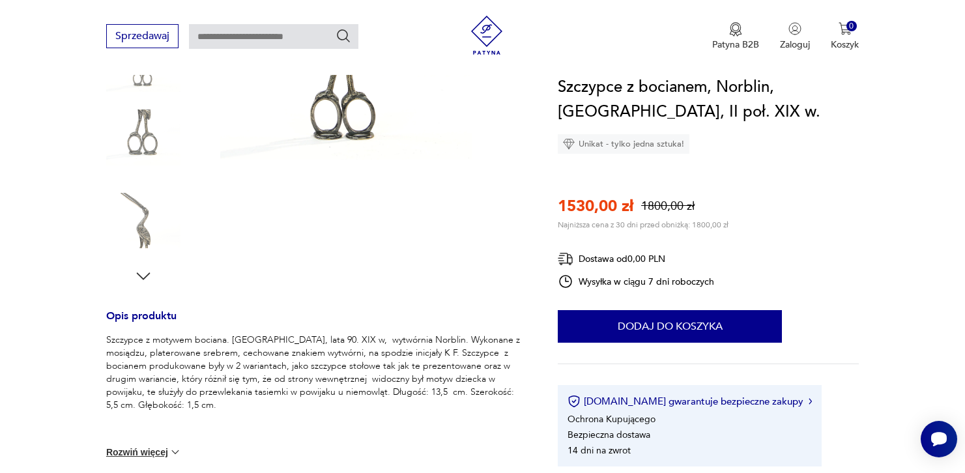
scroll to position [512, 0]
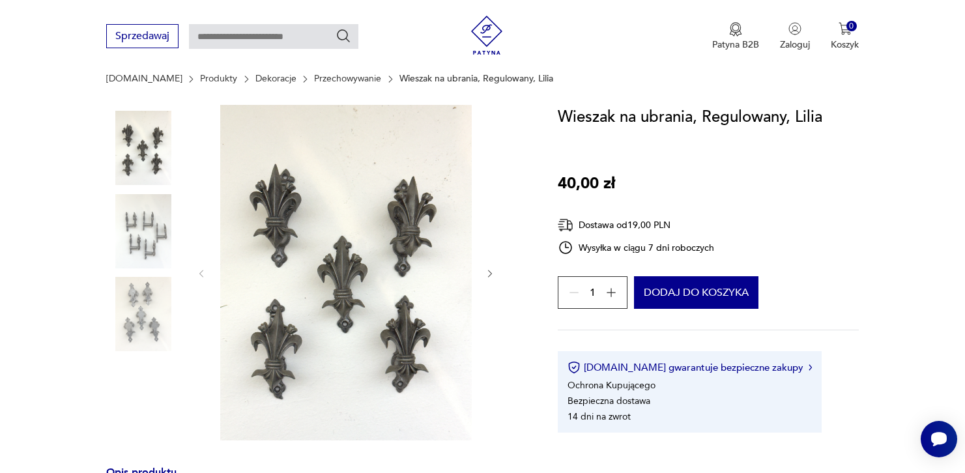
scroll to position [125, 0]
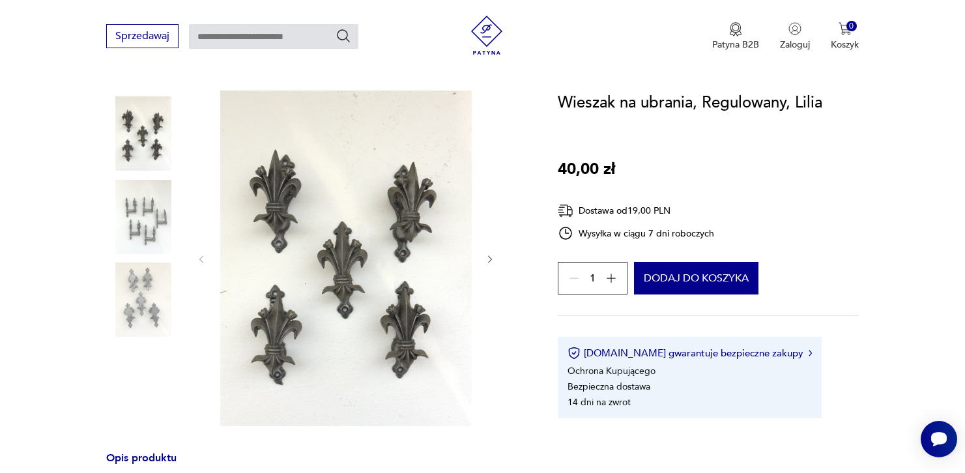
click at [156, 213] on img at bounding box center [143, 217] width 74 height 74
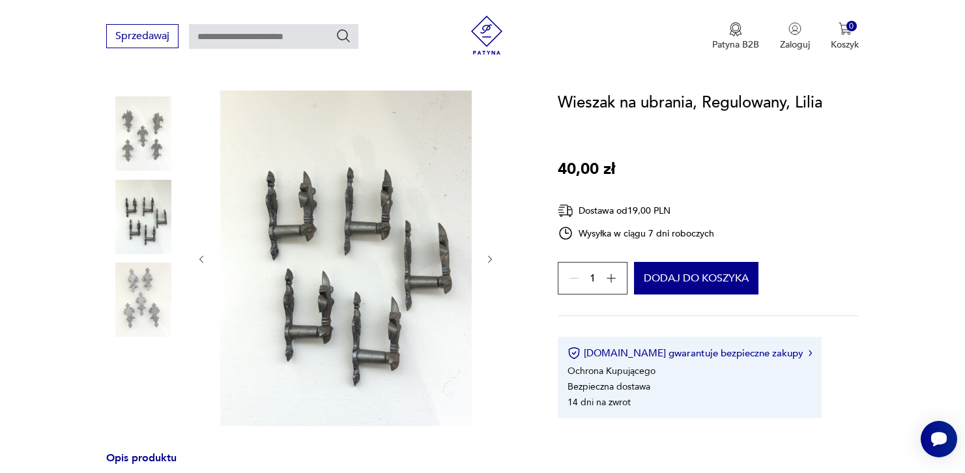
click at [155, 277] on img at bounding box center [143, 300] width 74 height 74
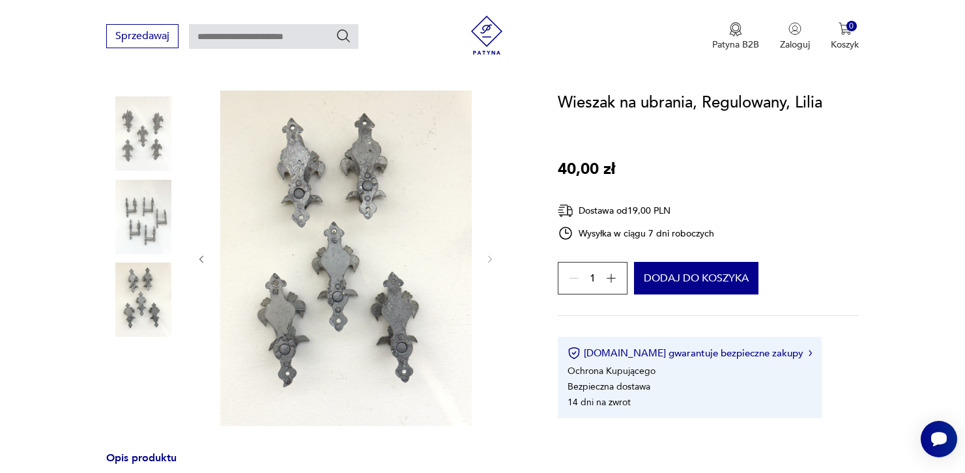
click at [169, 124] on img at bounding box center [143, 133] width 74 height 74
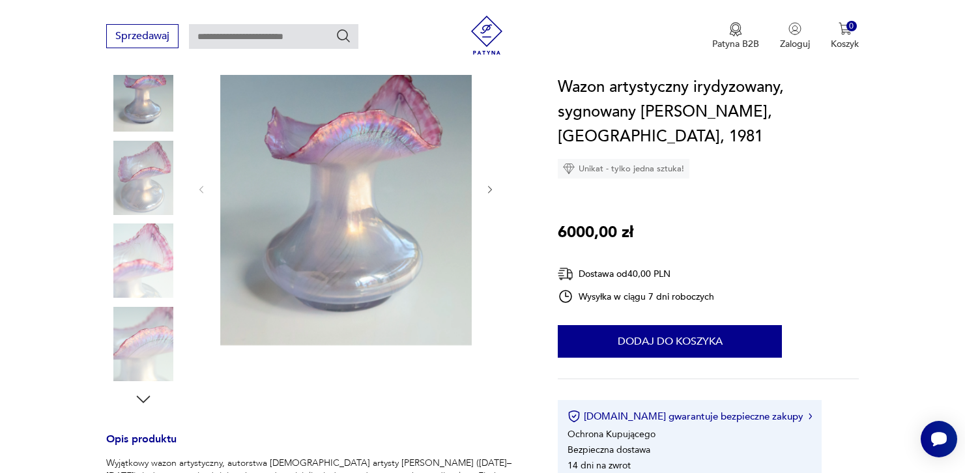
scroll to position [175, 0]
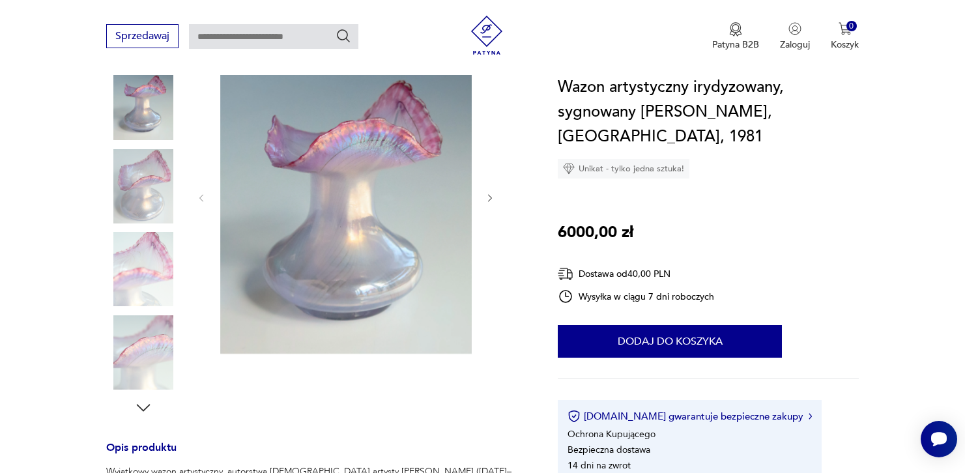
click at [138, 185] on img at bounding box center [143, 186] width 74 height 74
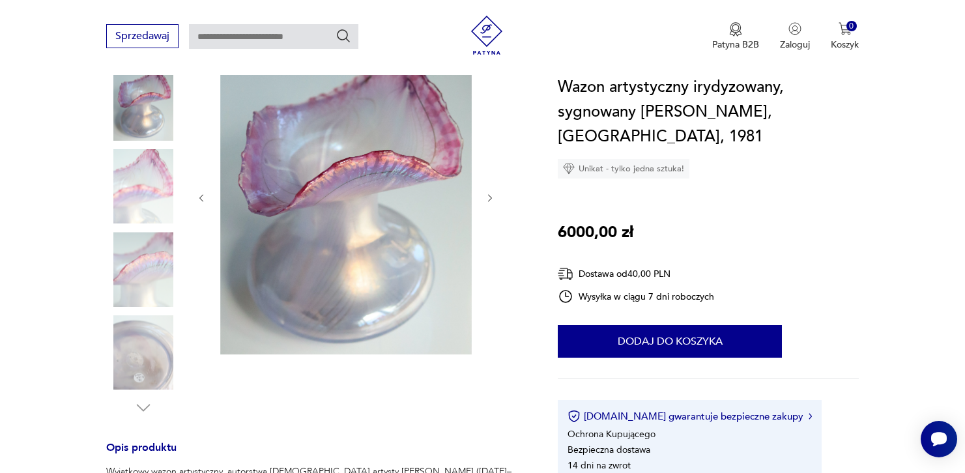
click at [139, 235] on img at bounding box center [143, 269] width 74 height 74
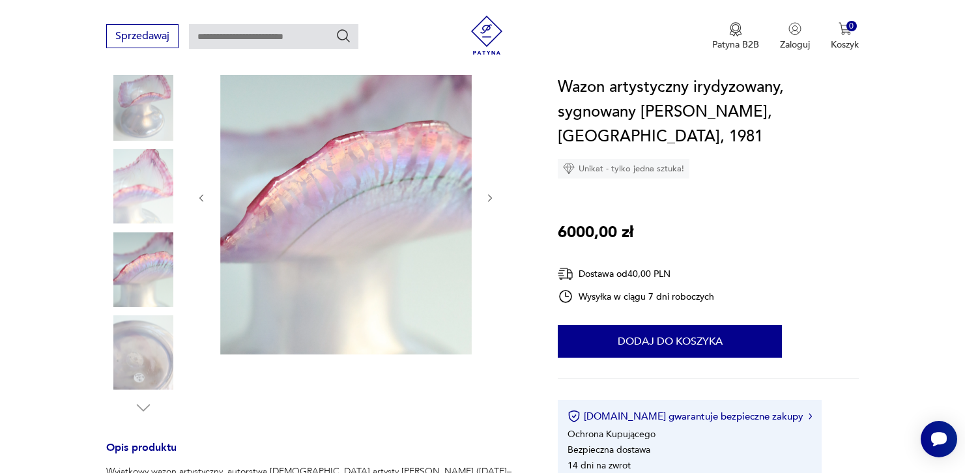
click at [146, 306] on div at bounding box center [143, 270] width 74 height 77
